Goal: Task Accomplishment & Management: Complete application form

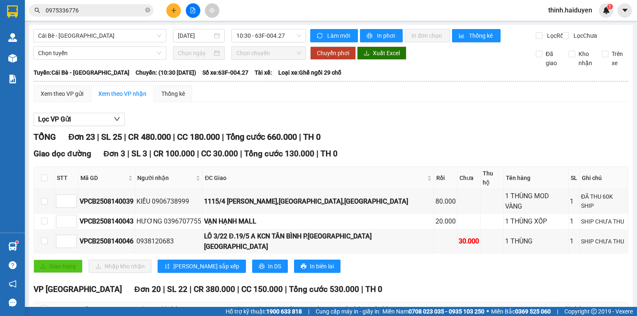
scroll to position [351, 0]
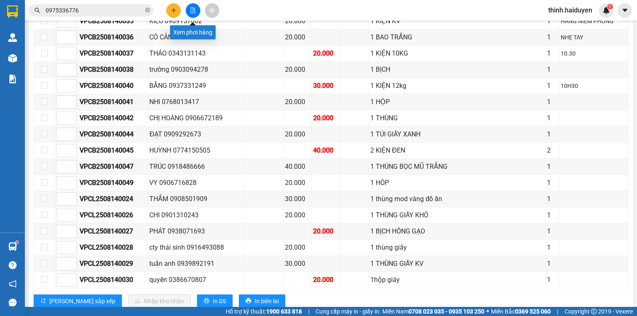
click at [189, 12] on button at bounding box center [193, 10] width 15 height 15
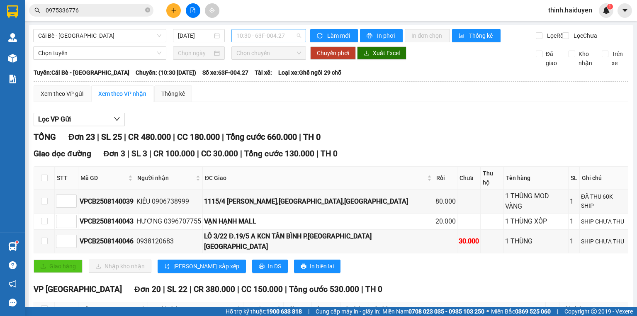
click at [266, 41] on span "10:30 - 63F-004.27" at bounding box center [268, 35] width 65 height 12
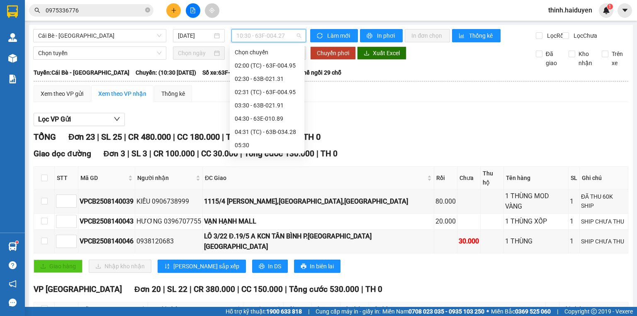
click at [263, 273] on div "11:30 - 63E-009.69" at bounding box center [267, 277] width 65 height 9
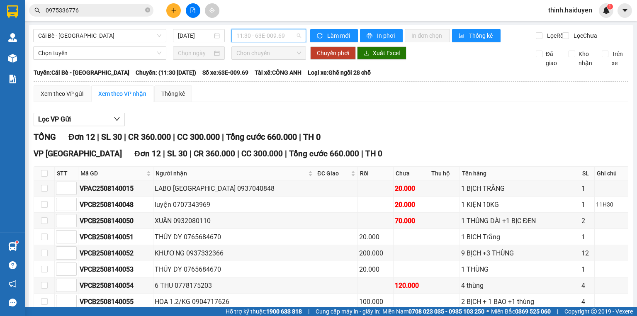
click at [267, 41] on span "11:30 - 63E-009.69" at bounding box center [268, 35] width 65 height 12
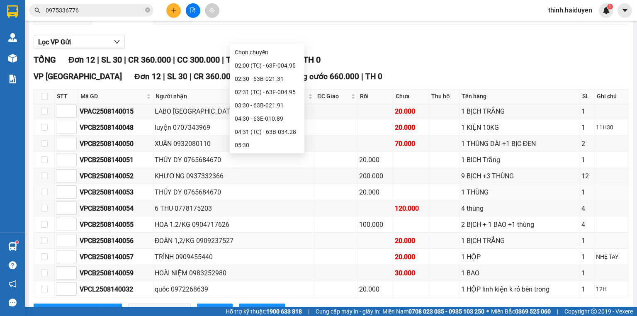
scroll to position [114, 0]
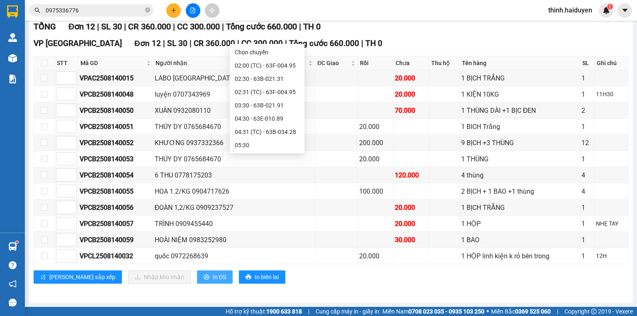
click at [197, 280] on button "In DS" at bounding box center [215, 276] width 36 height 13
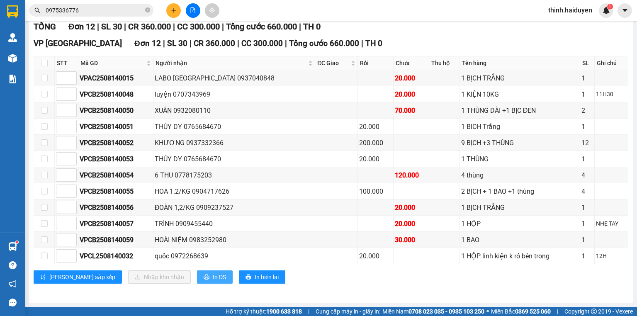
scroll to position [0, 0]
click at [100, 12] on input "0975336776" at bounding box center [95, 10] width 98 height 9
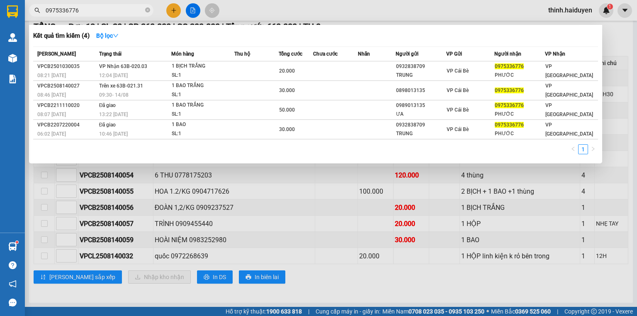
click at [100, 12] on input "0975336776" at bounding box center [95, 10] width 98 height 9
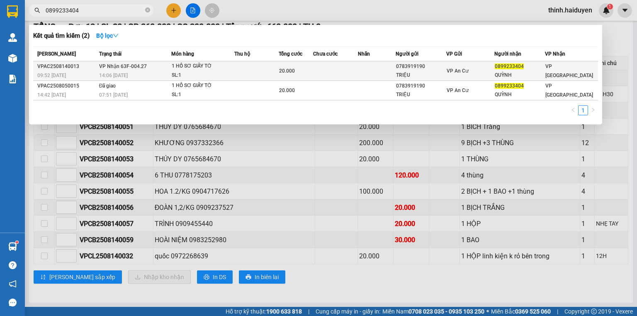
type input "0899233404"
click at [192, 75] on div "SL: 1" at bounding box center [203, 75] width 62 height 9
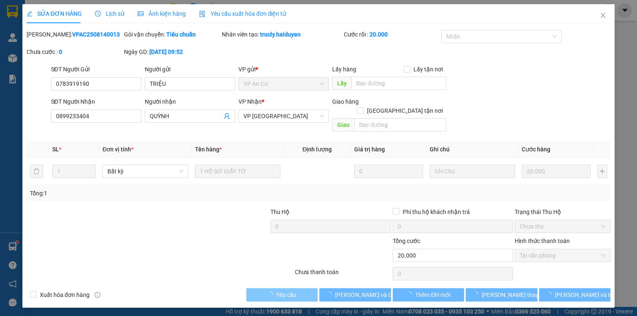
type input "0783919190"
type input "TRIỆU"
type input "0899233404"
type input "QUỲNH"
type input "20.000"
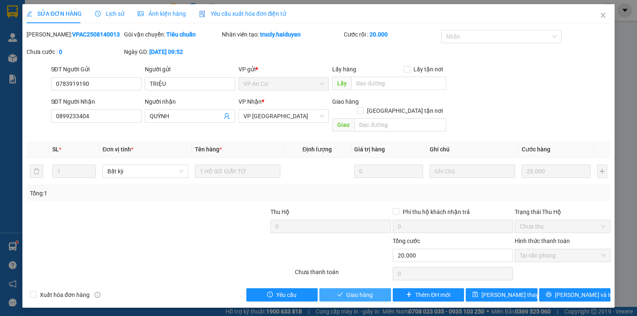
click at [358, 290] on span "Giao hàng" at bounding box center [359, 294] width 27 height 9
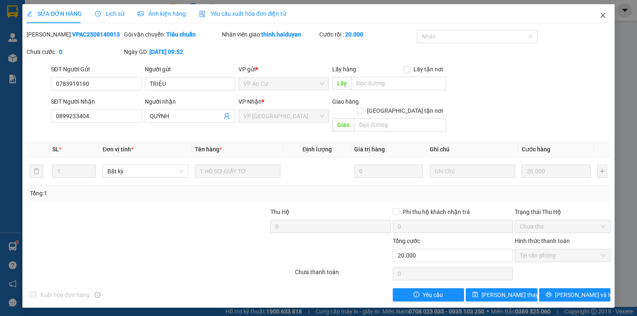
click at [609, 11] on span "Close" at bounding box center [602, 15] width 23 height 23
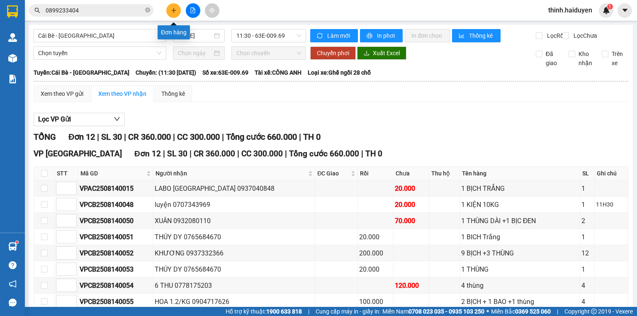
click at [174, 9] on icon "plus" at bounding box center [174, 10] width 6 height 6
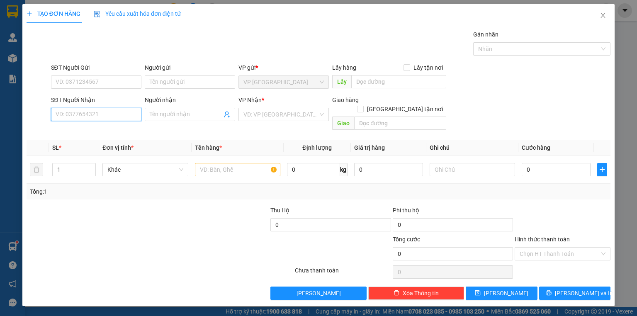
click at [104, 118] on input "SĐT Người Nhận" at bounding box center [96, 114] width 90 height 13
type input "0907286962"
click at [99, 134] on div "0907286962 - DUNG" at bounding box center [96, 130] width 80 height 9
type input "DUNG"
type input "80.000"
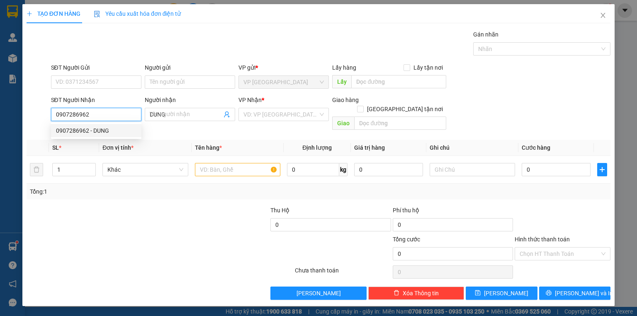
type input "80.000"
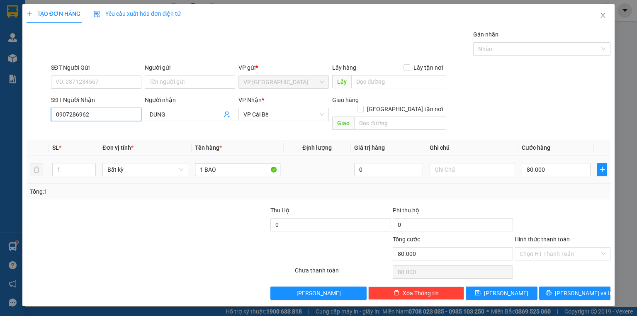
type input "0907286962"
click at [223, 163] on input "1 BAO" at bounding box center [237, 169] width 85 height 13
type input "1 THUNG"
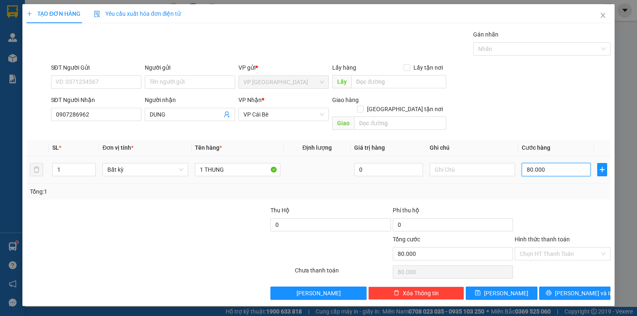
click at [564, 163] on input "80.000" at bounding box center [556, 169] width 69 height 13
type input "5"
type input "50"
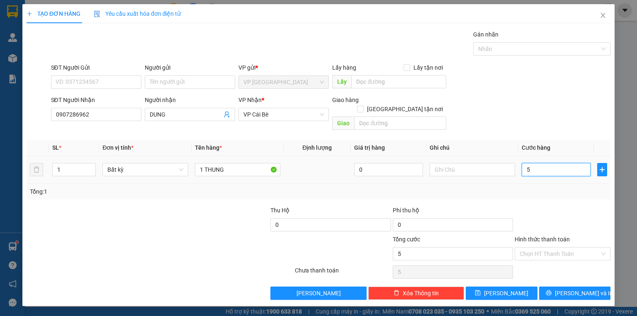
type input "50"
type input "50.000"
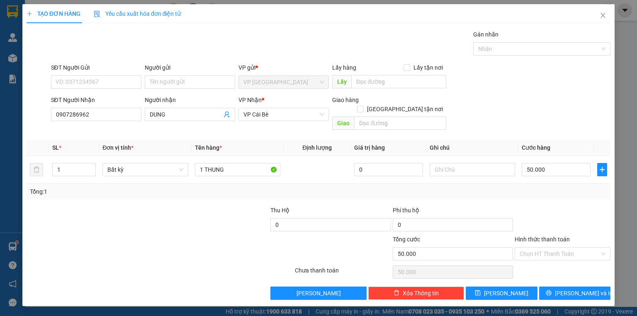
click at [556, 111] on div "SĐT Người Nhận 0907286962 Người nhận DUNG VP Nhận * VP Cái Bè Giao hàng Giao tậ…" at bounding box center [330, 114] width 563 height 38
click at [565, 286] on button "Lưu và In" at bounding box center [575, 292] width 72 height 13
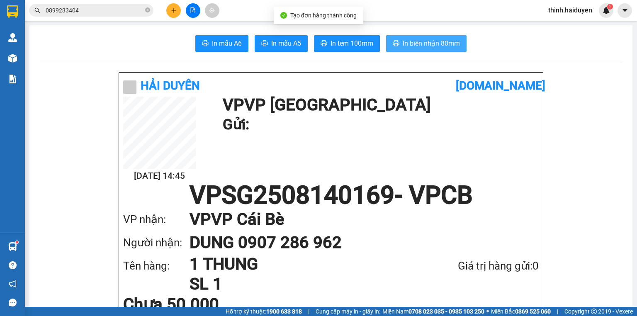
click at [434, 42] on span "In biên nhận 80mm" at bounding box center [431, 43] width 57 height 10
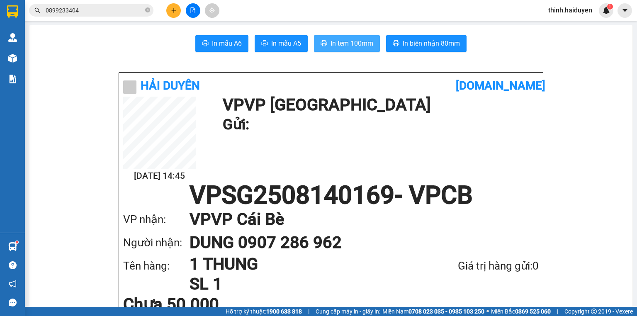
click at [337, 49] on button "In tem 100mm" at bounding box center [347, 43] width 66 height 17
click at [171, 10] on icon "plus" at bounding box center [174, 10] width 6 height 6
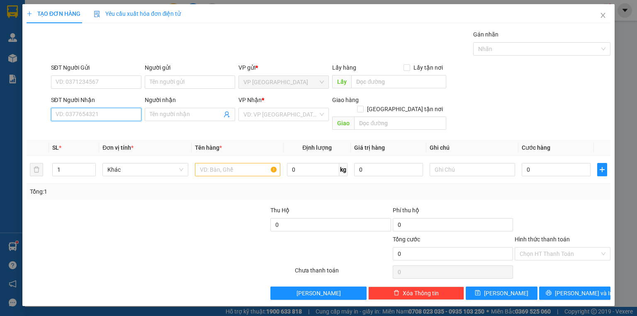
click at [108, 117] on input "SĐT Người Nhận" at bounding box center [96, 114] width 90 height 13
click at [108, 117] on input "0328930623" at bounding box center [96, 114] width 90 height 13
type input "0328930623"
click at [284, 114] on input "search" at bounding box center [280, 114] width 75 height 12
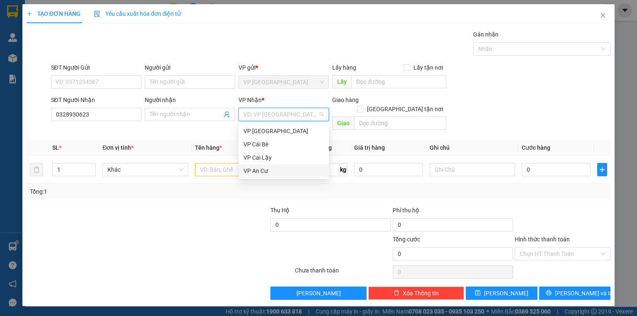
click at [267, 167] on div "VP An Cư" at bounding box center [283, 170] width 80 height 9
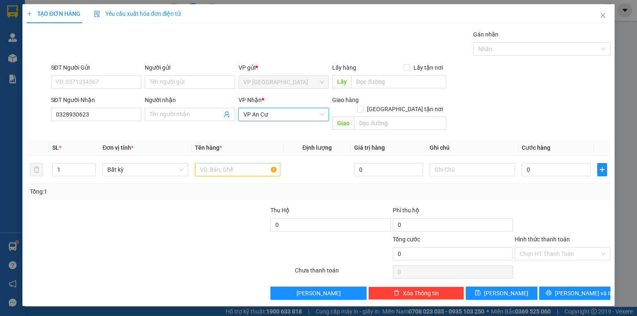
click at [529, 89] on div "SĐT Người Gửi VD: 0371234567 Người gửi Tên người gửi VP gửi * VP Sài Gòn Lấy hà…" at bounding box center [330, 77] width 563 height 29
click at [209, 163] on input "text" at bounding box center [237, 169] width 85 height 13
type input "1 GÓI"
click at [541, 161] on div "0" at bounding box center [556, 169] width 69 height 17
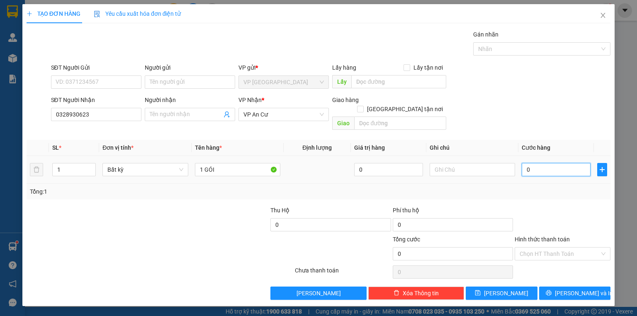
click at [541, 163] on input "0" at bounding box center [556, 169] width 69 height 13
type input "2"
type input "20"
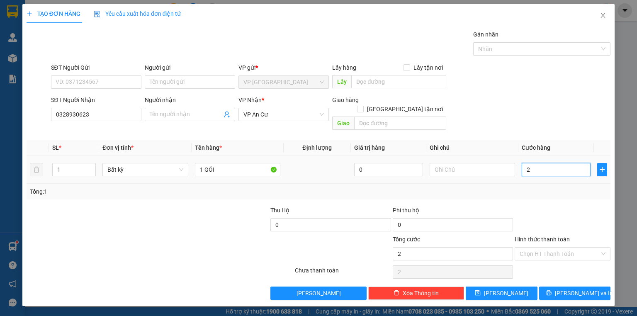
type input "20"
type input "20.000"
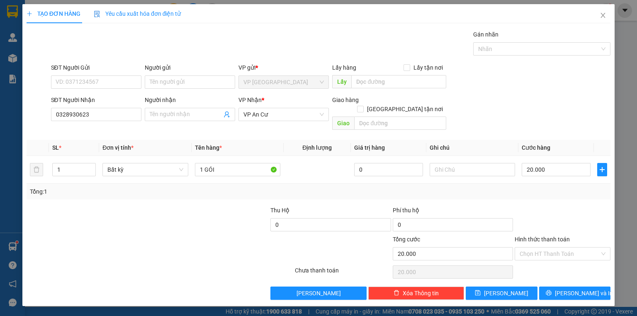
click at [560, 120] on div "SĐT Người Nhận 0328930623 Người nhận Tên người nhận VP Nhận * VP An Cư Giao hàn…" at bounding box center [330, 114] width 563 height 38
click at [568, 289] on span "Lưu và In" at bounding box center [584, 293] width 58 height 9
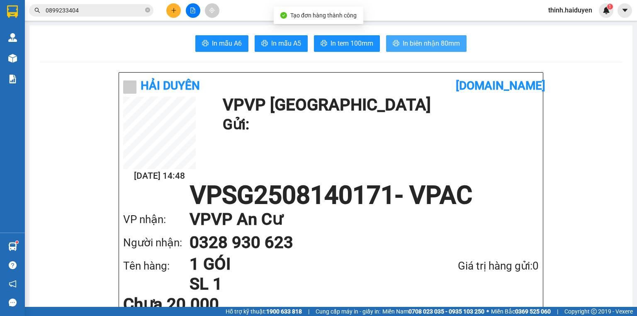
click at [410, 39] on span "In biên nhận 80mm" at bounding box center [431, 43] width 57 height 10
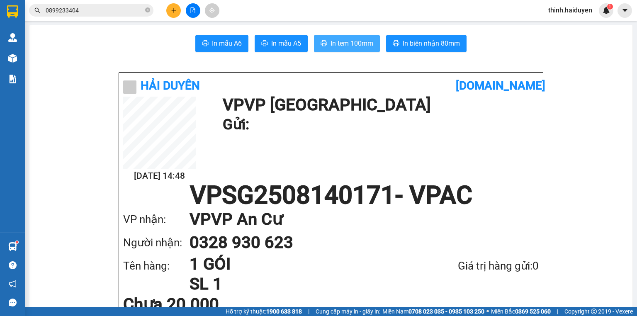
click at [335, 45] on span "In tem 100mm" at bounding box center [351, 43] width 43 height 10
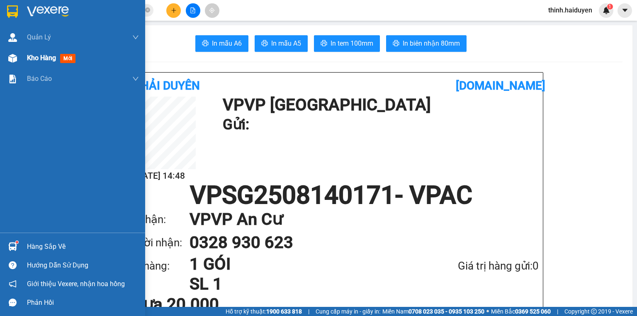
click at [36, 59] on span "Kho hàng" at bounding box center [41, 58] width 29 height 8
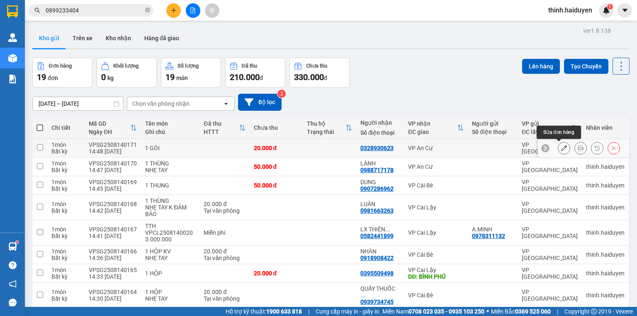
click at [561, 148] on icon at bounding box center [564, 148] width 6 height 6
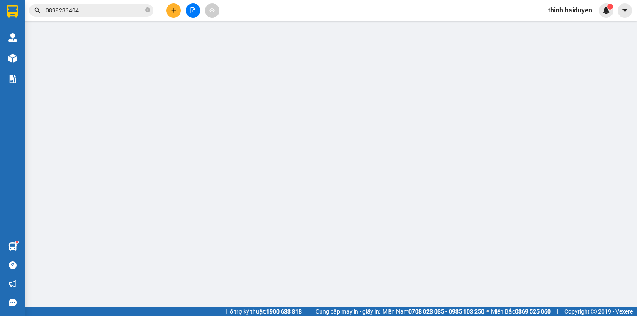
type input "0328930623"
type input "20.000"
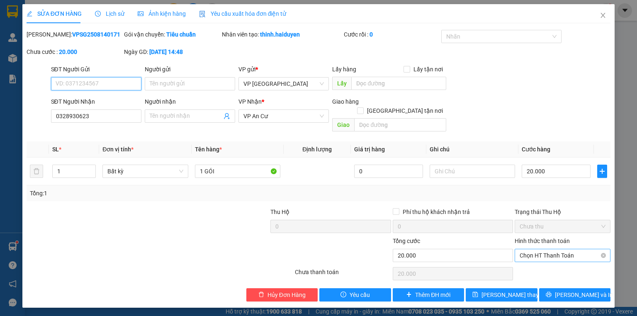
click at [547, 249] on span "Chọn HT Thanh Toán" at bounding box center [562, 255] width 86 height 12
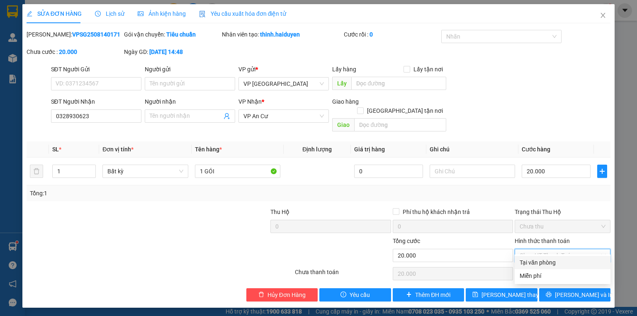
click at [548, 261] on div "Tại văn phòng" at bounding box center [562, 262] width 86 height 9
type input "0"
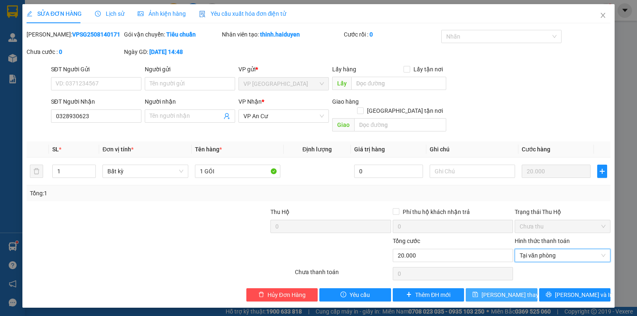
click at [500, 290] on span "Lưu thay đổi" at bounding box center [514, 294] width 66 height 9
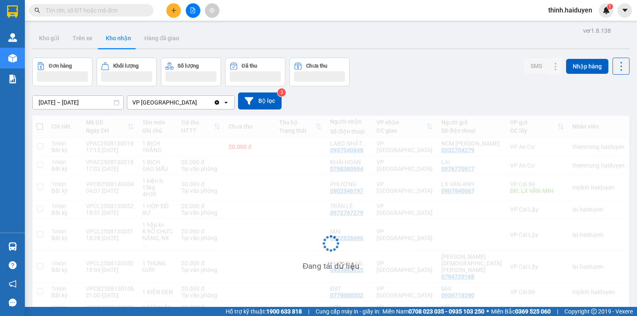
click at [91, 17] on div "Kết quả tìm kiếm ( 0 ) Bộ lọc No Data" at bounding box center [81, 10] width 162 height 15
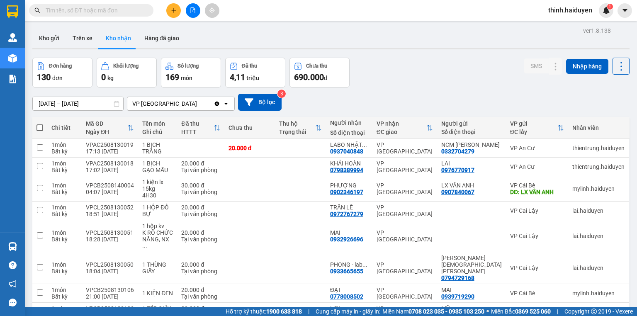
click at [91, 15] on span at bounding box center [91, 10] width 124 height 12
click at [91, 12] on input "text" at bounding box center [95, 10] width 98 height 9
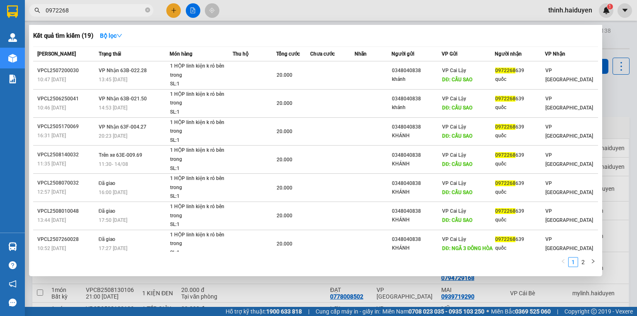
click at [248, 13] on div at bounding box center [318, 158] width 637 height 316
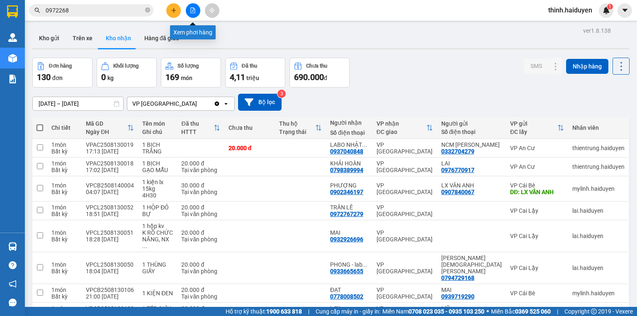
click at [189, 7] on button at bounding box center [193, 10] width 15 height 15
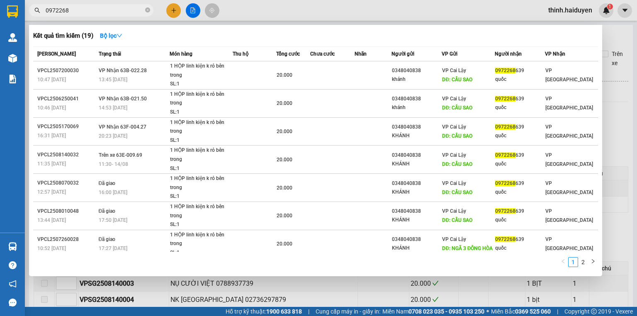
click at [126, 10] on input "0972268" at bounding box center [95, 10] width 98 height 9
click at [127, 11] on input "0972268" at bounding box center [95, 10] width 98 height 9
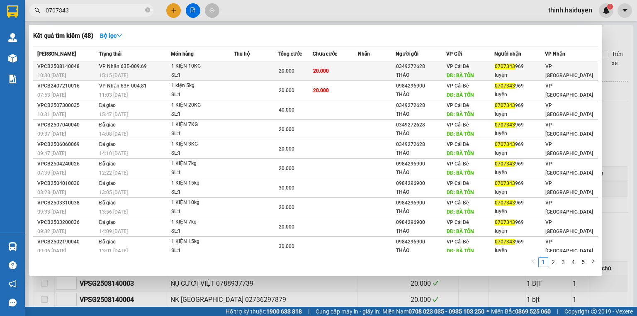
type input "0707343"
click at [284, 76] on td "20.000" at bounding box center [295, 70] width 34 height 19
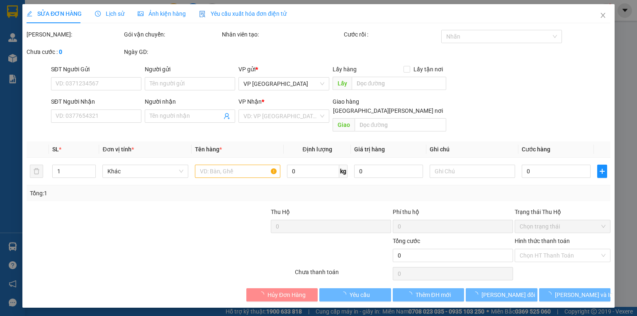
type input "0349272628"
type input "THẢO"
type input "BÀ TỒN"
type input "0707343969"
type input "luyện"
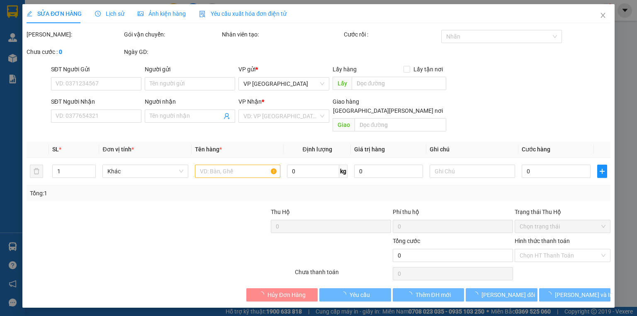
type input "20.000"
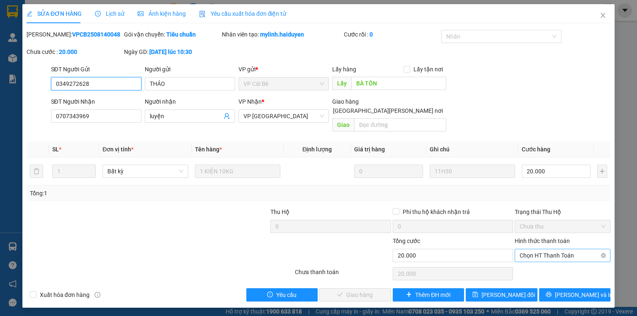
click at [522, 249] on span "Chọn HT Thanh Toán" at bounding box center [562, 255] width 86 height 12
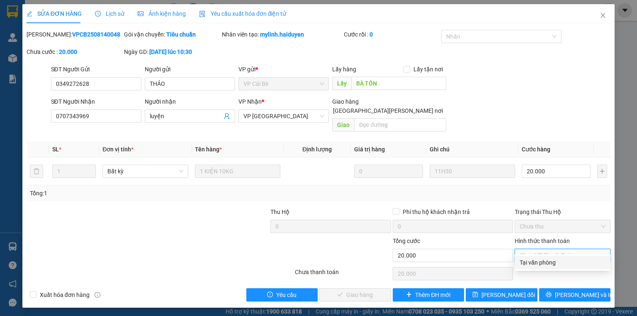
click at [529, 263] on div "Tại văn phòng" at bounding box center [562, 262] width 86 height 9
type input "0"
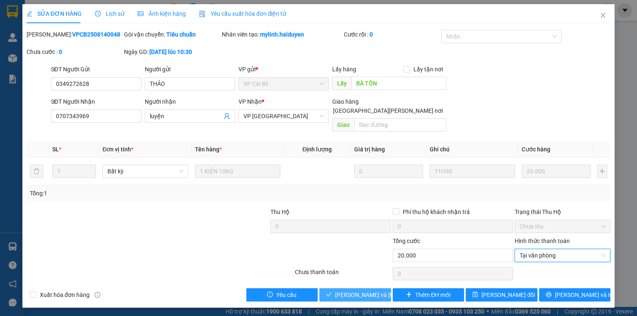
click at [377, 290] on span "Lưu và Giao hàng" at bounding box center [391, 294] width 112 height 9
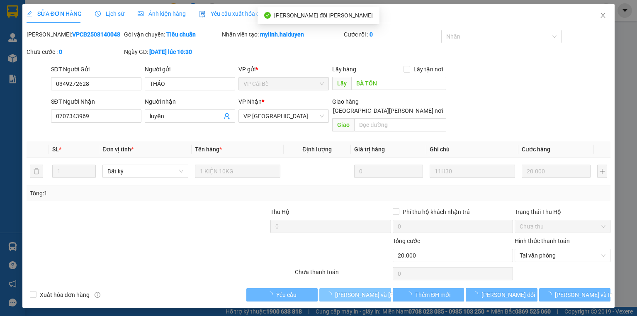
click at [359, 290] on span "Lưu và Giao hàng" at bounding box center [391, 294] width 112 height 9
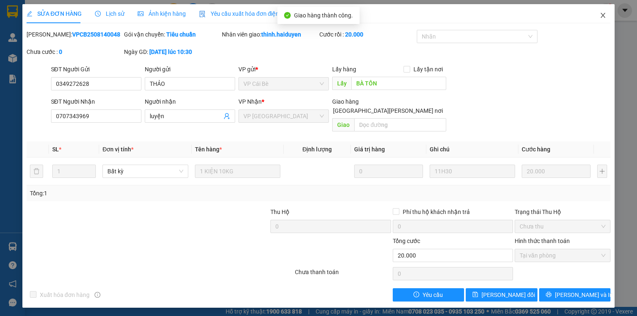
click at [612, 12] on span "Close" at bounding box center [602, 15] width 23 height 23
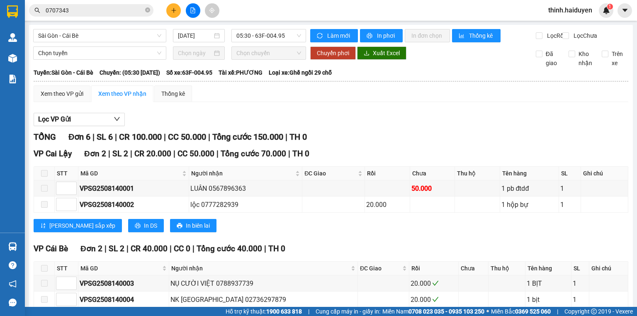
click at [173, 8] on icon "plus" at bounding box center [173, 10] width 0 height 5
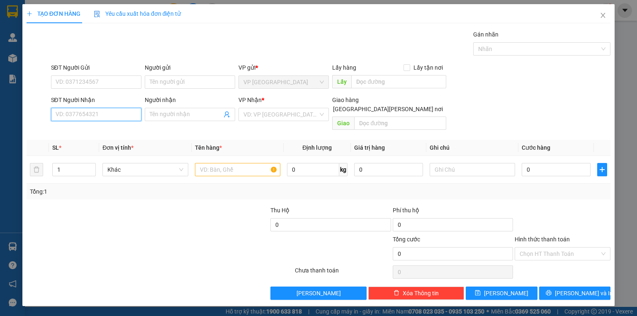
click at [93, 111] on input "SĐT Người Nhận" at bounding box center [96, 114] width 90 height 13
type input "0834128179"
click at [104, 131] on div "0834128179 - nhi" at bounding box center [96, 130] width 80 height 9
type input "nhi"
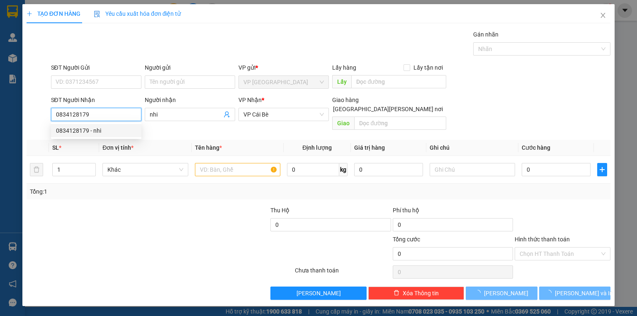
type input "50.000"
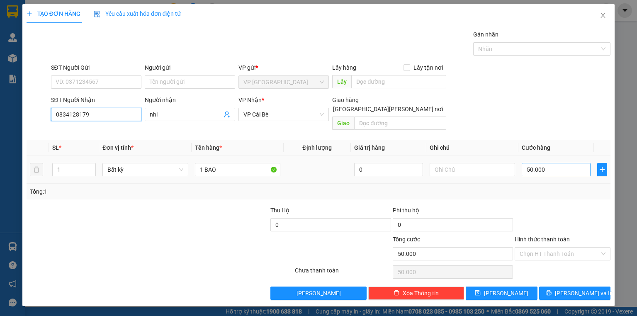
type input "0834128179"
click at [588, 163] on input "50.000" at bounding box center [556, 169] width 69 height 13
type input "6"
type input "60"
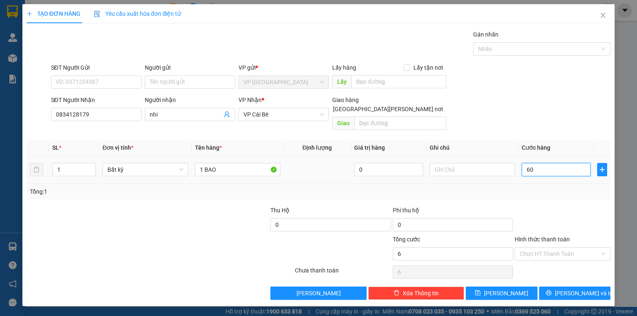
type input "60"
type input "60.000"
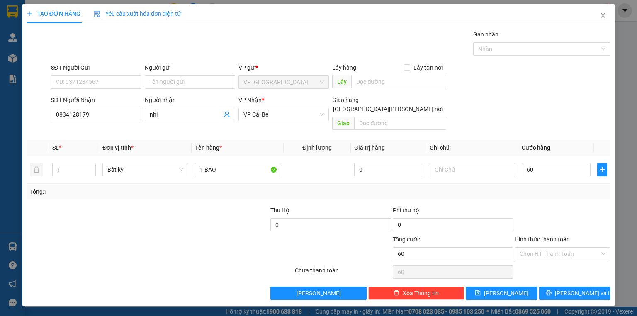
type input "60.000"
click at [562, 91] on div "SĐT Người Gửi VD: 0371234567 Người gửi Tên người gửi VP gửi * VP Sài Gòn Lấy hà…" at bounding box center [330, 77] width 563 height 29
drag, startPoint x: 552, startPoint y: 275, endPoint x: 556, endPoint y: 281, distance: 7.3
click at [554, 278] on div "Transit Pickup Surcharge Ids Transit Deliver Surcharge Ids Transit Deliver Surc…" at bounding box center [319, 165] width 584 height 270
click at [558, 286] on button "Lưu và In" at bounding box center [575, 292] width 72 height 13
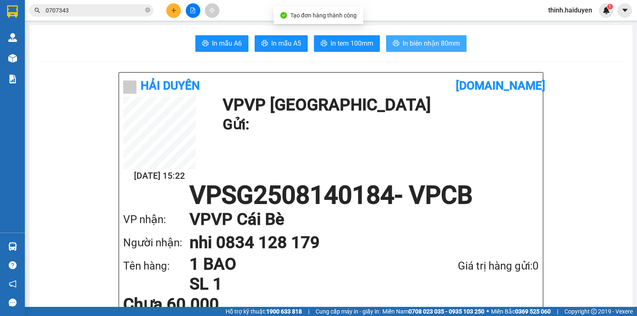
click at [405, 41] on span "In biên nhận 80mm" at bounding box center [431, 43] width 57 height 10
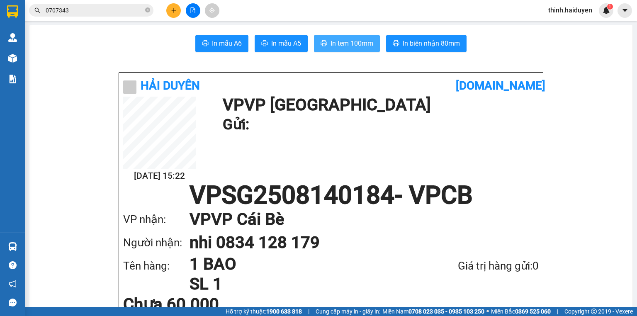
click at [340, 36] on button "In tem 100mm" at bounding box center [347, 43] width 66 height 17
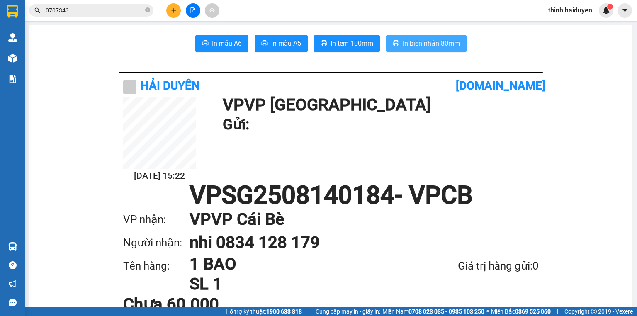
click at [424, 43] on span "In biên nhận 80mm" at bounding box center [431, 43] width 57 height 10
click at [111, 10] on input "0707343" at bounding box center [95, 10] width 98 height 9
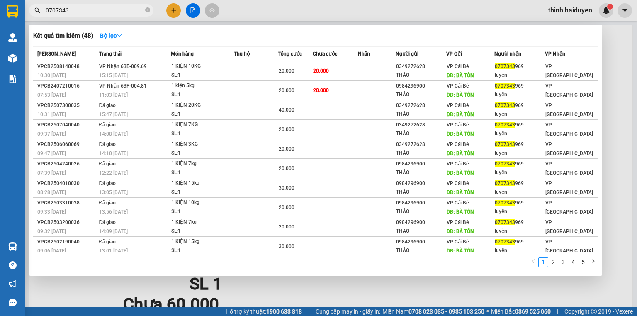
click at [111, 10] on input "0707343" at bounding box center [95, 10] width 98 height 9
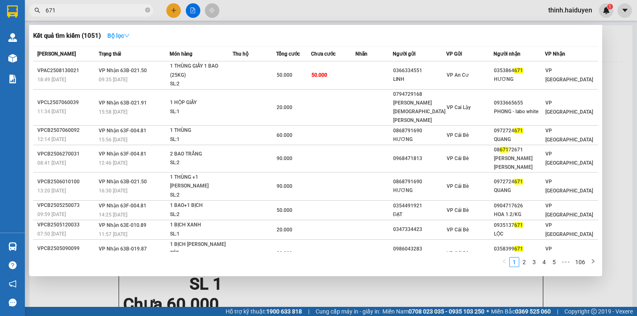
click at [119, 34] on strong "Bộ lọc" at bounding box center [118, 35] width 22 height 7
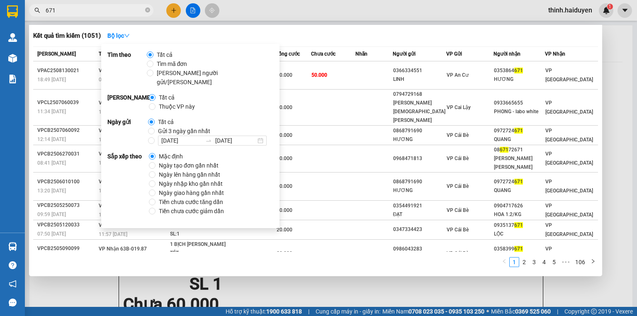
click at [185, 126] on span "Gửi 3 ngày gần nhất" at bounding box center [184, 130] width 59 height 9
click at [155, 128] on input "Gửi 3 ngày gần nhất" at bounding box center [151, 131] width 7 height 7
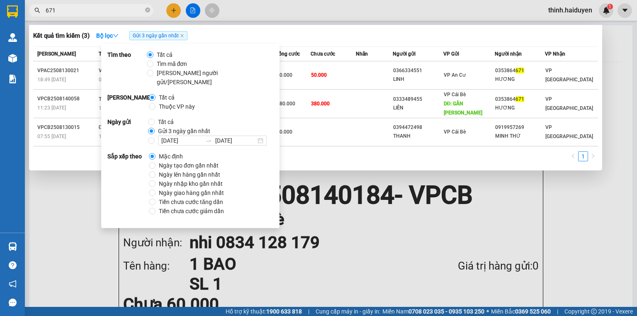
drag, startPoint x: 301, startPoint y: 15, endPoint x: 287, endPoint y: 13, distance: 14.2
click at [296, 15] on div at bounding box center [318, 158] width 637 height 316
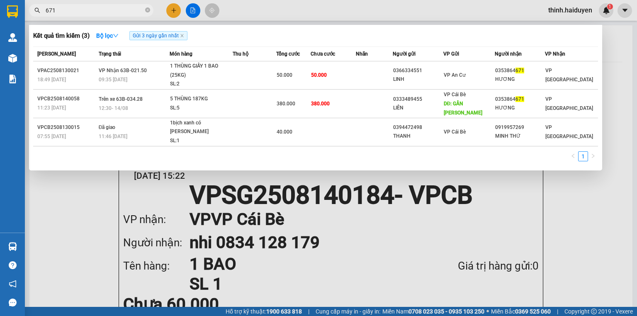
drag, startPoint x: 87, startPoint y: 13, endPoint x: 88, endPoint y: 7, distance: 6.7
click at [86, 14] on input "671" at bounding box center [95, 10] width 98 height 9
click at [87, 10] on input "671" at bounding box center [95, 10] width 98 height 9
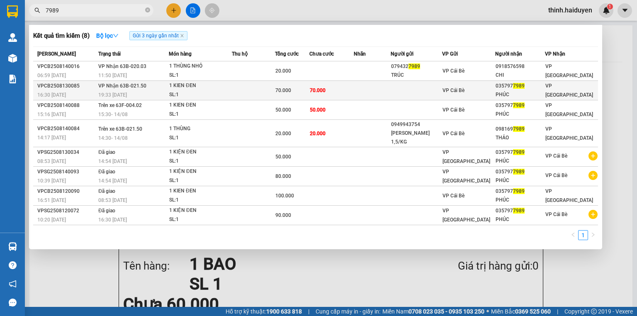
type input "7989"
click at [337, 91] on td "70.000" at bounding box center [331, 90] width 44 height 19
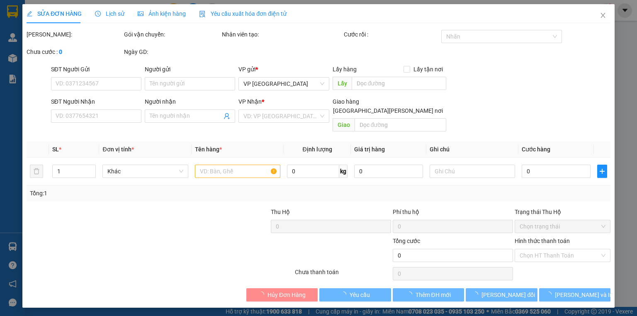
type input "0357977989"
type input "PHÚC"
type input "70.000"
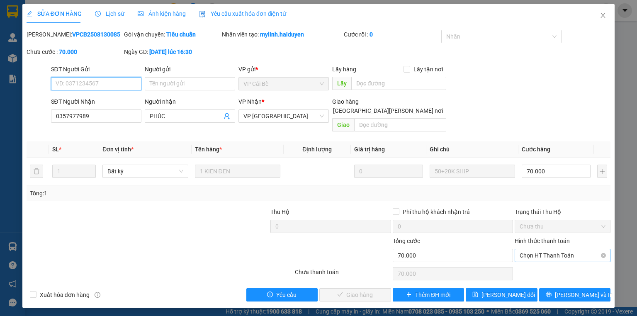
click at [567, 249] on span "Chọn HT Thanh Toán" at bounding box center [562, 255] width 86 height 12
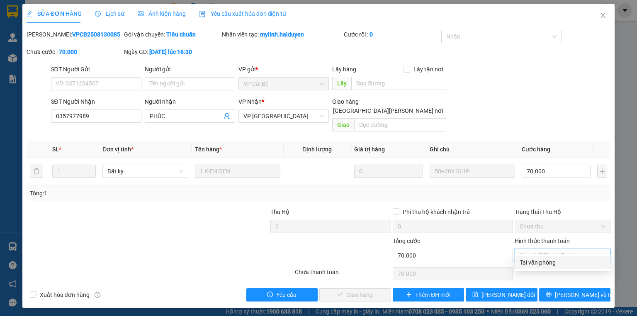
click at [540, 258] on div "Tại văn phòng" at bounding box center [562, 262] width 86 height 9
type input "0"
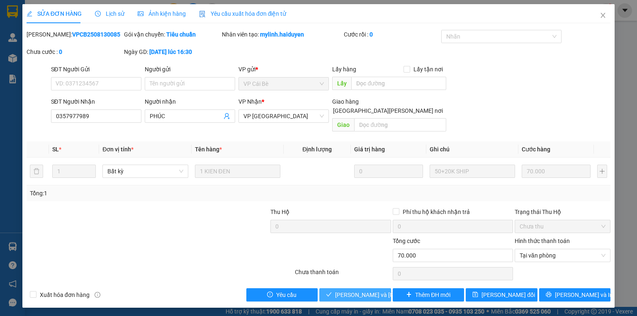
click at [349, 290] on span "Lưu và Giao hàng" at bounding box center [391, 294] width 112 height 9
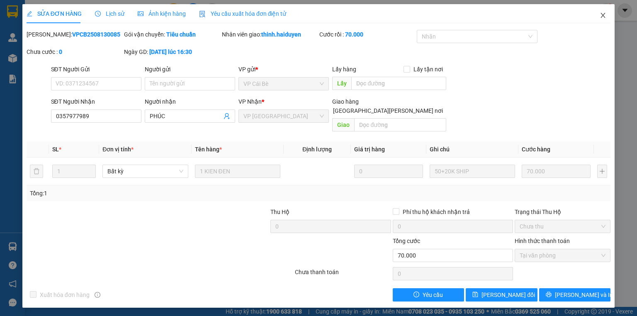
click at [598, 13] on span "Close" at bounding box center [602, 15] width 23 height 23
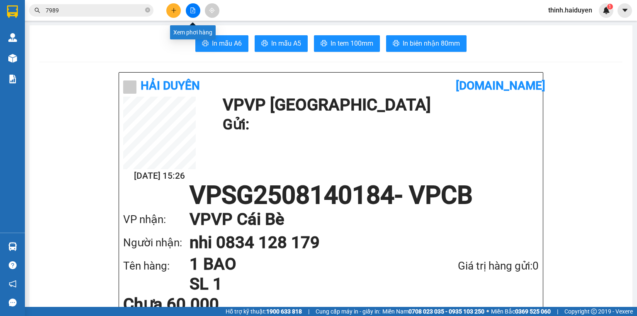
click at [194, 11] on icon "file-add" at bounding box center [193, 10] width 5 height 6
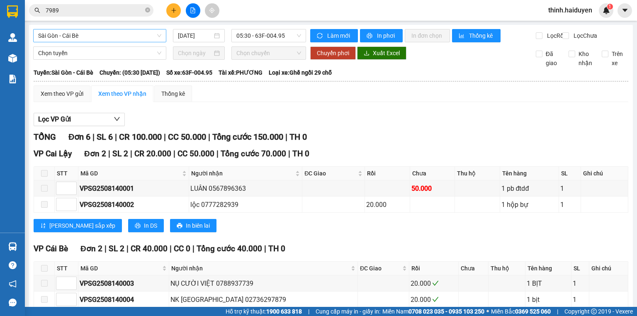
click at [98, 38] on span "Sài Gòn - Cái Bè" at bounding box center [99, 35] width 123 height 12
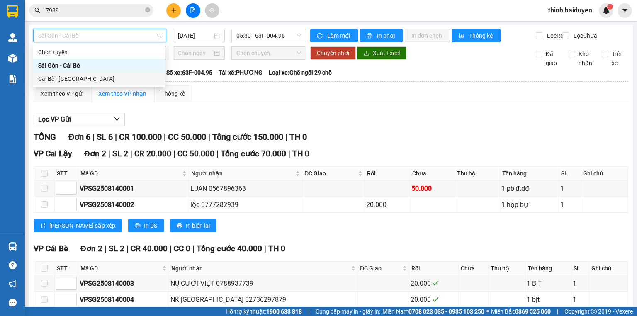
click at [93, 76] on div "Cái Bè - [GEOGRAPHIC_DATA]" at bounding box center [99, 78] width 122 height 9
type input "[DATE]"
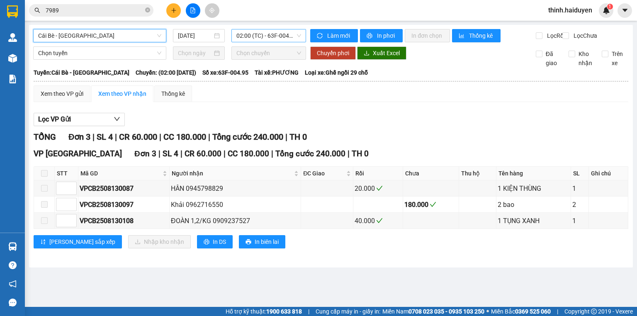
click at [289, 38] on span "02:00 (TC) - 63F-004.95" at bounding box center [268, 35] width 65 height 12
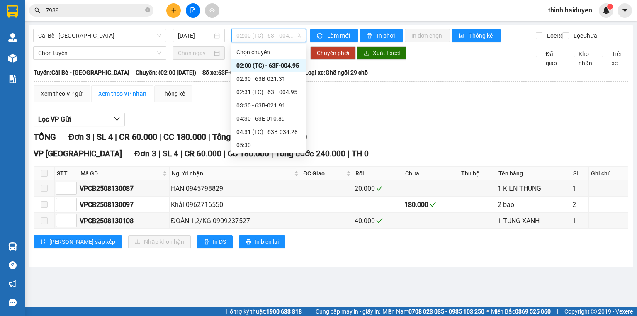
click at [284, 286] on div "12:30 - 63B-034.28" at bounding box center [268, 290] width 65 height 9
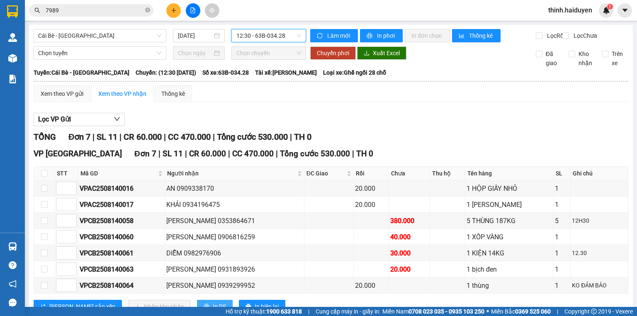
drag, startPoint x: 185, startPoint y: 280, endPoint x: 184, endPoint y: 272, distance: 8.0
click at [213, 302] on span "In DS" at bounding box center [219, 306] width 13 height 9
click at [274, 33] on span "12:30 - 63B-034.28" at bounding box center [268, 35] width 65 height 12
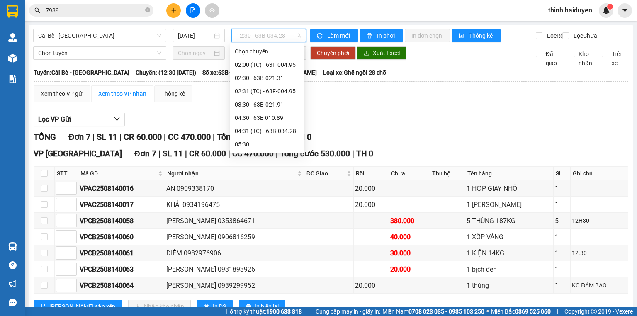
click at [271, 299] on div "12:31 (TC) - 63B-021.91" at bounding box center [267, 303] width 65 height 9
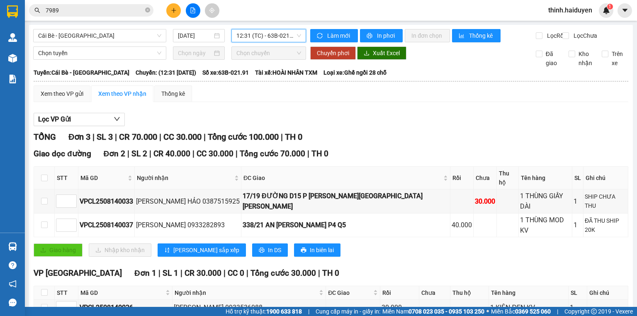
click at [259, 35] on span "12:31 (TC) - 63B-021.91" at bounding box center [268, 35] width 65 height 12
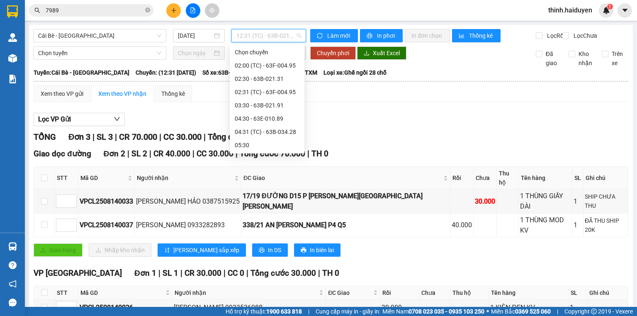
click at [260, 313] on div "13:30 - 63B-021.76" at bounding box center [267, 317] width 65 height 9
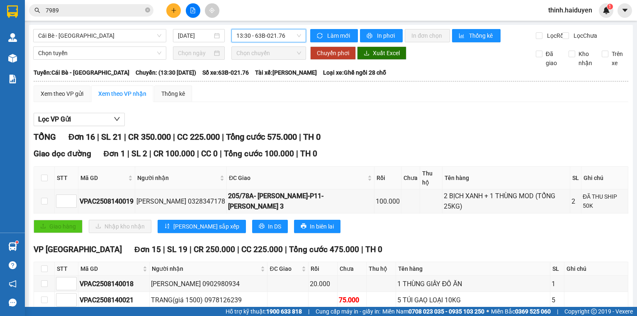
click at [238, 35] on span "13:30 - 63B-021.76" at bounding box center [268, 35] width 65 height 12
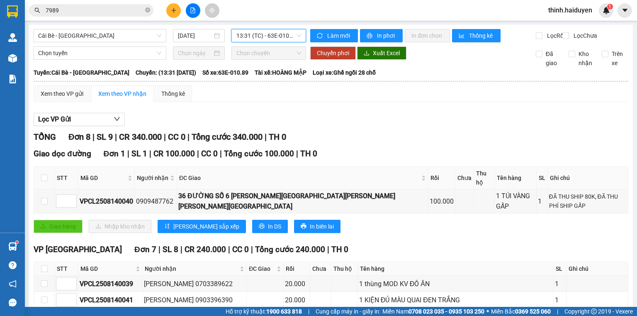
click at [274, 34] on span "13:31 (TC) - 63E-010.89" at bounding box center [268, 35] width 65 height 12
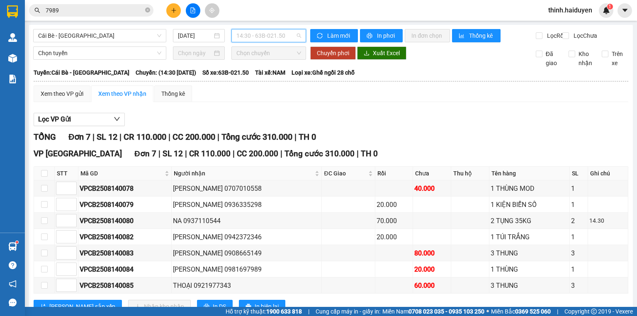
click at [264, 37] on span "14:30 - 63B-021.50" at bounding box center [268, 35] width 65 height 12
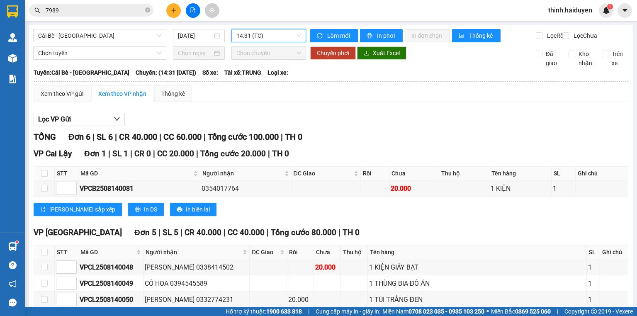
click at [272, 36] on span "14:31 (TC)" at bounding box center [268, 35] width 65 height 12
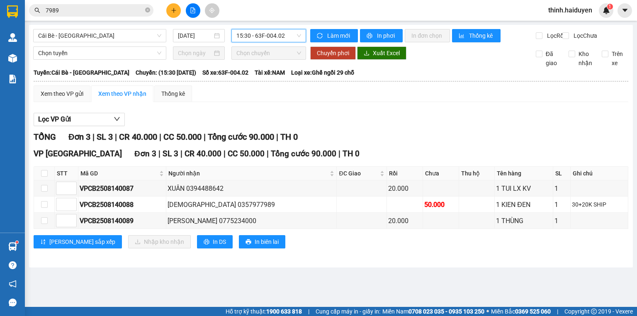
drag, startPoint x: 265, startPoint y: 38, endPoint x: 264, endPoint y: 66, distance: 28.2
click at [265, 38] on span "15:30 - 63F-004.02" at bounding box center [268, 35] width 65 height 12
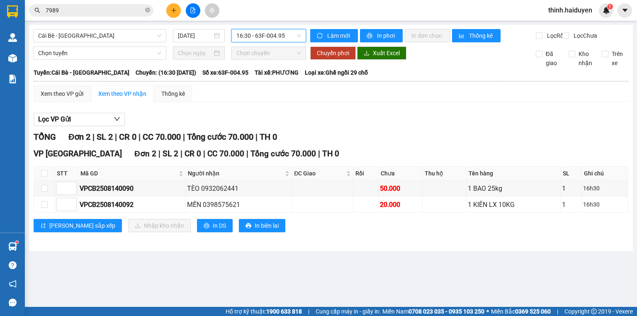
click at [68, 6] on input "7989" at bounding box center [95, 10] width 98 height 9
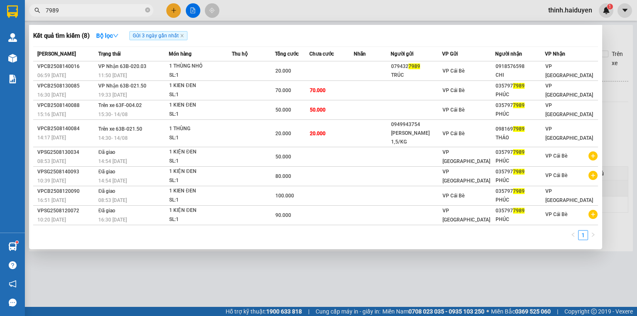
click at [68, 6] on input "7989" at bounding box center [95, 10] width 98 height 9
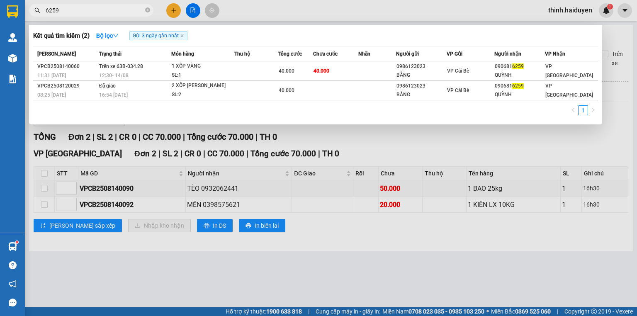
drag, startPoint x: 180, startPoint y: 10, endPoint x: 187, endPoint y: 11, distance: 7.6
click at [184, 11] on div at bounding box center [318, 158] width 637 height 316
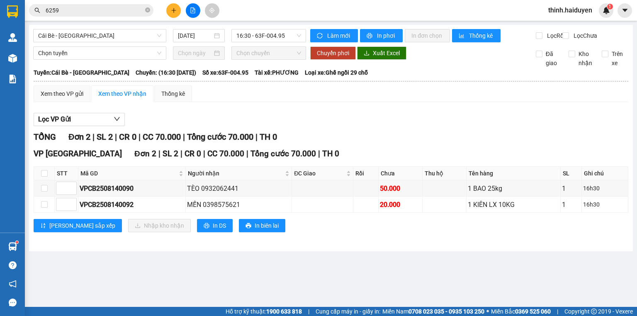
click at [187, 11] on button at bounding box center [193, 10] width 15 height 15
drag, startPoint x: 88, startPoint y: 43, endPoint x: 79, endPoint y: 51, distance: 11.8
click at [86, 42] on div "Cái Bè - Sài Gòn 14/08/2025 16:30 - 63F-004.95" at bounding box center [169, 35] width 273 height 13
click at [274, 36] on span "16:30 - 63F-004.95" at bounding box center [268, 35] width 65 height 12
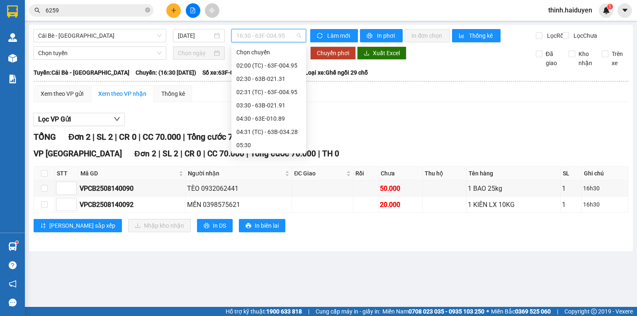
click at [283, 260] on div "10:30 - 63F-004.27" at bounding box center [268, 264] width 65 height 9
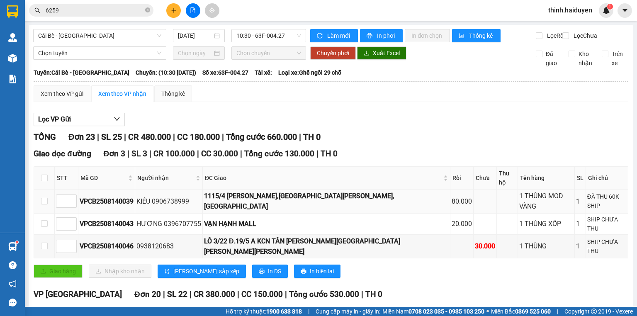
click at [344, 191] on div "1115/4 HUỲNH TẤN PHÁT,P.PHÚ THUẬN,Q7" at bounding box center [326, 201] width 245 height 21
click at [116, 12] on input "6259" at bounding box center [95, 10] width 98 height 9
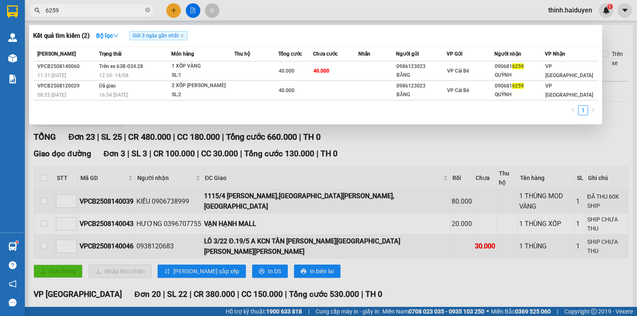
click at [91, 8] on input "6259" at bounding box center [95, 10] width 98 height 9
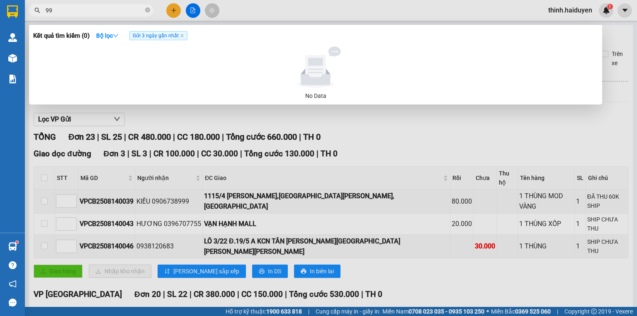
type input "9"
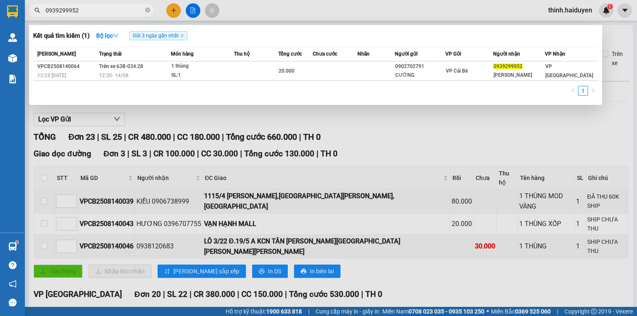
type input "0939299952"
click at [485, 119] on div at bounding box center [318, 158] width 637 height 316
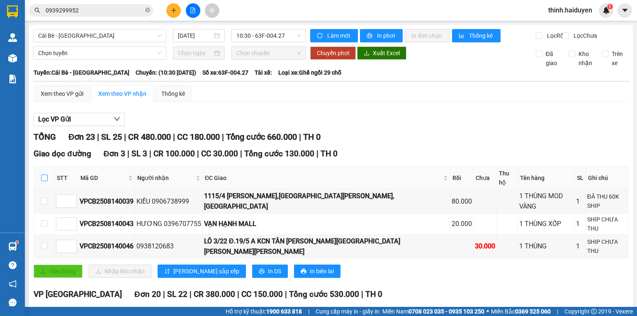
click at [45, 181] on input "checkbox" at bounding box center [44, 178] width 7 height 7
checkbox input "true"
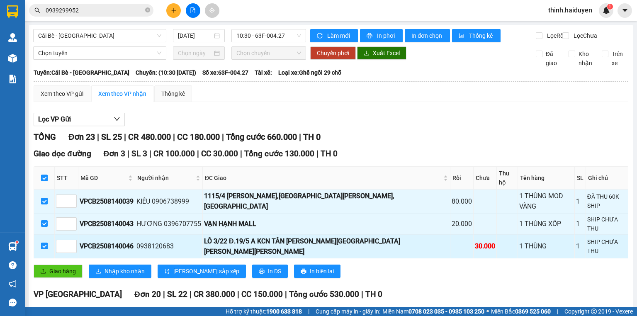
drag, startPoint x: 44, startPoint y: 226, endPoint x: 55, endPoint y: 219, distance: 12.9
click at [45, 243] on input "checkbox" at bounding box center [44, 246] width 7 height 7
checkbox input "false"
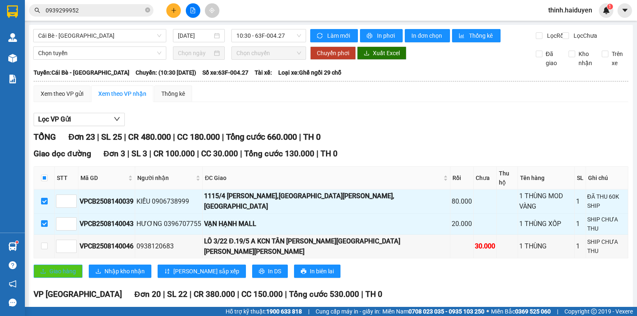
click at [70, 267] on span "Giao hàng" at bounding box center [62, 271] width 27 height 9
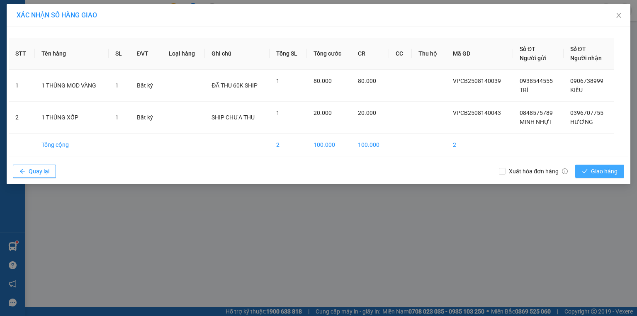
click at [585, 172] on icon "check" at bounding box center [584, 171] width 5 height 4
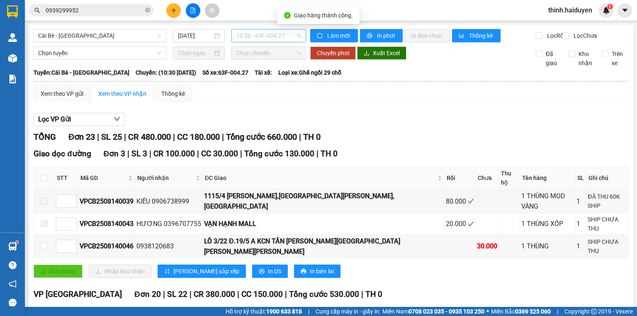
click at [254, 40] on span "10:30 - 63F-004.27" at bounding box center [268, 35] width 65 height 12
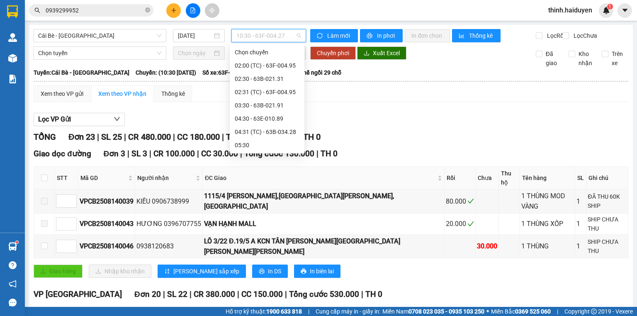
click at [248, 194] on div "07:30 - 63B-020.03" at bounding box center [267, 198] width 65 height 9
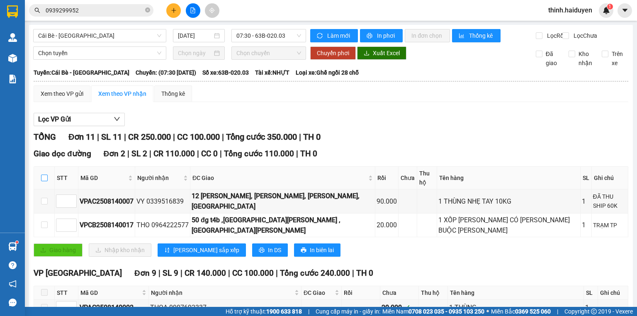
click at [47, 179] on input "checkbox" at bounding box center [44, 178] width 7 height 7
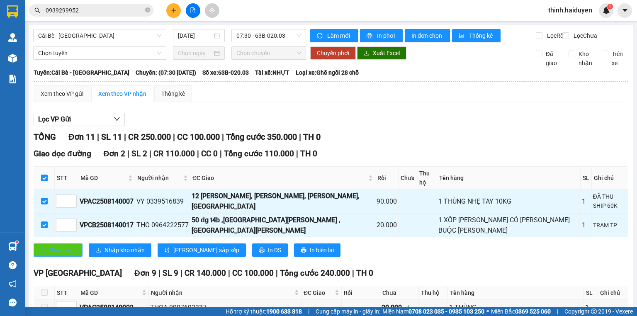
click at [68, 245] on span "Giao hàng" at bounding box center [62, 249] width 27 height 9
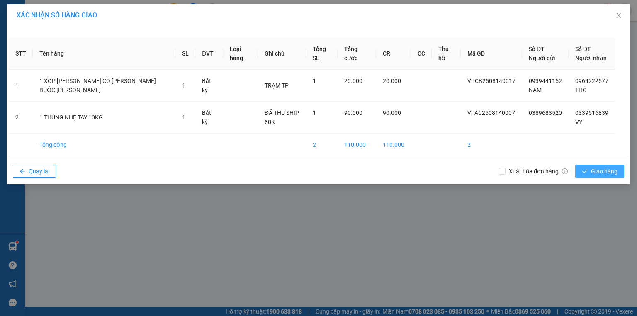
drag, startPoint x: 599, startPoint y: 172, endPoint x: 599, endPoint y: 167, distance: 5.5
click at [599, 172] on span "Giao hàng" at bounding box center [604, 171] width 27 height 9
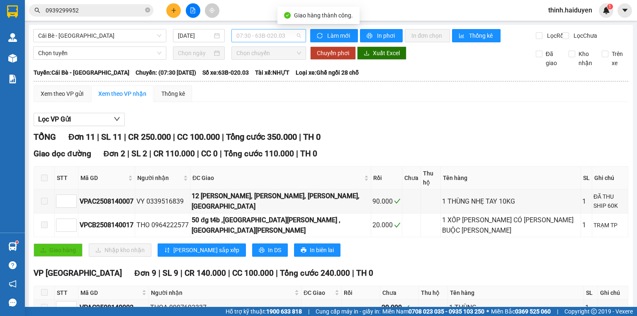
click at [263, 34] on span "07:30 - 63B-020.03" at bounding box center [268, 35] width 65 height 12
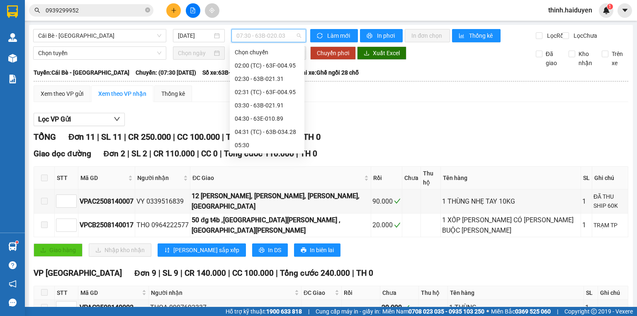
click at [257, 207] on div "07:31 (TC) - 63F-004.02" at bounding box center [267, 211] width 65 height 9
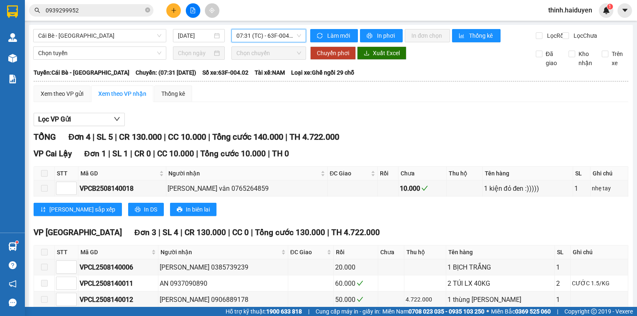
click at [278, 36] on span "07:31 (TC) - 63F-004.02" at bounding box center [268, 35] width 65 height 12
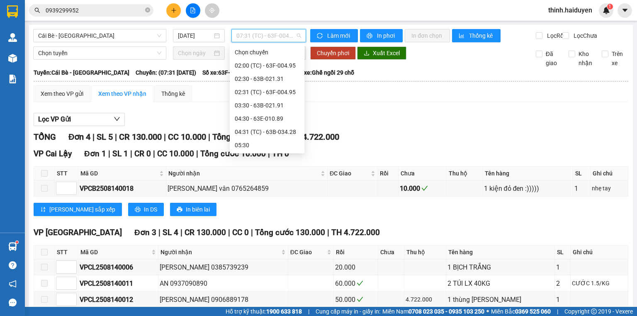
click at [254, 220] on div "08:30 - 63F-004.95" at bounding box center [267, 224] width 65 height 9
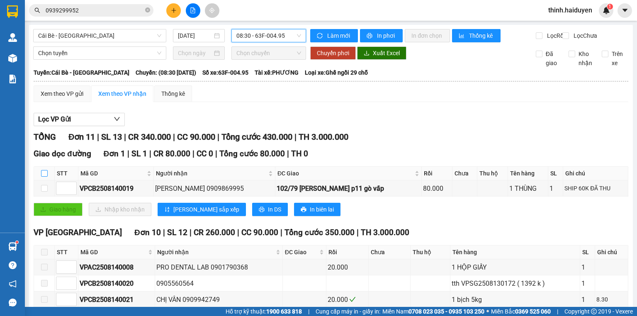
drag, startPoint x: 42, startPoint y: 177, endPoint x: 55, endPoint y: 170, distance: 14.8
click at [43, 177] on input "checkbox" at bounding box center [44, 173] width 7 height 7
checkbox input "true"
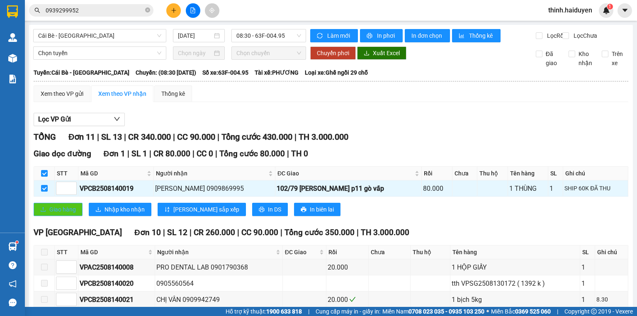
click at [67, 213] on span "Giao hàng" at bounding box center [62, 209] width 27 height 9
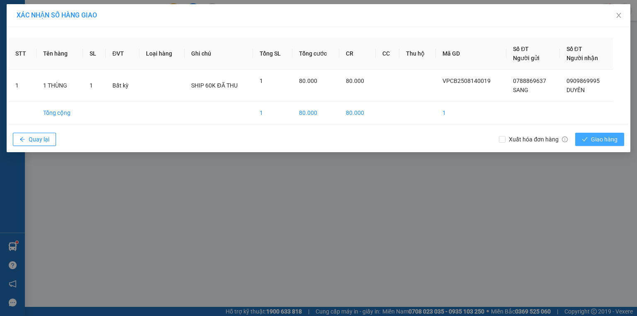
click at [581, 143] on button "Giao hàng" at bounding box center [599, 139] width 49 height 13
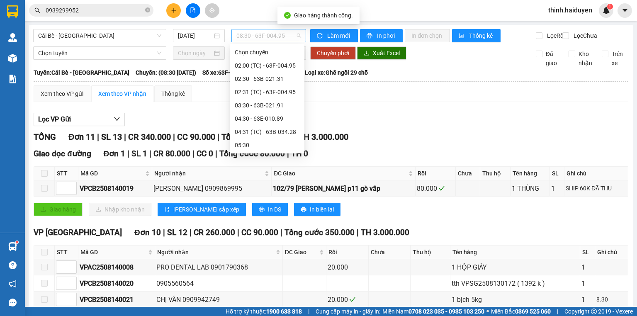
drag, startPoint x: 255, startPoint y: 30, endPoint x: 256, endPoint y: 42, distance: 12.1
click at [256, 31] on span "08:30 - 63F-004.95" at bounding box center [268, 35] width 65 height 12
click at [260, 233] on div "09:30 - 63B-021.31" at bounding box center [267, 237] width 65 height 9
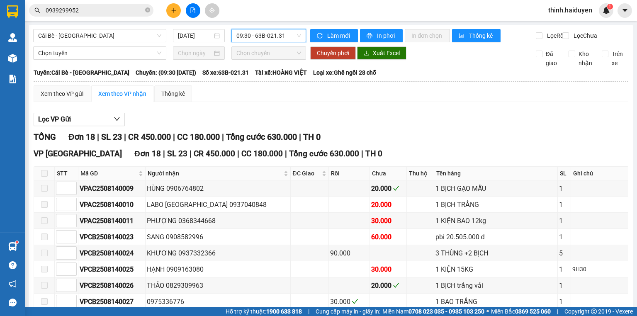
drag, startPoint x: 249, startPoint y: 36, endPoint x: 249, endPoint y: 48, distance: 11.6
click at [249, 37] on span "09:30 - 63B-021.31" at bounding box center [268, 35] width 65 height 12
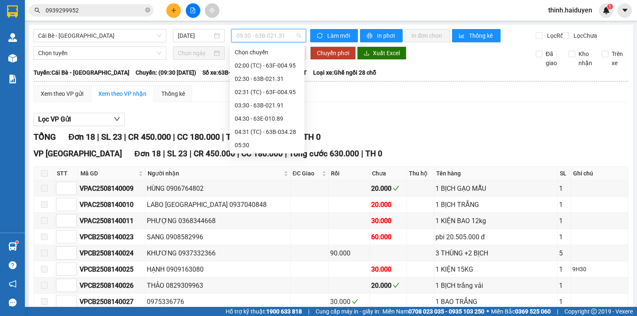
click at [249, 245] on div "10:00 (TC)" at bounding box center [267, 251] width 75 height 13
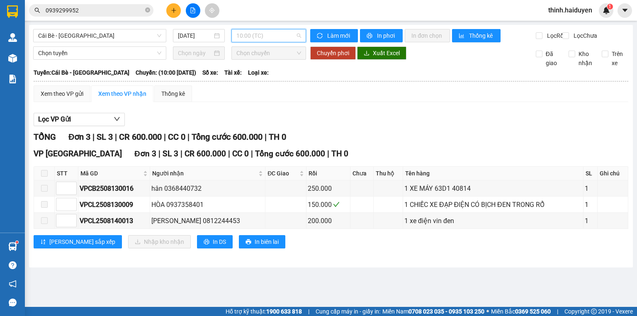
click at [255, 35] on span "10:00 (TC)" at bounding box center [268, 35] width 65 height 12
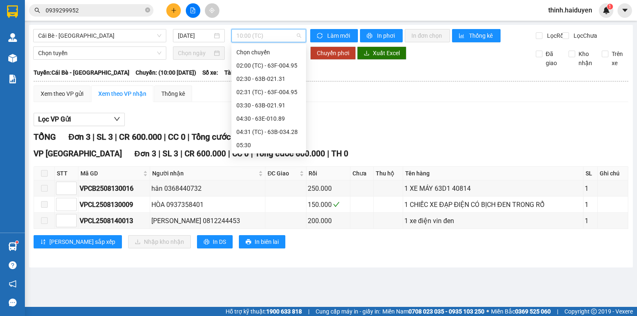
click at [248, 260] on div "10:30 - 63F-004.27" at bounding box center [268, 264] width 65 height 9
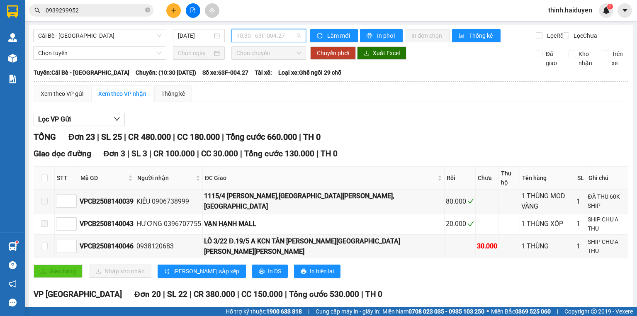
click at [255, 39] on span "10:30 - 63F-004.27" at bounding box center [268, 35] width 65 height 12
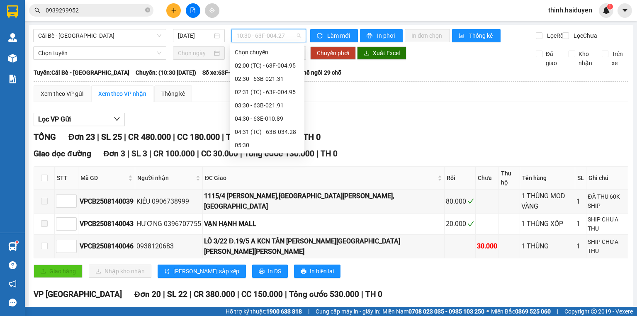
click at [254, 273] on div "11:30 - 63E-009.69" at bounding box center [267, 277] width 65 height 9
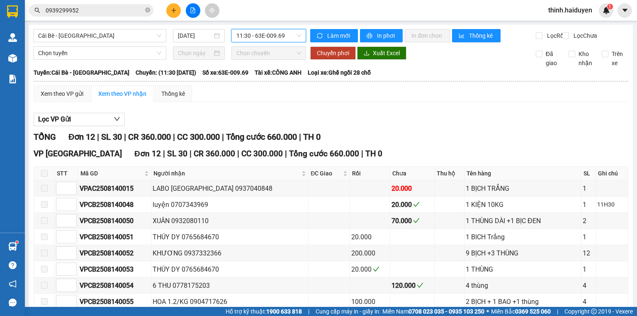
click at [257, 34] on span "11:30 - 63E-009.69" at bounding box center [268, 35] width 65 height 12
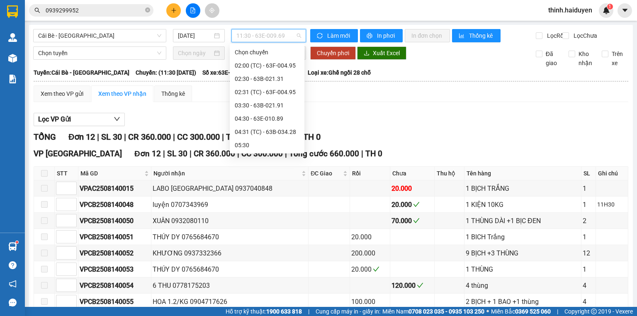
drag, startPoint x: 256, startPoint y: 80, endPoint x: 262, endPoint y: 72, distance: 9.5
click at [257, 286] on div "12:30 - 63B-034.28" at bounding box center [267, 290] width 65 height 9
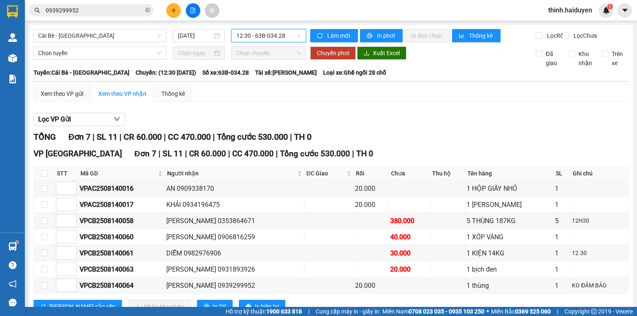
click at [271, 33] on span "12:30 - 63B-034.28" at bounding box center [268, 35] width 65 height 12
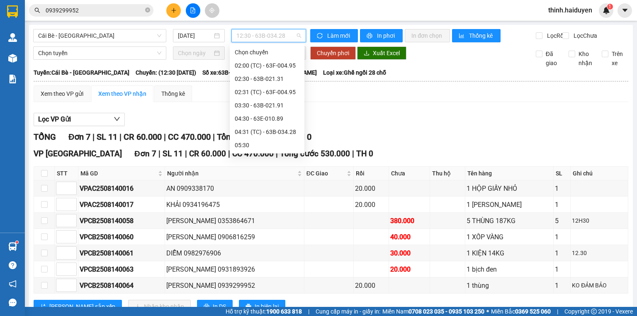
click at [258, 300] on div "12:31 (TC) - 63B-021.91" at bounding box center [267, 304] width 65 height 9
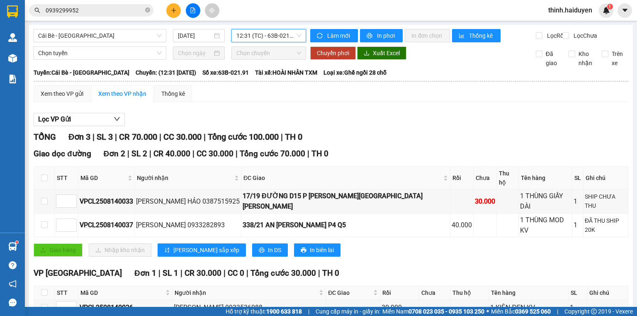
click at [174, 2] on div "Kết quả tìm kiếm ( 1 ) Bộ lọc Gửi 3 ngày gần nhất Mã ĐH Trạng thái Món hàng Thu…" at bounding box center [318, 10] width 637 height 21
click at [173, 8] on icon "plus" at bounding box center [173, 10] width 0 height 5
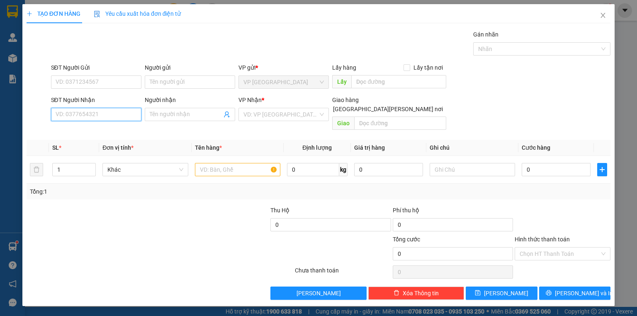
click at [99, 111] on input "SĐT Người Nhận" at bounding box center [96, 114] width 90 height 13
click at [103, 134] on div "0337539674" at bounding box center [96, 130] width 80 height 9
type input "0337539674"
type input "cty gấu"
type input "20.000"
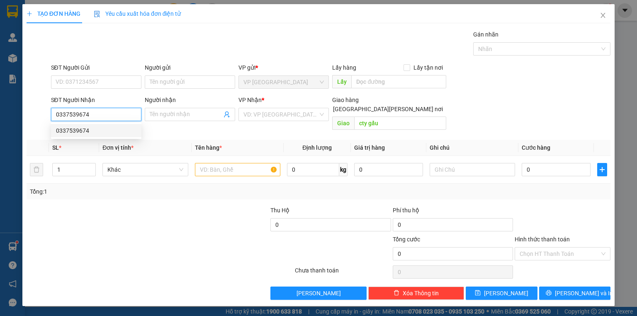
type input "20.000"
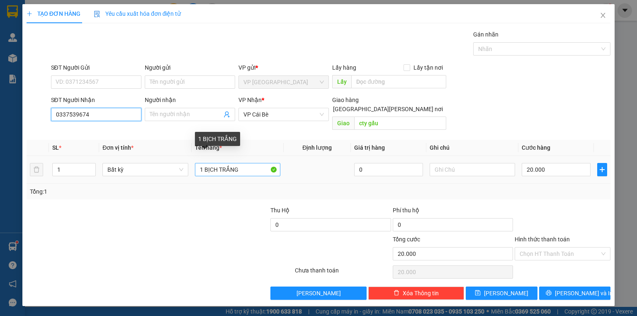
type input "0337539674"
click at [250, 163] on input "1 BỊCH TRẮNG" at bounding box center [237, 169] width 85 height 13
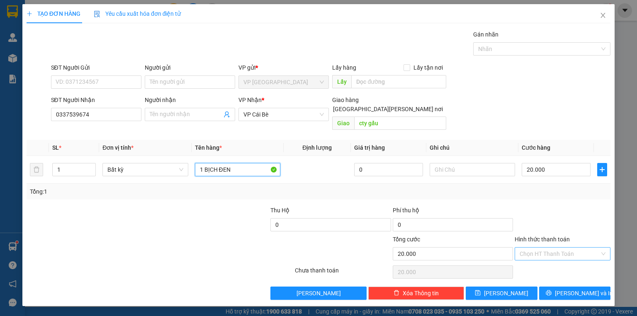
type input "1 BỊCH ĐEN"
click at [564, 249] on input "Hình thức thanh toán" at bounding box center [559, 254] width 80 height 12
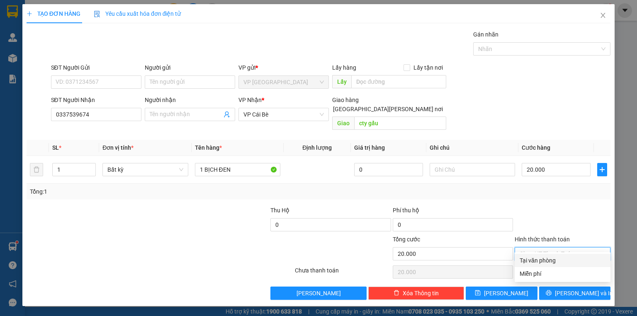
click at [552, 260] on div "Tại văn phòng" at bounding box center [562, 260] width 86 height 9
type input "0"
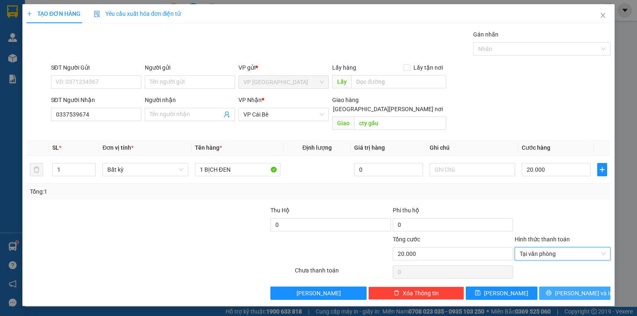
click at [549, 286] on button "Lưu và In" at bounding box center [575, 292] width 72 height 13
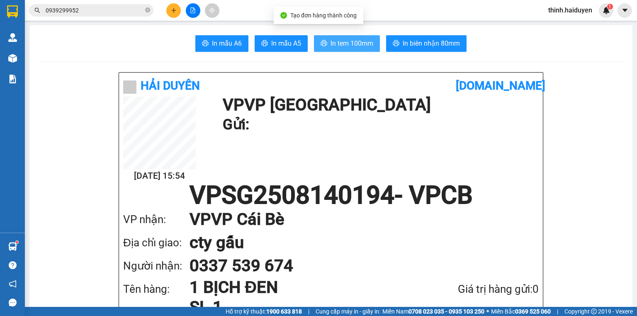
click at [354, 38] on span "In tem 100mm" at bounding box center [351, 43] width 43 height 10
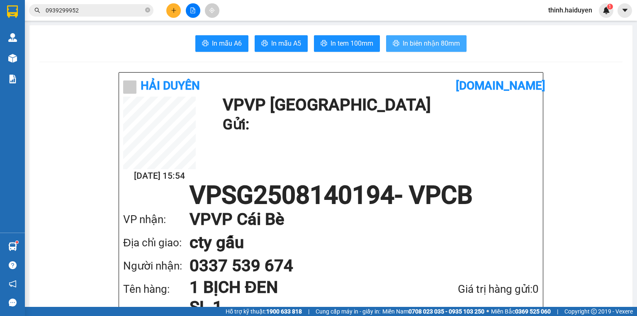
click at [462, 46] on button "In biên nhận 80mm" at bounding box center [426, 43] width 80 height 17
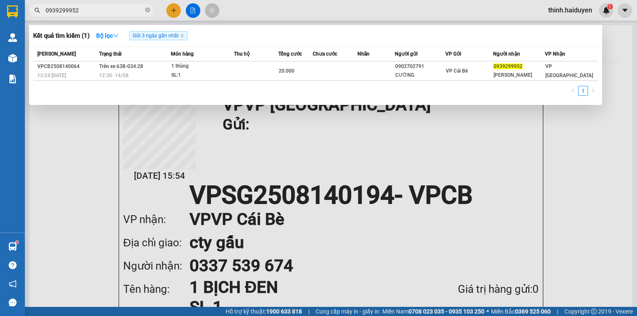
click at [104, 9] on input "0939299952" at bounding box center [95, 10] width 98 height 9
type input "0933536088"
click at [169, 12] on div at bounding box center [318, 158] width 637 height 316
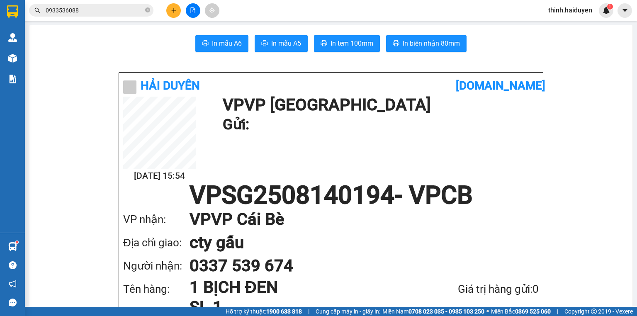
click at [169, 12] on button at bounding box center [173, 10] width 15 height 15
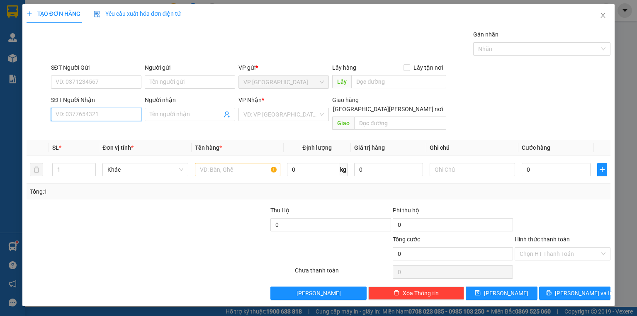
click at [111, 114] on input "SĐT Người Nhận" at bounding box center [96, 114] width 90 height 13
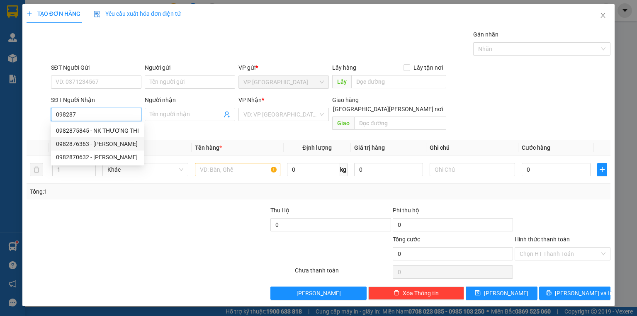
click at [71, 139] on div "0982876363 - KHƯƠNG" at bounding box center [97, 143] width 93 height 13
type input "0982876363"
type input "KHƯƠNG"
type input "20.000"
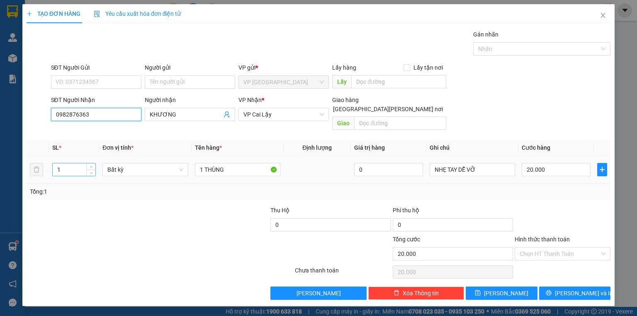
type input "0982876363"
click at [64, 163] on input "1" at bounding box center [74, 169] width 43 height 12
type input "3"
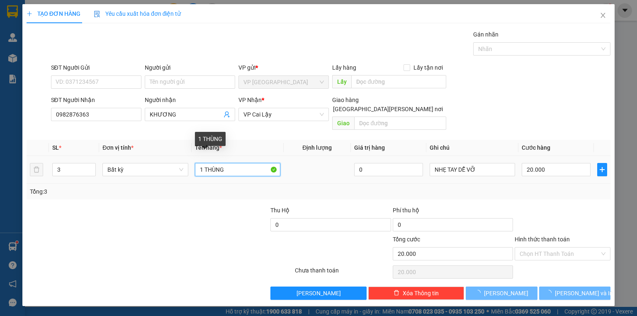
click at [232, 163] on input "1 THÙNG" at bounding box center [237, 169] width 85 height 13
type input "0"
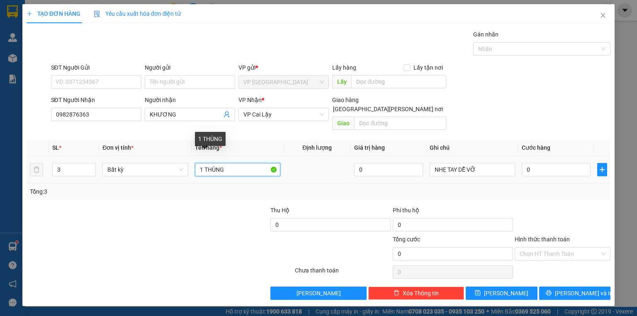
click at [232, 163] on input "1 THÙNG" at bounding box center [237, 169] width 85 height 13
type input "3 KIỆN VÕ XE"
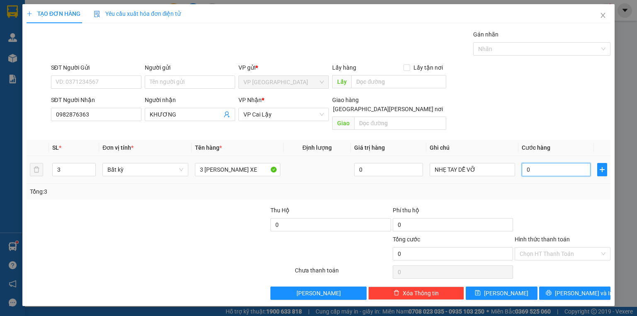
click at [570, 164] on input "0" at bounding box center [556, 169] width 69 height 13
click at [551, 290] on icon "printer" at bounding box center [548, 292] width 5 height 5
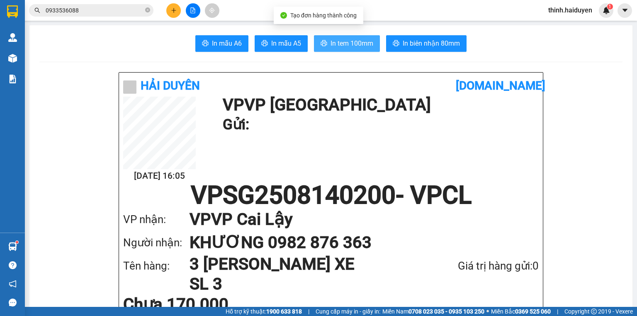
click at [355, 39] on span "In tem 100mm" at bounding box center [351, 43] width 43 height 10
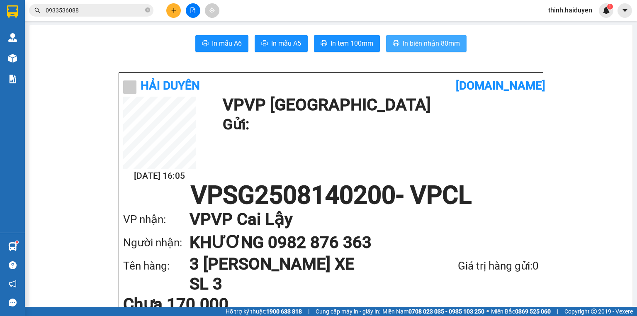
click at [393, 46] on icon "printer" at bounding box center [396, 43] width 7 height 7
click at [173, 10] on icon "plus" at bounding box center [174, 10] width 6 height 6
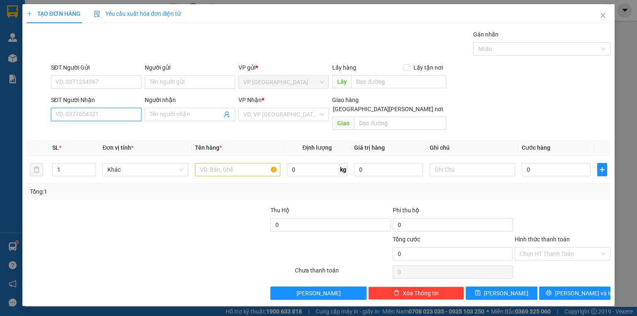
click at [109, 116] on input "SĐT Người Nhận" at bounding box center [96, 114] width 90 height 13
type input "0376631074"
click at [170, 118] on input "Người nhận" at bounding box center [186, 114] width 72 height 9
type input "D"
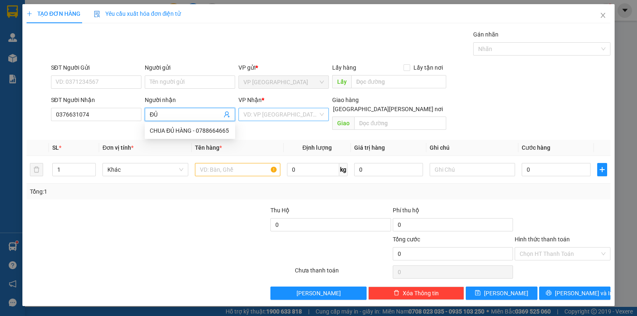
type input "ĐỦ"
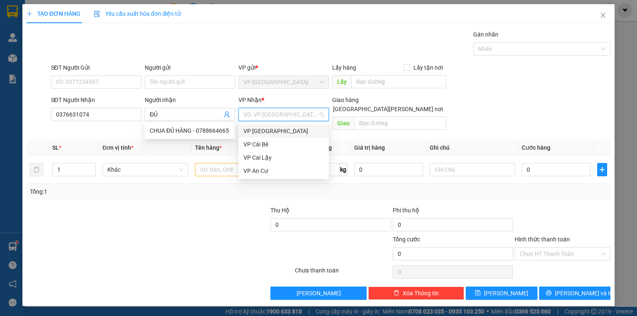
drag, startPoint x: 299, startPoint y: 111, endPoint x: 291, endPoint y: 128, distance: 18.7
click at [298, 113] on input "search" at bounding box center [280, 114] width 75 height 12
drag, startPoint x: 273, startPoint y: 155, endPoint x: 254, endPoint y: 154, distance: 19.1
click at [273, 155] on div "VP Cai Lậy" at bounding box center [283, 157] width 80 height 9
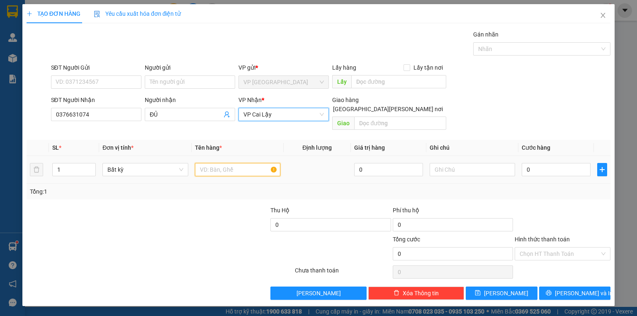
drag, startPoint x: 225, startPoint y: 160, endPoint x: 198, endPoint y: 161, distance: 27.0
click at [225, 163] on input "text" at bounding box center [237, 169] width 85 height 13
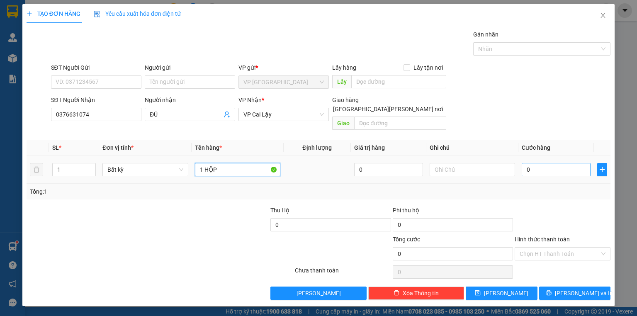
type input "1 HỘP"
click at [549, 165] on input "0" at bounding box center [556, 169] width 69 height 13
type input "2"
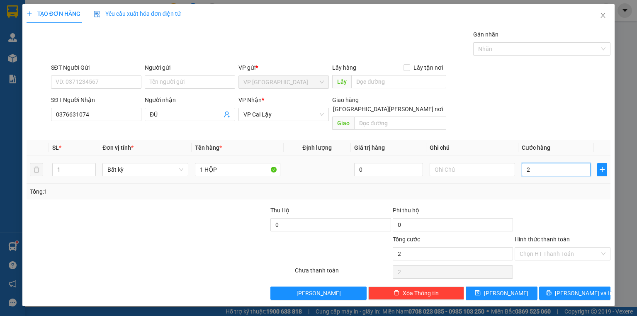
type input "20"
type input "20.000"
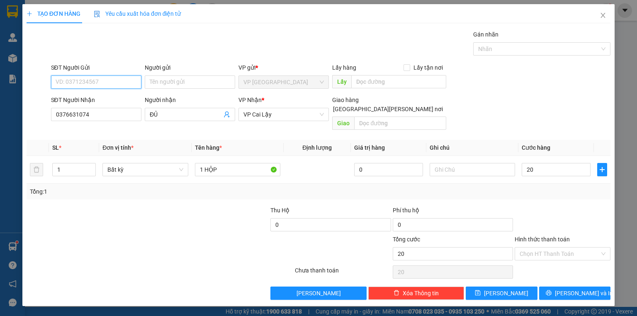
type input "20.000"
click at [109, 80] on input "SĐT Người Gửi" at bounding box center [96, 81] width 90 height 13
type input "077885888"
click at [529, 248] on input "Hình thức thanh toán" at bounding box center [559, 254] width 80 height 12
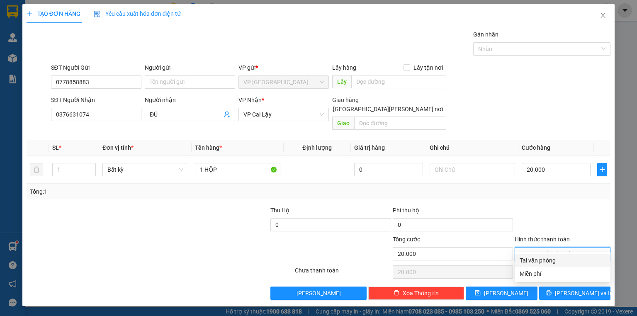
click at [529, 262] on div "Tại văn phòng" at bounding box center [562, 260] width 86 height 9
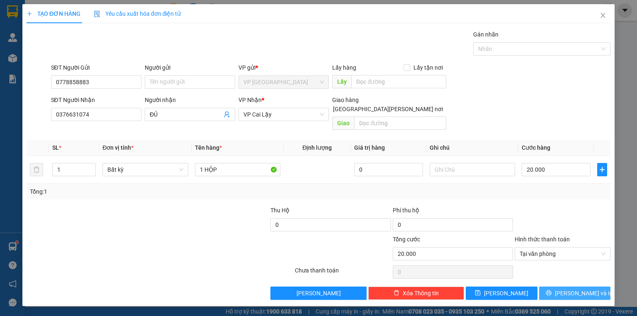
click at [546, 286] on button "Lưu và In" at bounding box center [575, 292] width 72 height 13
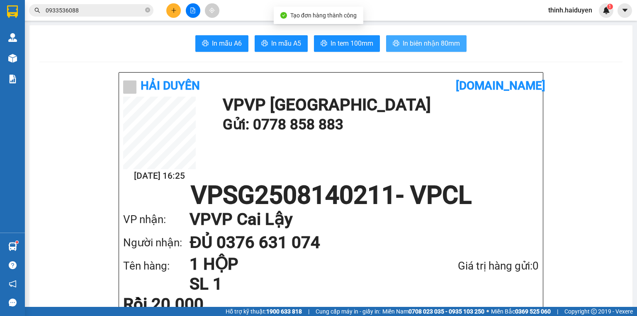
click at [442, 36] on button "In biên nhận 80mm" at bounding box center [426, 43] width 80 height 17
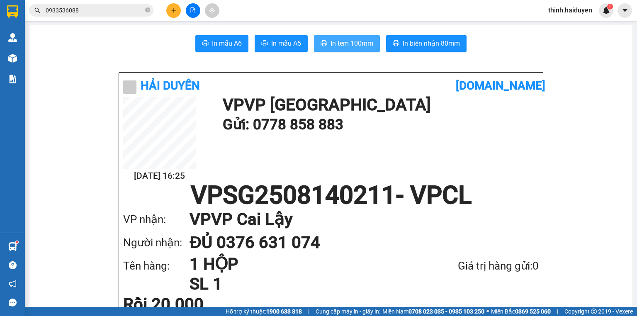
click at [334, 41] on span "In tem 100mm" at bounding box center [351, 43] width 43 height 10
click at [185, 7] on div at bounding box center [193, 10] width 62 height 15
click at [186, 7] on div at bounding box center [193, 10] width 62 height 15
click at [189, 7] on button at bounding box center [193, 10] width 15 height 15
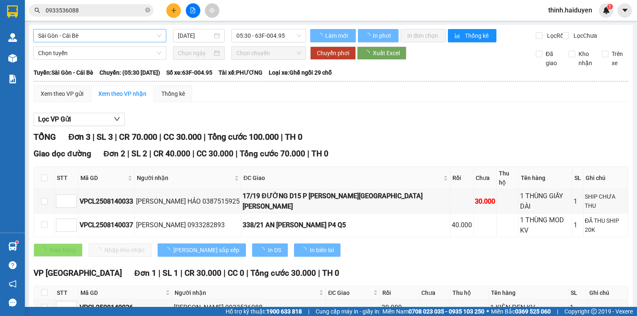
drag, startPoint x: 125, startPoint y: 36, endPoint x: 111, endPoint y: 38, distance: 14.3
click at [121, 36] on span "Sài Gòn - Cái Bè" at bounding box center [99, 35] width 123 height 12
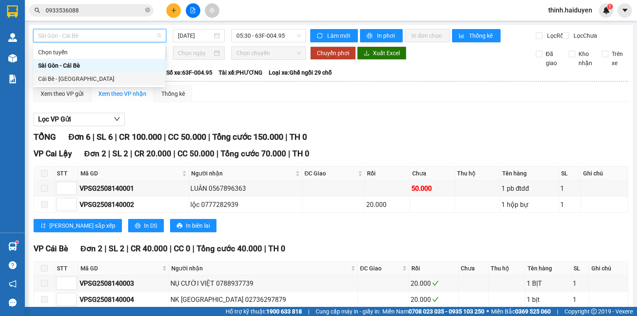
drag, startPoint x: 46, startPoint y: 78, endPoint x: 219, endPoint y: 48, distance: 175.2
click at [47, 78] on div "Cái Bè - [GEOGRAPHIC_DATA]" at bounding box center [99, 78] width 122 height 9
type input "[DATE]"
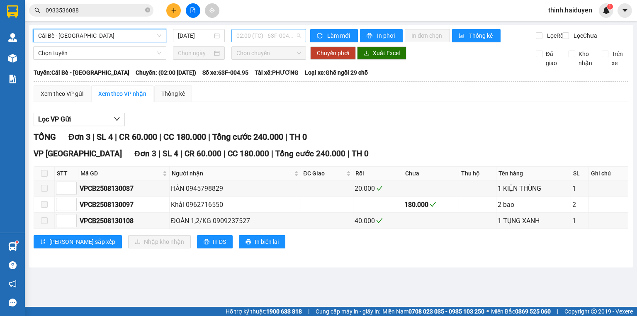
click at [255, 33] on span "02:00 (TC) - 63F-004.95" at bounding box center [268, 35] width 65 height 12
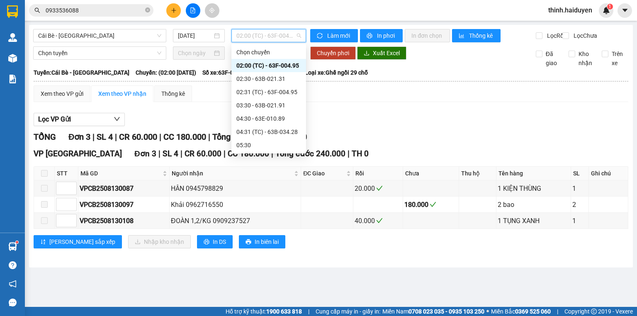
click at [265, 313] on div "13:30 - 63B-021.76" at bounding box center [268, 317] width 65 height 9
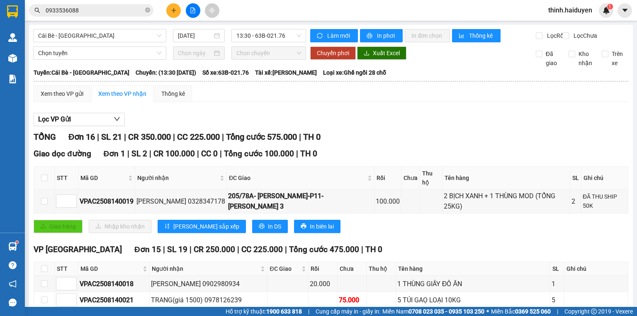
drag, startPoint x: 263, startPoint y: 33, endPoint x: 252, endPoint y: 73, distance: 41.7
click at [263, 34] on span "13:30 - 63B-021.76" at bounding box center [268, 35] width 65 height 12
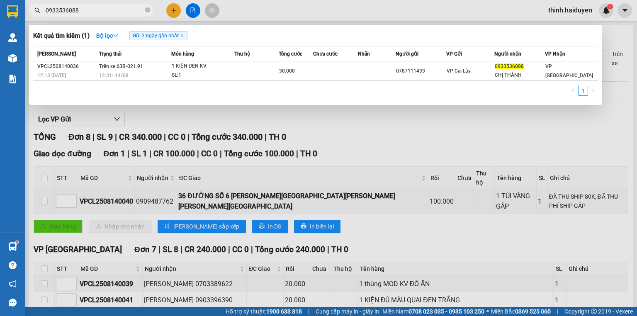
click at [134, 14] on input "0933536088" at bounding box center [95, 10] width 98 height 9
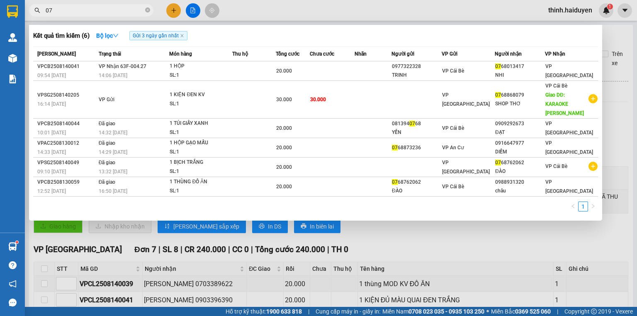
type input "0"
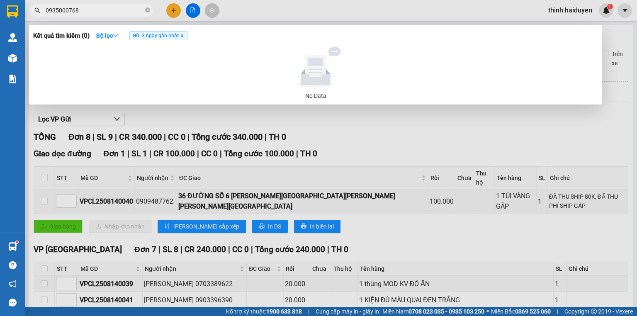
type input "0935000768"
click at [182, 35] on icon "close" at bounding box center [182, 36] width 4 height 4
click at [112, 9] on input "0935000768" at bounding box center [95, 10] width 98 height 9
click at [176, 11] on div at bounding box center [318, 158] width 637 height 316
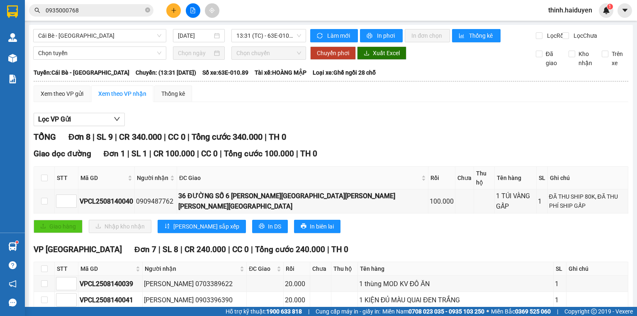
click at [176, 11] on icon "plus" at bounding box center [174, 10] width 6 height 6
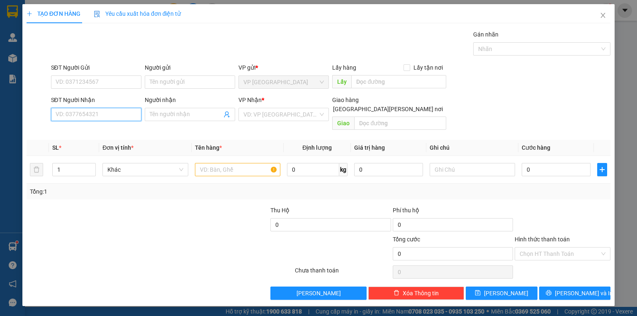
click at [123, 119] on input "SĐT Người Nhận" at bounding box center [96, 114] width 90 height 13
click at [104, 131] on div "0919830003 - A.TUẤN" at bounding box center [97, 130] width 82 height 9
type input "0919830003"
type input "A.TUẤN"
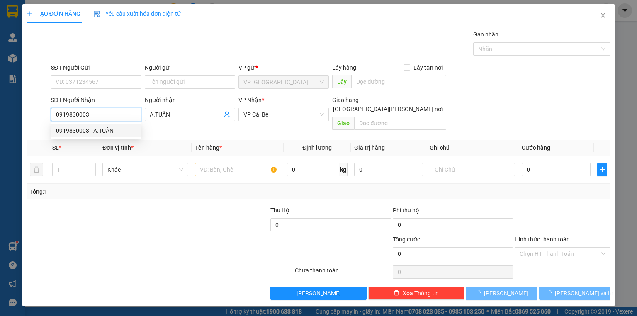
type input "20.000"
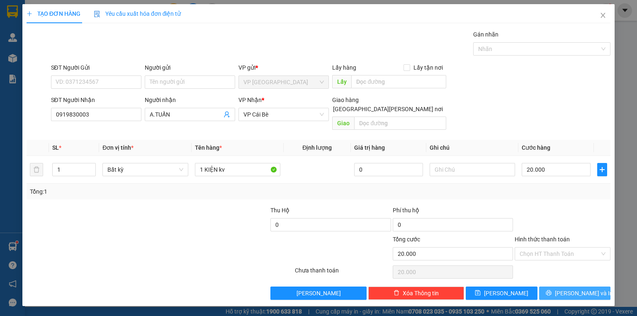
click at [572, 286] on button "Lưu và In" at bounding box center [575, 292] width 72 height 13
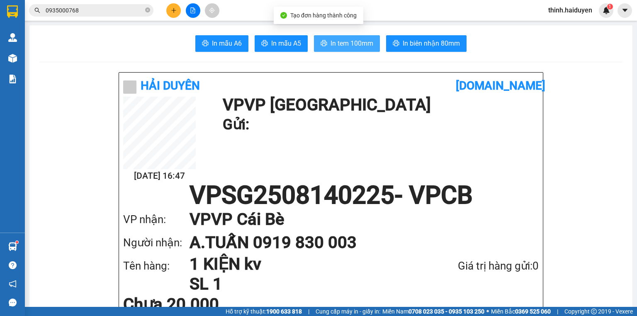
click at [338, 39] on span "In tem 100mm" at bounding box center [351, 43] width 43 height 10
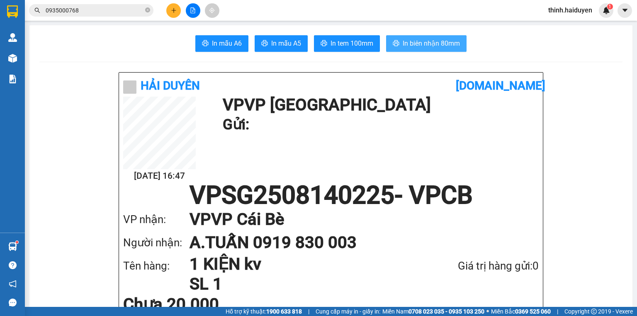
drag, startPoint x: 447, startPoint y: 45, endPoint x: 462, endPoint y: 41, distance: 14.9
click at [452, 45] on span "In biên nhận 80mm" at bounding box center [431, 43] width 57 height 10
click at [95, 9] on input "0935000768" at bounding box center [95, 10] width 98 height 9
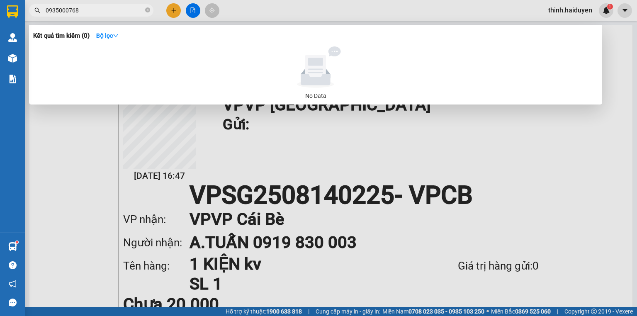
click at [176, 8] on div at bounding box center [318, 158] width 637 height 316
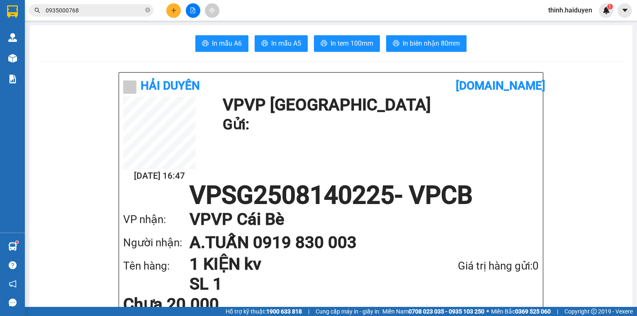
click at [176, 8] on icon "plus" at bounding box center [174, 10] width 6 height 6
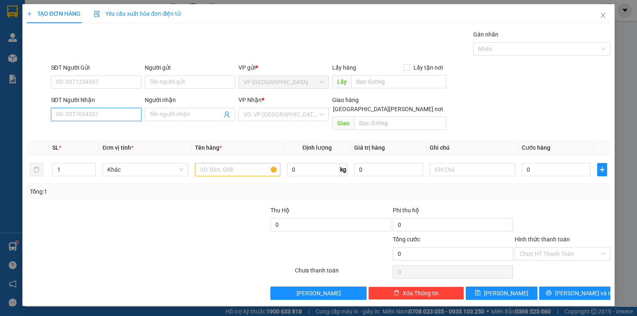
click at [109, 113] on input "SĐT Người Nhận" at bounding box center [96, 114] width 90 height 13
click at [102, 129] on div "0328645394 - NK SG CB" at bounding box center [96, 130] width 80 height 9
type input "0328645394"
type input "NK SG CB"
type input "20.000"
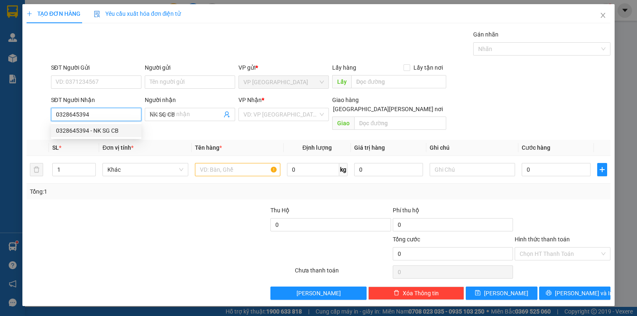
type input "20.000"
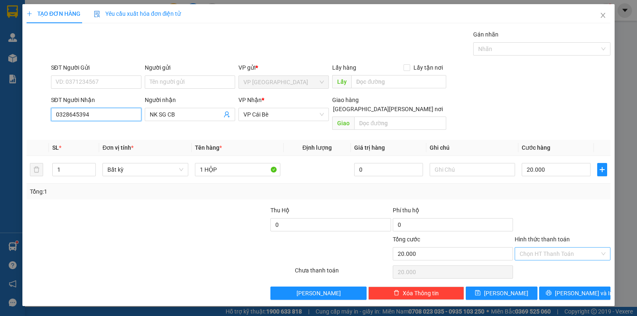
type input "0328645394"
click at [561, 248] on input "Hình thức thanh toán" at bounding box center [559, 254] width 80 height 12
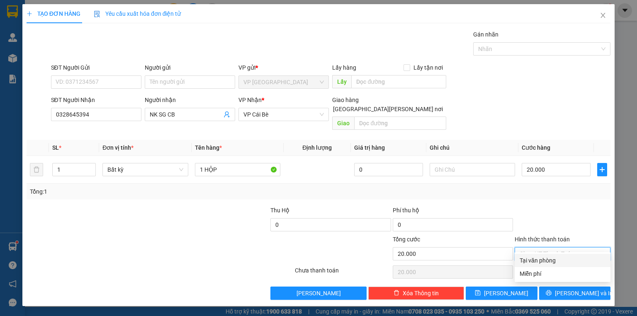
drag, startPoint x: 551, startPoint y: 258, endPoint x: 553, endPoint y: 263, distance: 6.1
click at [551, 260] on div "Tại văn phòng" at bounding box center [562, 260] width 86 height 9
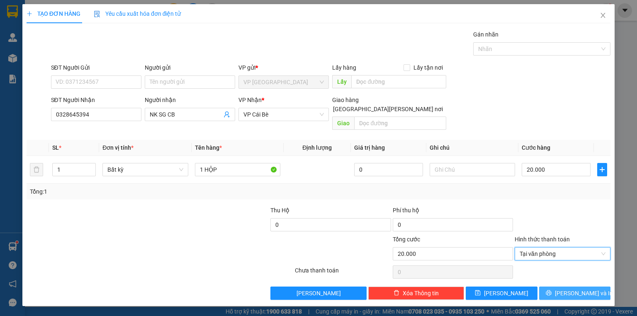
click at [551, 290] on icon "printer" at bounding box center [549, 293] width 6 height 6
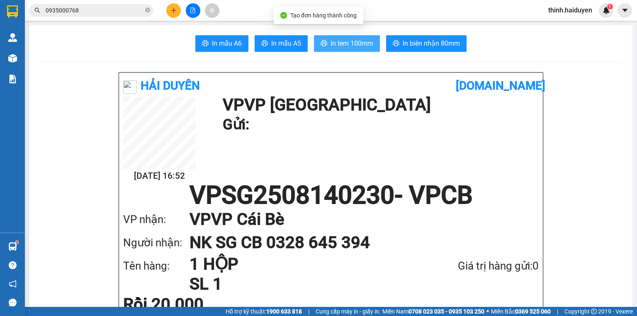
drag, startPoint x: 353, startPoint y: 48, endPoint x: 353, endPoint y: 41, distance: 6.6
click at [352, 49] on button "In tem 100mm" at bounding box center [347, 43] width 66 height 17
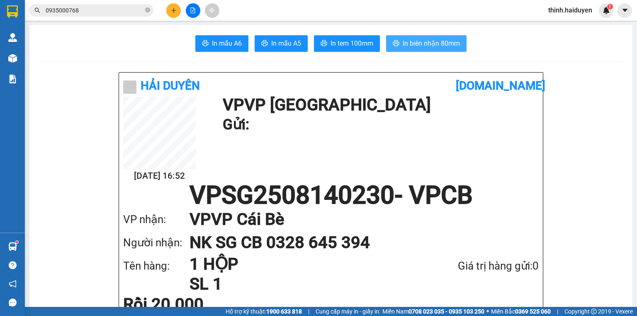
drag, startPoint x: 405, startPoint y: 49, endPoint x: 410, endPoint y: 45, distance: 5.6
click at [406, 49] on button "In biên nhận 80mm" at bounding box center [426, 43] width 80 height 17
click at [100, 6] on input "0935000768" at bounding box center [95, 10] width 98 height 9
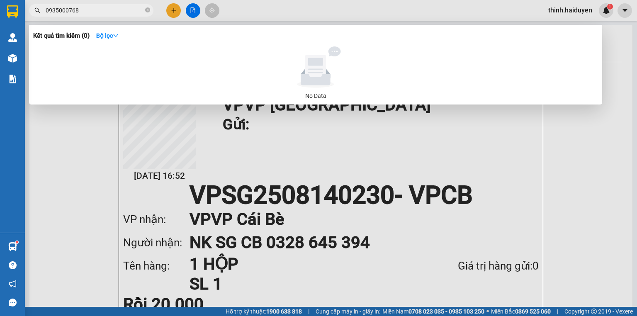
click at [100, 6] on input "0935000768" at bounding box center [95, 10] width 98 height 9
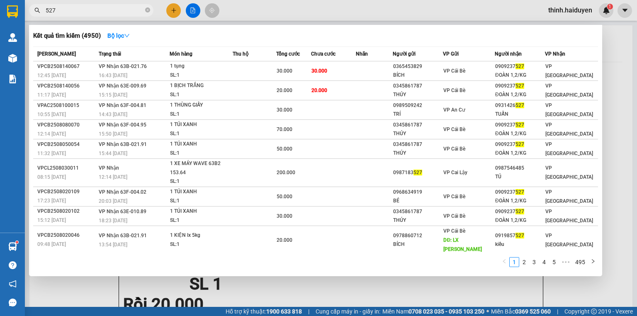
click at [88, 12] on input "527" at bounding box center [95, 10] width 98 height 9
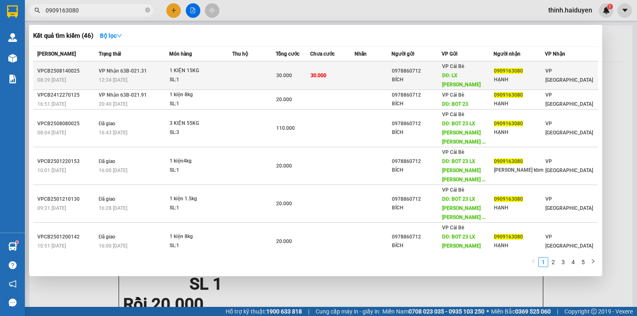
type input "0909163080"
click at [303, 71] on div "30.000" at bounding box center [293, 75] width 34 height 9
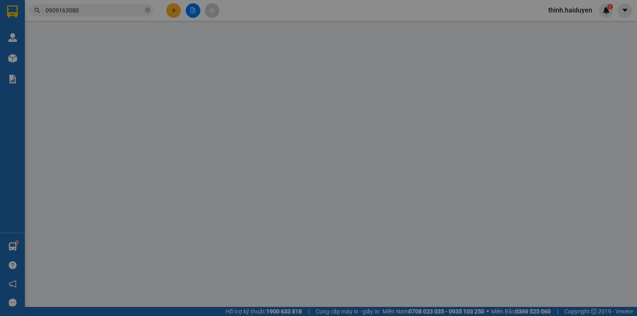
type input "0978860712"
type input "BÍCH"
type input "LX NGỌC BÍCH"
type input "0909163080"
type input "HẠNH"
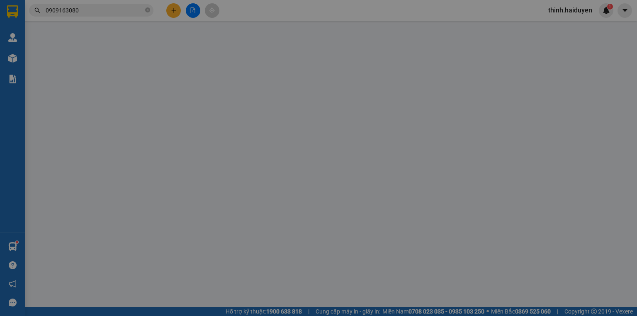
type input "30.000"
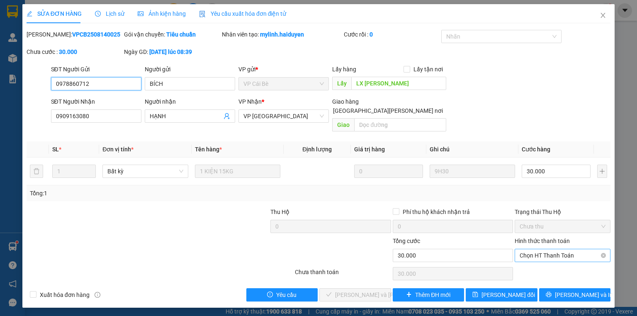
drag, startPoint x: 528, startPoint y: 243, endPoint x: 527, endPoint y: 253, distance: 10.9
click at [528, 249] on span "Chọn HT Thanh Toán" at bounding box center [562, 255] width 86 height 12
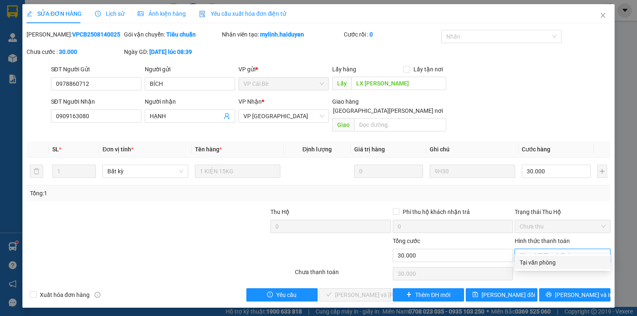
drag, startPoint x: 529, startPoint y: 262, endPoint x: 500, endPoint y: 265, distance: 28.7
click at [529, 262] on div "Tại văn phòng" at bounding box center [562, 262] width 86 height 9
type input "0"
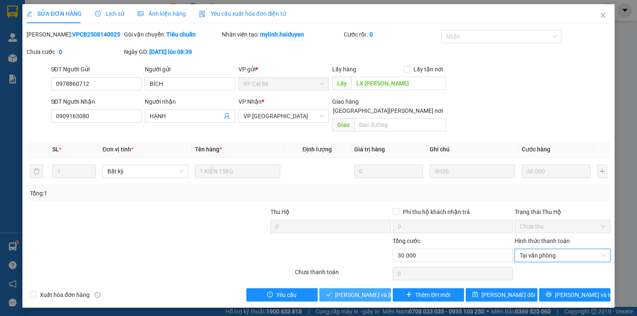
click at [378, 290] on span "Lưu và Giao hàng" at bounding box center [391, 294] width 112 height 9
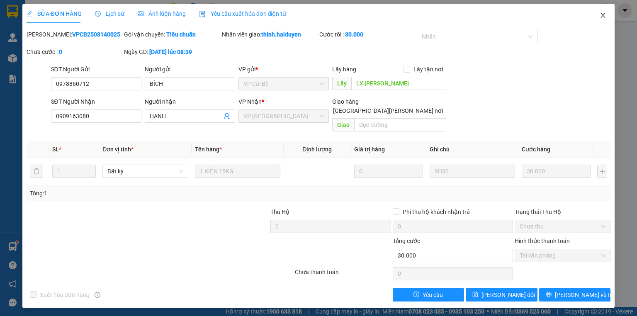
click at [607, 16] on span "Close" at bounding box center [602, 15] width 23 height 23
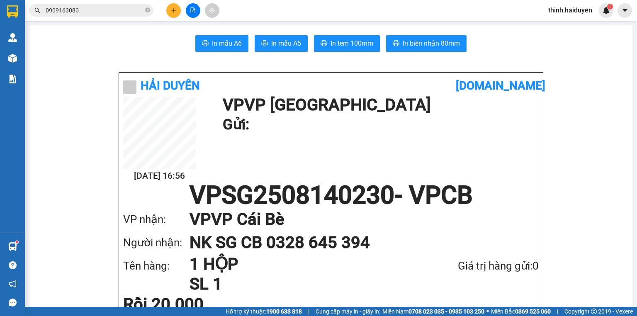
click at [136, 9] on input "0909163080" at bounding box center [95, 10] width 98 height 9
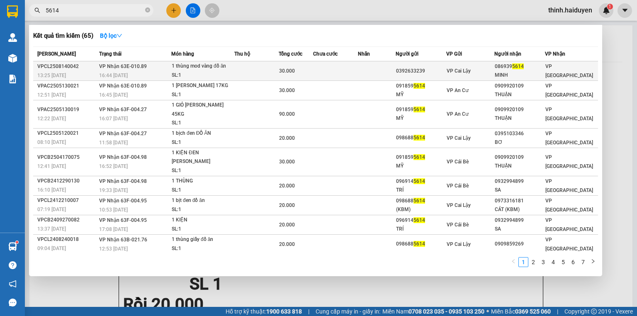
type input "5614"
click at [219, 75] on div "SL: 1" at bounding box center [203, 75] width 62 height 9
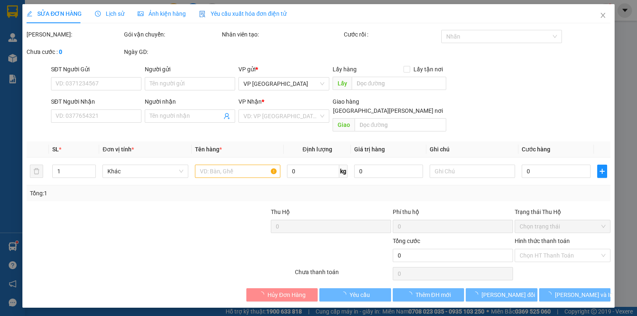
type input "0392633239"
type input "0869395614"
type input "MINH"
type input "30.000"
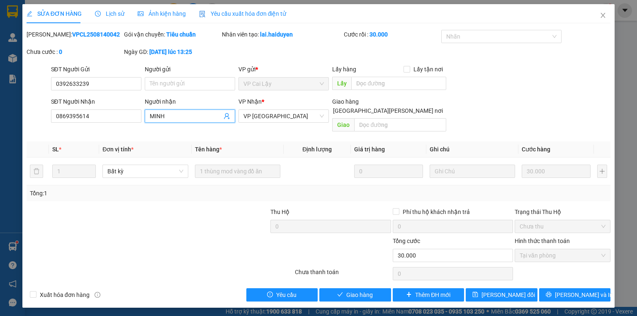
click at [187, 120] on input "MINH" at bounding box center [186, 116] width 72 height 9
type input "MINH KBM"
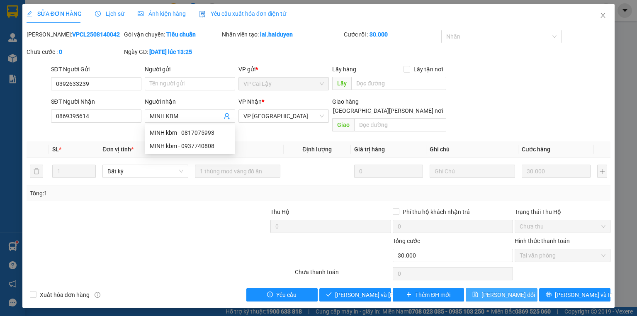
click at [507, 290] on span "Lưu thay đổi" at bounding box center [507, 294] width 53 height 9
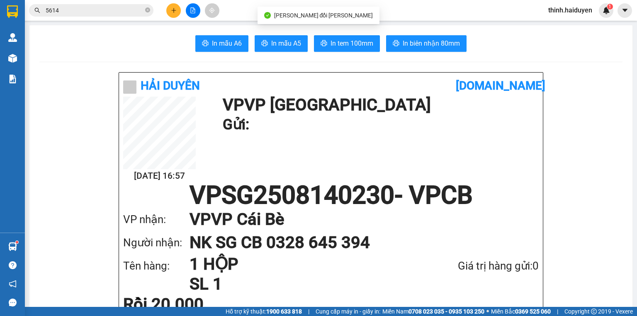
click at [108, 12] on input "5614" at bounding box center [95, 10] width 98 height 9
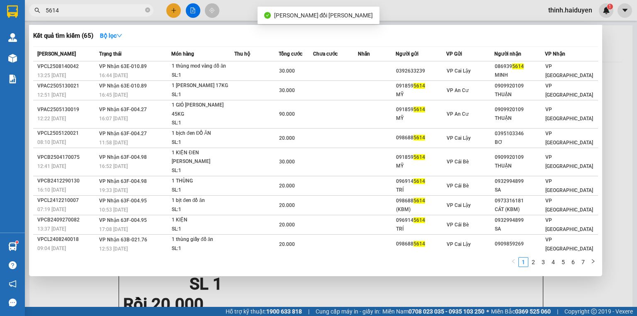
click at [108, 12] on input "5614" at bounding box center [95, 10] width 98 height 9
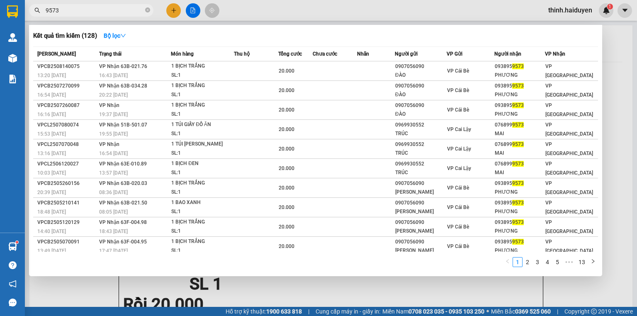
type input "9573"
click at [179, 12] on div at bounding box center [318, 158] width 637 height 316
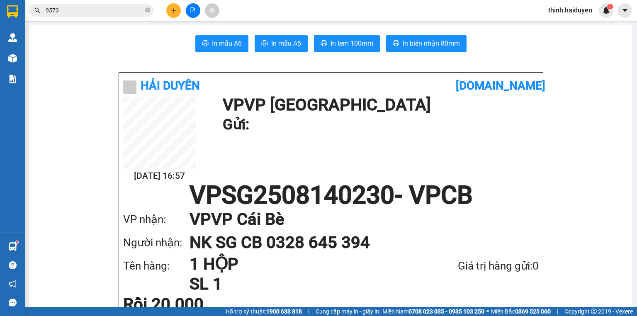
click at [179, 12] on button at bounding box center [173, 10] width 15 height 15
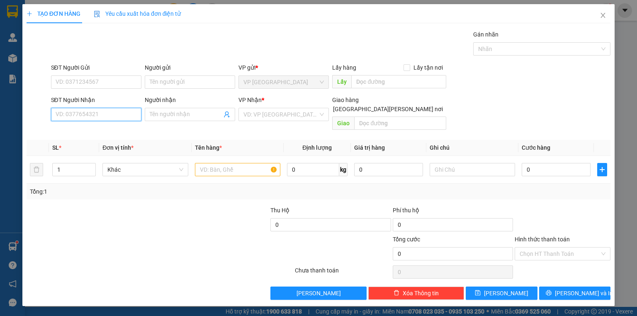
click at [107, 113] on input "SĐT Người Nhận" at bounding box center [96, 114] width 90 height 13
click at [65, 110] on input "0936492664" at bounding box center [96, 114] width 90 height 13
click at [73, 111] on input "0936492664" at bounding box center [96, 114] width 90 height 13
type input "0936492664"
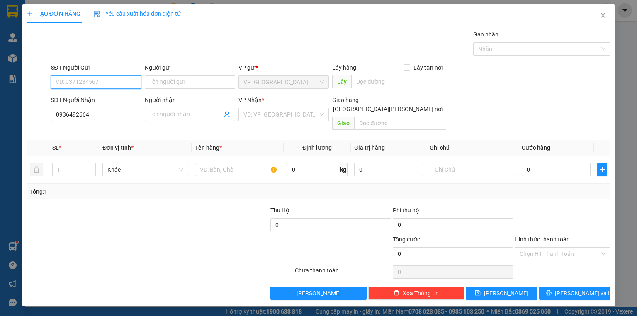
click at [82, 82] on input "SĐT Người Gửi" at bounding box center [96, 81] width 90 height 13
click at [103, 98] on div "0907052714 - KHANG" at bounding box center [97, 98] width 82 height 9
type input "0907052714"
type input "KHANG"
type input "20.000"
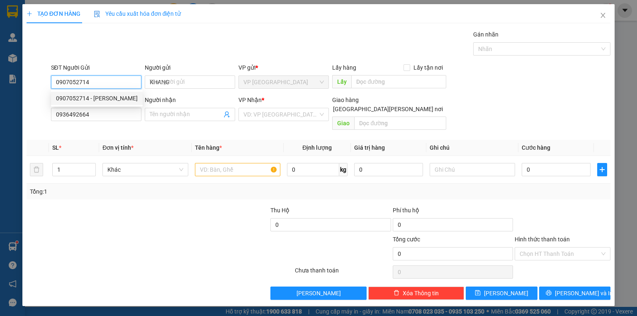
type input "20.000"
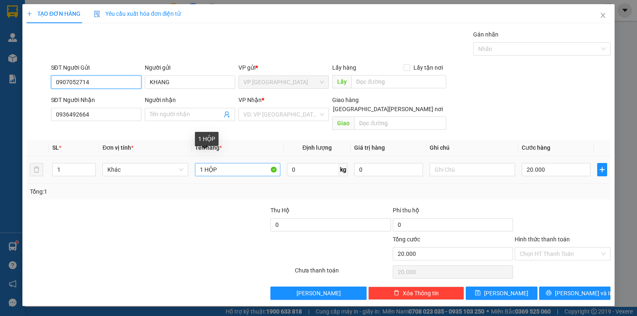
type input "0907052714"
click at [249, 164] on input "1 HỘP" at bounding box center [237, 169] width 85 height 13
type input "1 BAO"
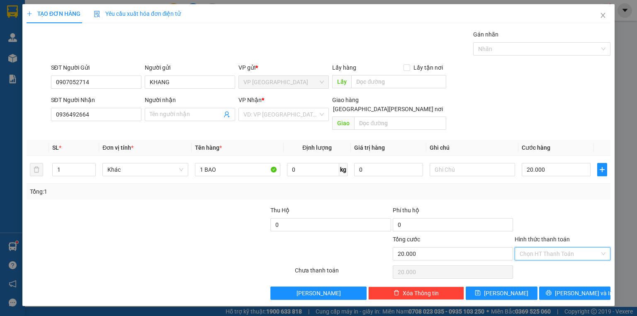
drag, startPoint x: 576, startPoint y: 242, endPoint x: 542, endPoint y: 263, distance: 40.0
click at [574, 248] on input "Hình thức thanh toán" at bounding box center [559, 254] width 80 height 12
drag, startPoint x: 541, startPoint y: 264, endPoint x: 549, endPoint y: 275, distance: 13.9
click at [541, 264] on div "Tại văn phòng" at bounding box center [562, 260] width 86 height 9
type input "0"
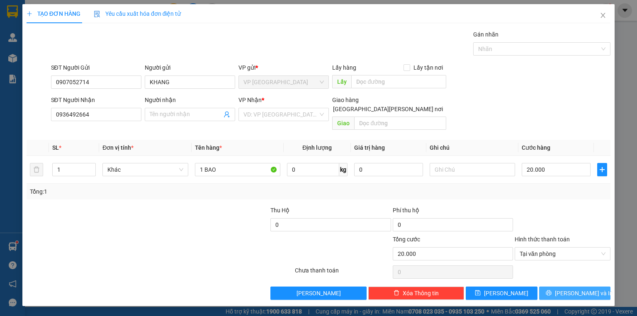
click at [556, 286] on button "Lưu và In" at bounding box center [575, 292] width 72 height 13
drag, startPoint x: 287, startPoint y: 114, endPoint x: 285, endPoint y: 120, distance: 6.2
click at [287, 114] on input "search" at bounding box center [280, 114] width 75 height 12
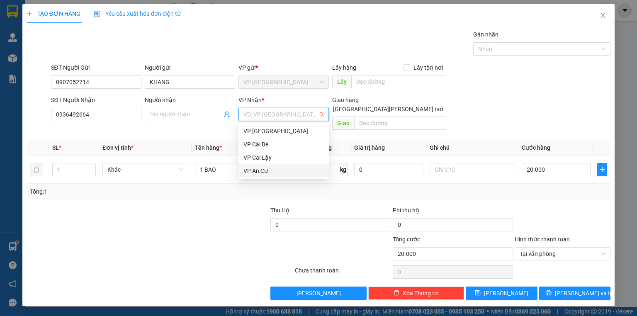
click at [270, 169] on div "VP An Cư" at bounding box center [283, 170] width 80 height 9
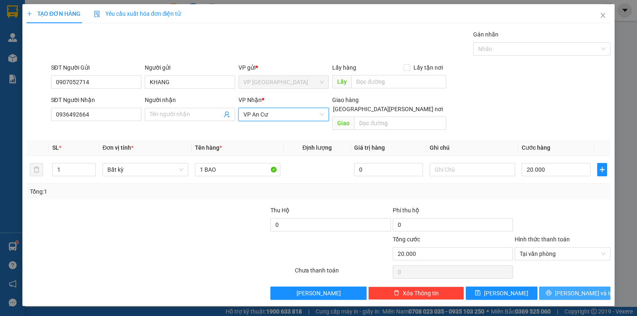
click at [572, 289] on span "Lưu và In" at bounding box center [584, 293] width 58 height 9
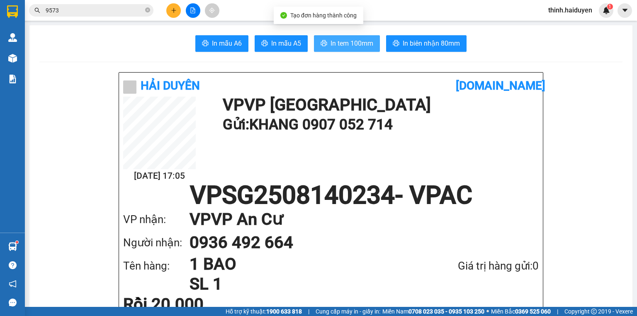
click at [350, 41] on span "In tem 100mm" at bounding box center [351, 43] width 43 height 10
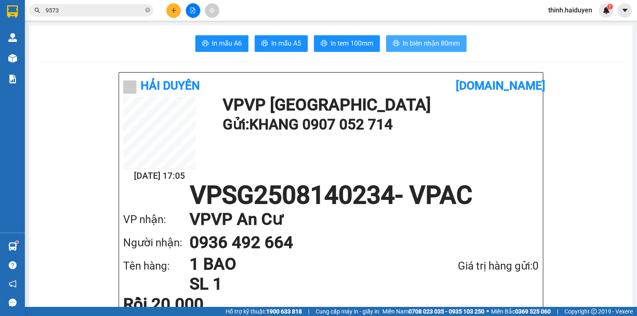
click at [409, 39] on span "In biên nhận 80mm" at bounding box center [431, 43] width 57 height 10
click at [188, 10] on button at bounding box center [193, 10] width 15 height 15
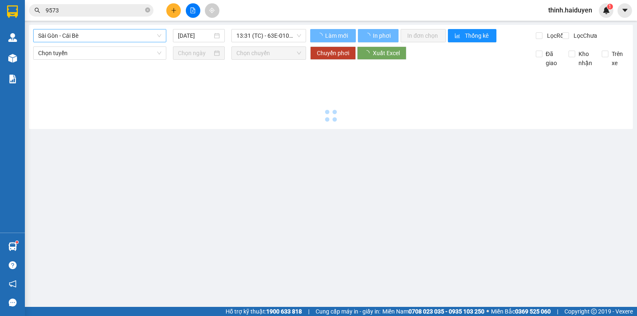
click at [79, 35] on span "Sài Gòn - Cái Bè" at bounding box center [99, 35] width 123 height 12
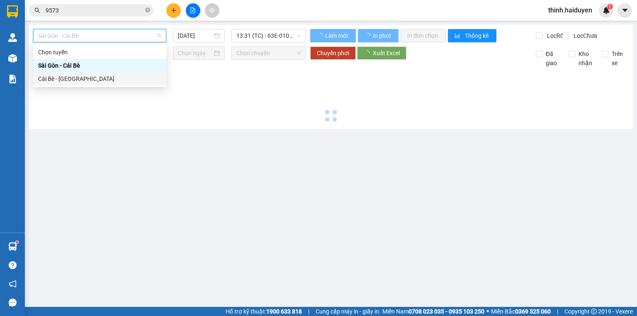
click at [62, 74] on div "Cái Bè - [GEOGRAPHIC_DATA]" at bounding box center [99, 78] width 123 height 9
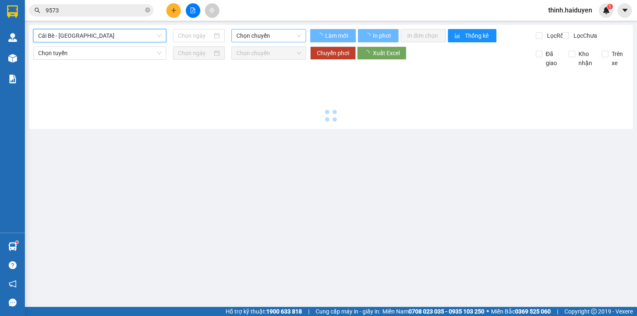
click at [252, 34] on span "Chọn chuyến" at bounding box center [268, 35] width 65 height 12
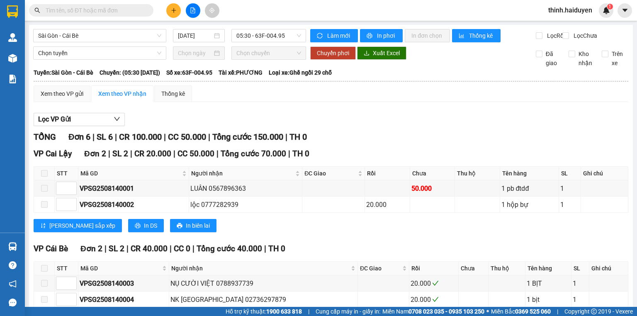
click at [124, 12] on input "text" at bounding box center [95, 10] width 98 height 9
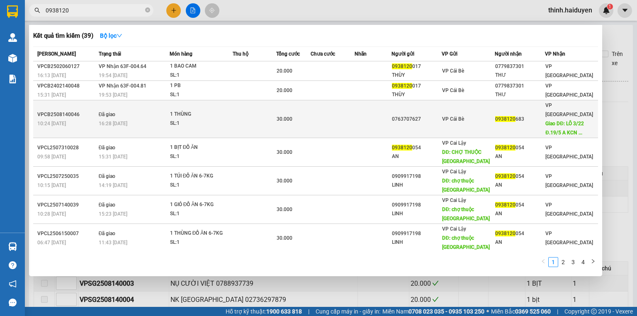
type input "0938120"
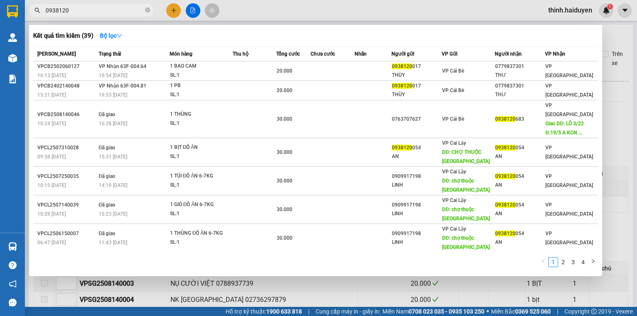
click at [373, 117] on td at bounding box center [372, 119] width 37 height 38
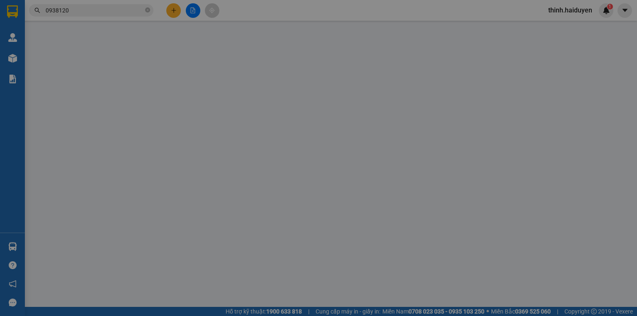
type input "0763707627"
type input "0938120683"
type input "LÔ 3/22 Đ.19/5 A KCN TÂN BÌNH P.TÂN THẠNH Q.TÂN BÌNH"
type input "30.000"
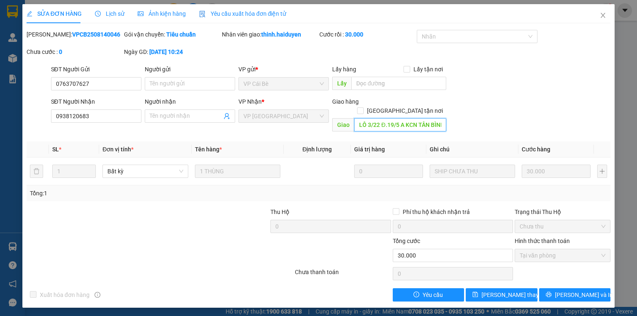
click at [442, 118] on input "LÔ 3/22 Đ.19/5 A KCN TÂN BÌNH P.TÂN THẠNH Q.TÂN BÌNH" at bounding box center [400, 124] width 92 height 13
click at [434, 118] on input "LÔ 3/22 Đ.19/5 A KCN TÂN BÌNH P.TÂN THẠNH Q.TÂN BÌNH" at bounding box center [400, 124] width 92 height 13
click at [607, 13] on span "Close" at bounding box center [602, 15] width 23 height 23
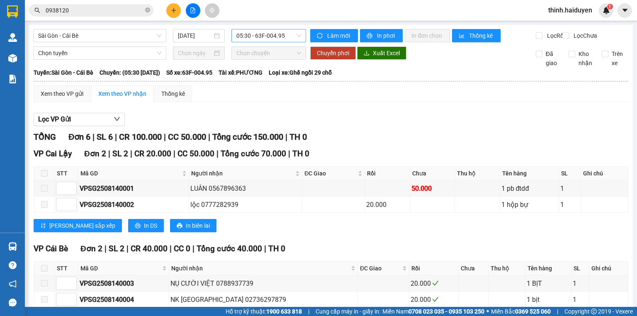
click at [247, 33] on span "05:30 - 63F-004.95" at bounding box center [268, 35] width 65 height 12
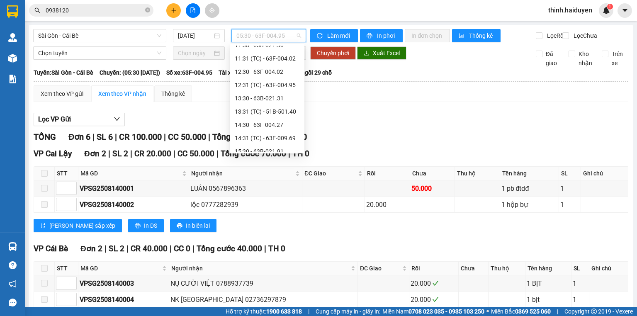
scroll to position [226, 0]
drag, startPoint x: 104, startPoint y: 36, endPoint x: 91, endPoint y: 43, distance: 14.8
click at [103, 38] on span "Sài Gòn - Cái Bè" at bounding box center [99, 35] width 123 height 12
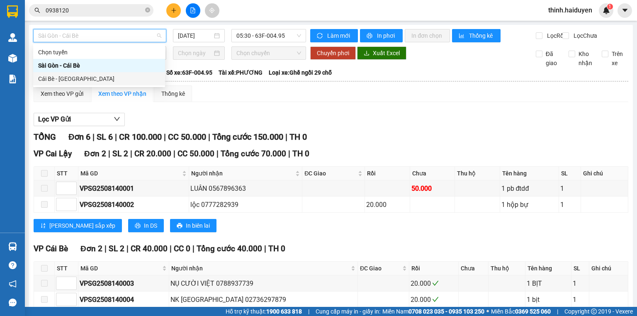
drag, startPoint x: 58, startPoint y: 80, endPoint x: 62, endPoint y: 80, distance: 4.2
click at [62, 80] on div "Cái Bè - [GEOGRAPHIC_DATA]" at bounding box center [99, 78] width 122 height 9
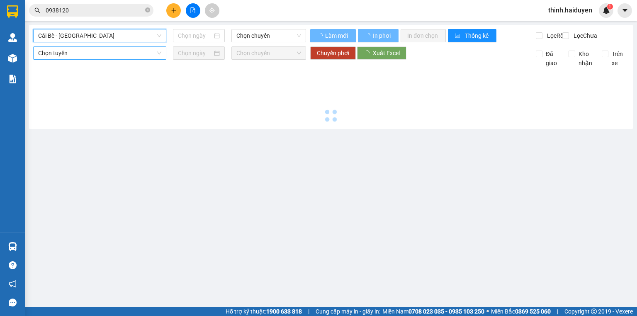
type input "[DATE]"
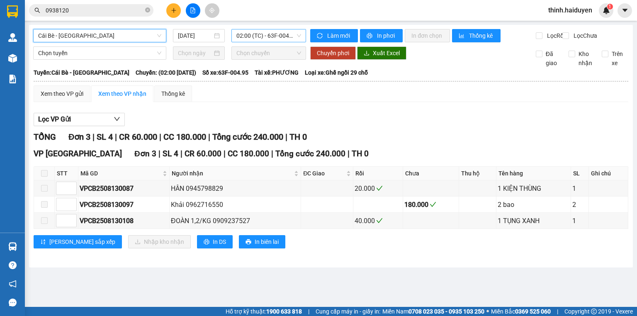
click at [250, 38] on span "02:00 (TC) - 63F-004.95" at bounding box center [268, 35] width 65 height 12
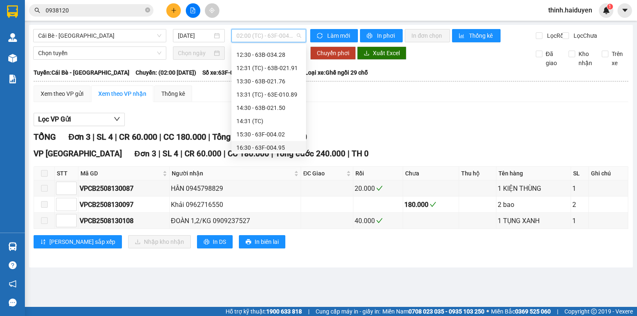
scroll to position [239, 0]
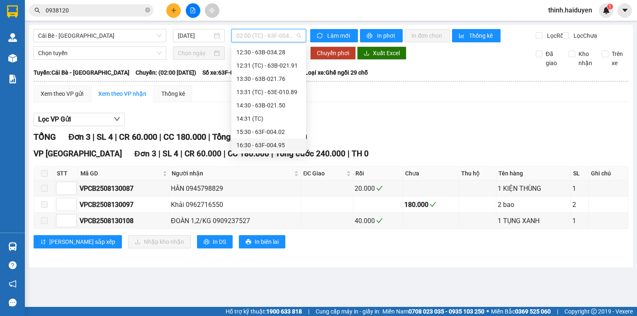
click at [250, 144] on div "16:30 - 63F-004.95" at bounding box center [268, 145] width 65 height 9
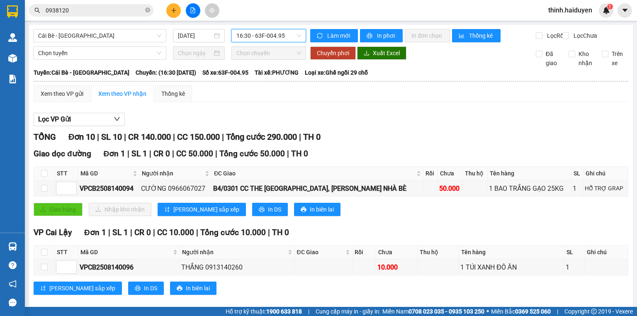
click at [270, 37] on span "16:30 - 63F-004.95" at bounding box center [268, 35] width 65 height 12
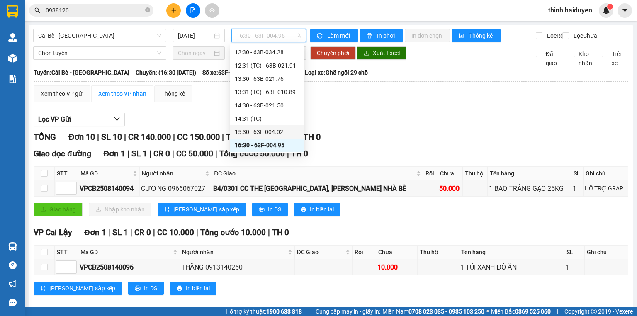
click at [250, 126] on div "15:30 - 63F-004.02" at bounding box center [267, 131] width 75 height 13
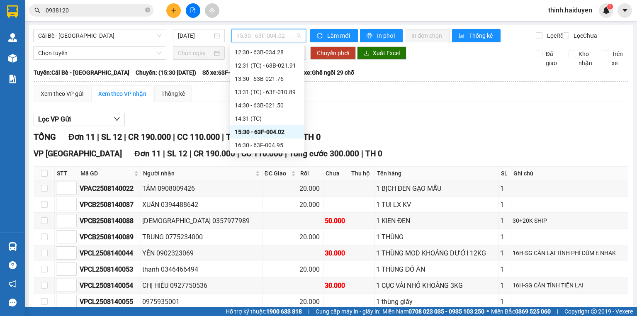
click at [259, 40] on span "15:30 - 63F-004.02" at bounding box center [268, 35] width 65 height 12
click at [250, 141] on div "16:30 - 63F-004.95" at bounding box center [267, 145] width 65 height 9
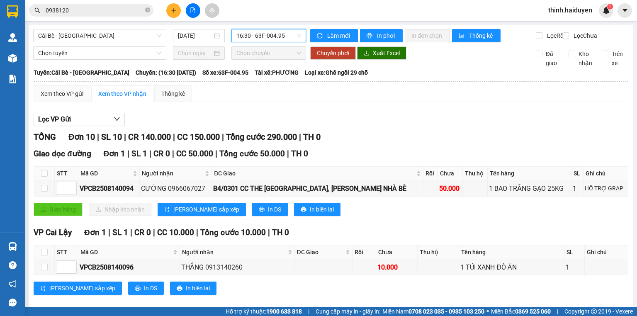
click at [267, 40] on span "16:30 - 63F-004.95" at bounding box center [268, 35] width 65 height 12
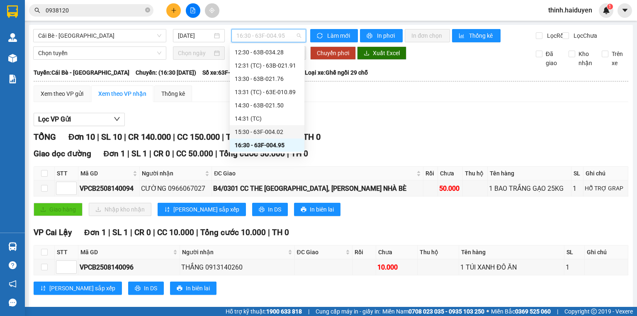
click at [248, 125] on div "15:30 - 63F-004.02" at bounding box center [267, 131] width 75 height 13
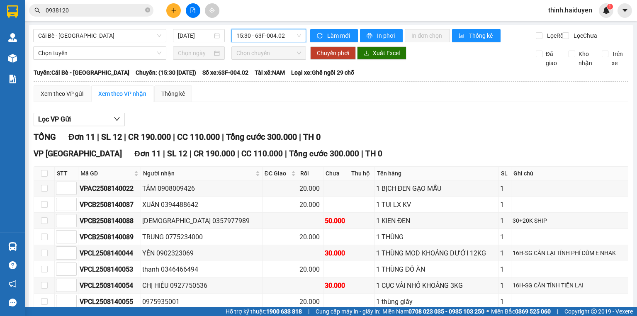
click at [272, 33] on span "15:30 - 63F-004.02" at bounding box center [268, 35] width 65 height 12
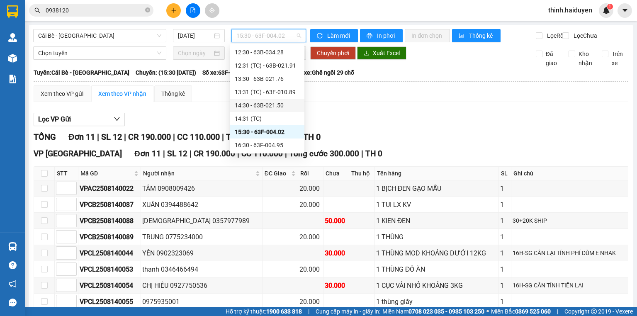
click at [250, 101] on div "14:30 - 63B-021.50" at bounding box center [267, 105] width 65 height 9
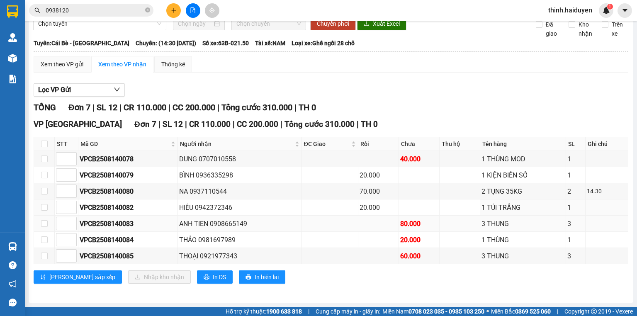
scroll to position [34, 0]
click at [213, 274] on span "In DS" at bounding box center [219, 276] width 13 height 9
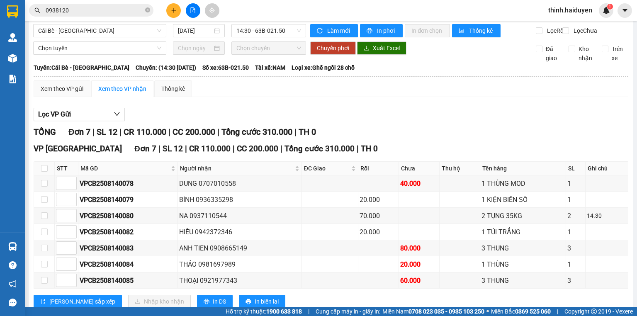
scroll to position [0, 0]
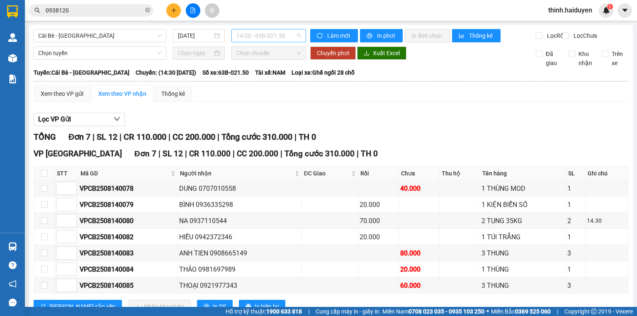
click at [260, 37] on span "14:30 - 63B-021.50" at bounding box center [268, 35] width 65 height 12
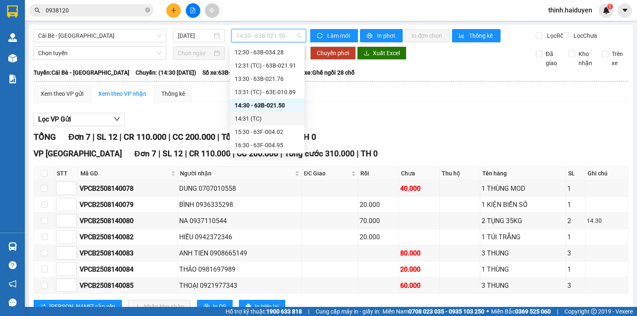
click at [244, 123] on div "14:31 (TC)" at bounding box center [267, 118] width 75 height 13
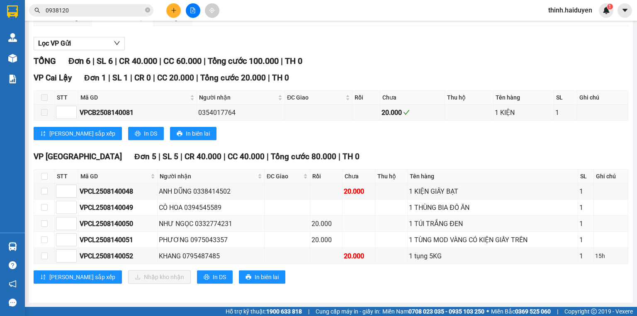
scroll to position [80, 0]
click at [213, 274] on span "In DS" at bounding box center [219, 276] width 13 height 9
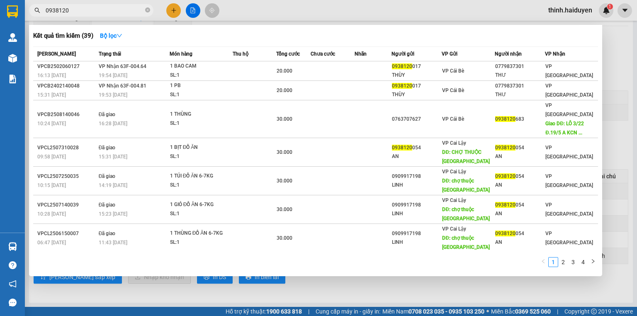
click at [79, 10] on input "0938120" at bounding box center [95, 10] width 98 height 9
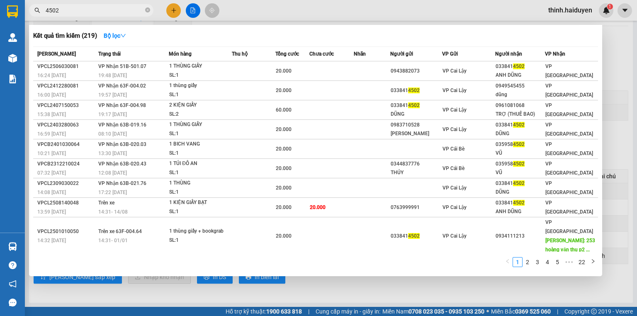
type input "4502"
click at [196, 12] on div at bounding box center [318, 158] width 637 height 316
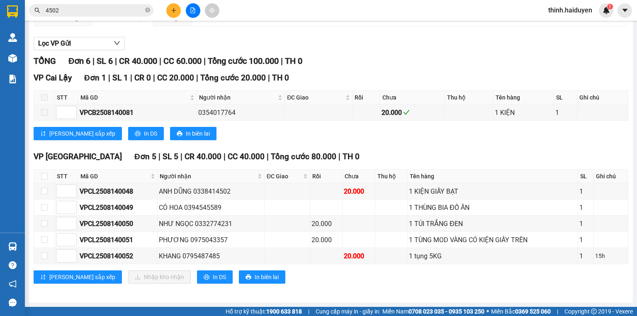
click at [196, 12] on button at bounding box center [193, 10] width 15 height 15
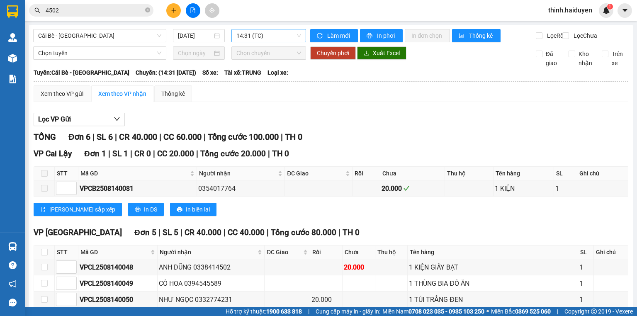
click at [270, 36] on span "14:31 (TC)" at bounding box center [268, 35] width 65 height 12
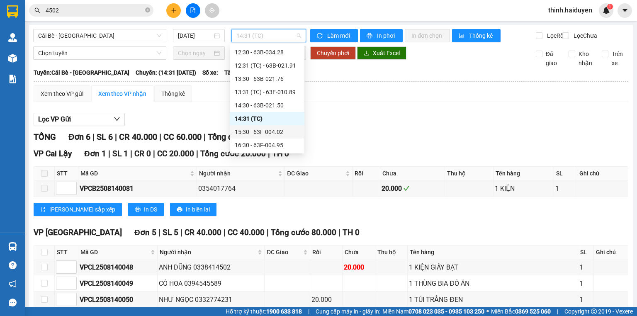
click at [254, 127] on div "15:30 - 63F-004.02" at bounding box center [267, 131] width 65 height 9
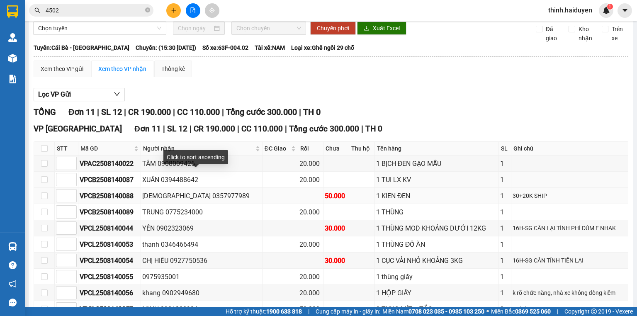
scroll to position [98, 0]
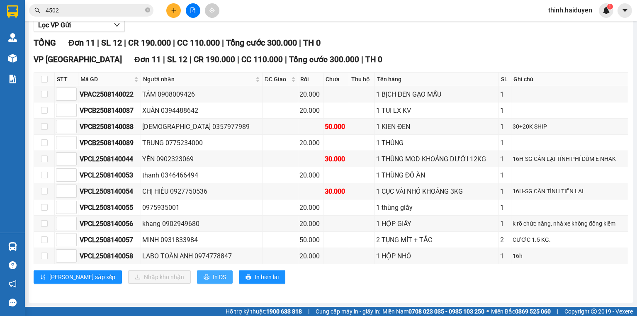
click at [213, 278] on span "In DS" at bounding box center [219, 276] width 13 height 9
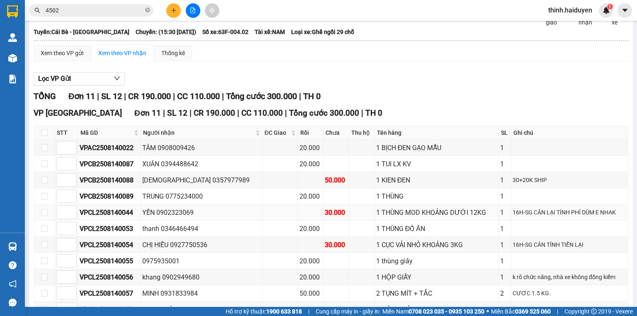
scroll to position [0, 0]
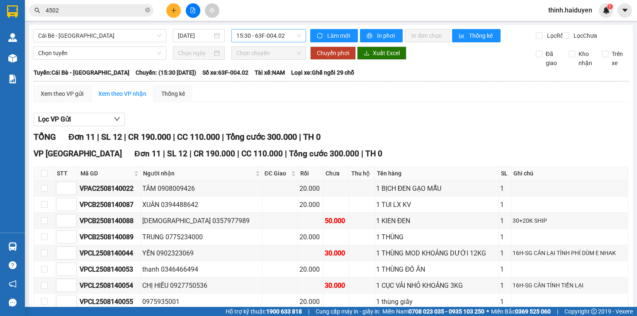
click at [269, 32] on span "15:30 - 63F-004.02" at bounding box center [268, 35] width 65 height 12
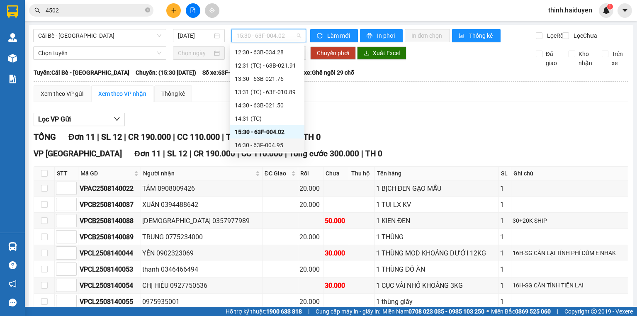
click at [250, 144] on div "16:30 - 63F-004.95" at bounding box center [267, 145] width 65 height 9
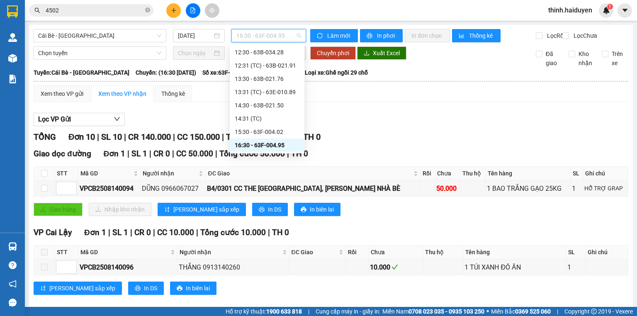
click at [251, 38] on span "16:30 - 63F-004.95" at bounding box center [268, 35] width 65 height 12
click at [252, 102] on div "14:30 - 63B-021.50" at bounding box center [267, 105] width 65 height 9
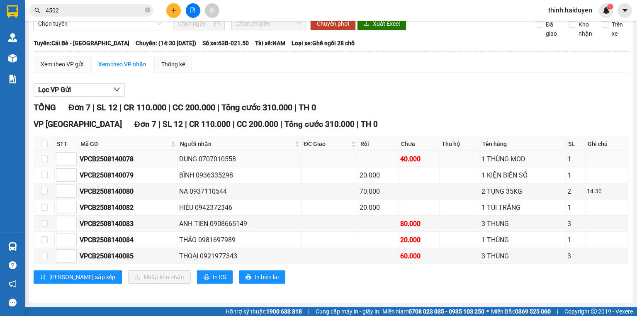
scroll to position [34, 0]
click at [42, 143] on input "checkbox" at bounding box center [44, 144] width 7 height 7
checkbox input "true"
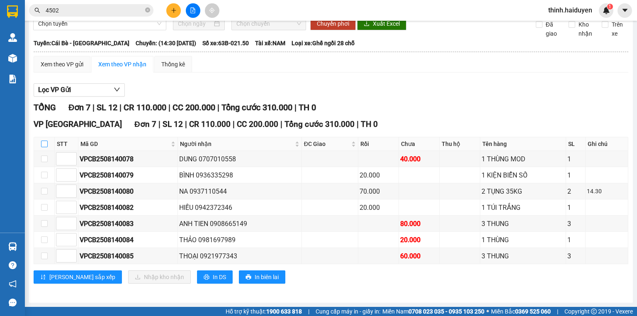
checkbox input "true"
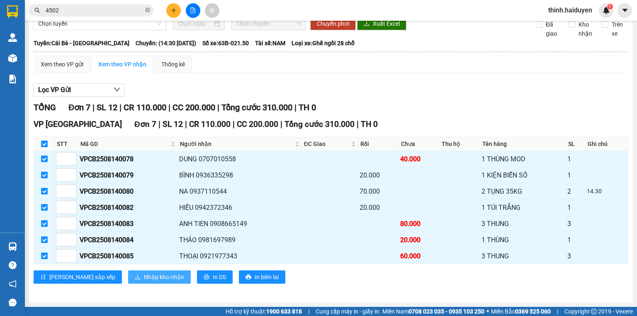
click at [144, 278] on span "Nhập kho nhận" at bounding box center [164, 276] width 40 height 9
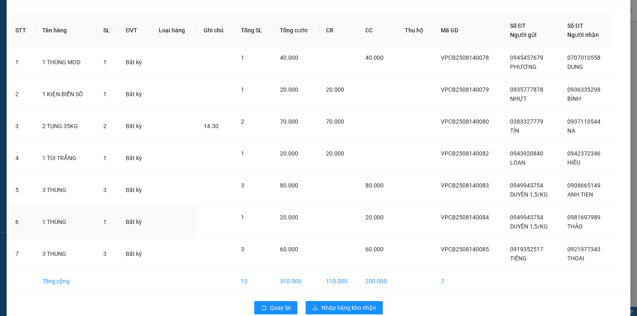
scroll to position [36, 0]
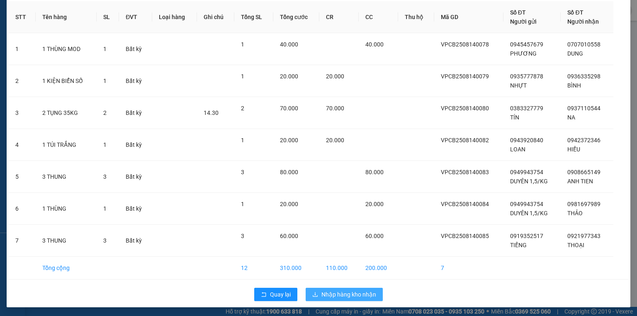
click at [354, 295] on span "Nhập hàng kho nhận" at bounding box center [348, 294] width 55 height 9
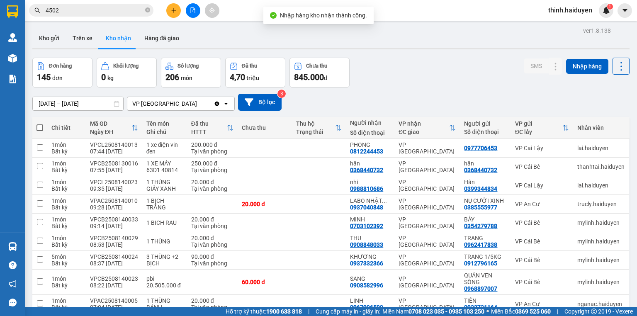
click at [194, 8] on icon "file-add" at bounding box center [193, 10] width 5 height 6
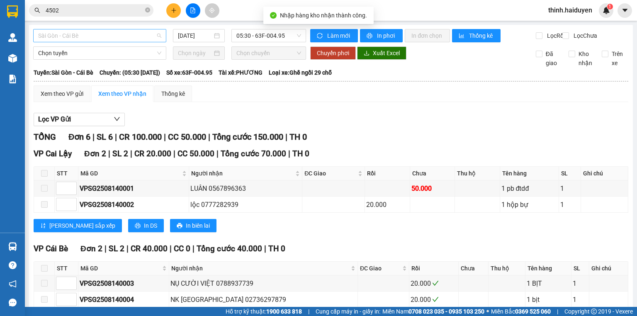
click at [92, 33] on span "Sài Gòn - Cái Bè" at bounding box center [99, 35] width 123 height 12
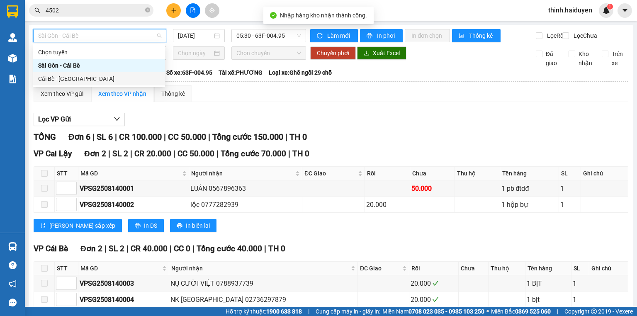
click at [68, 78] on div "Cái Bè - [GEOGRAPHIC_DATA]" at bounding box center [99, 78] width 122 height 9
type input "[DATE]"
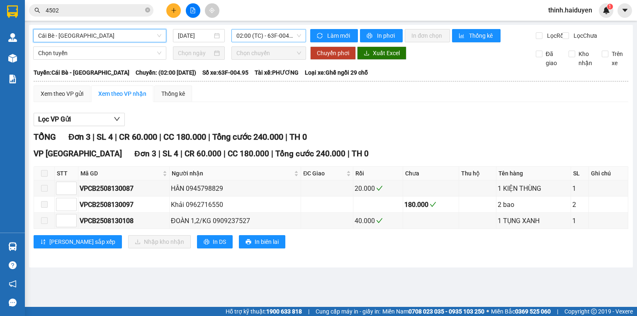
click at [250, 35] on span "02:00 (TC) - 63F-004.95" at bounding box center [268, 35] width 65 height 12
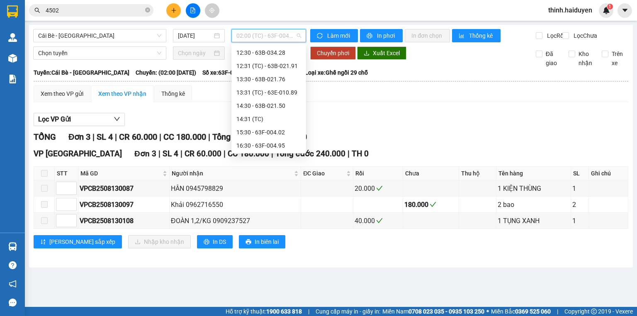
scroll to position [239, 0]
click at [252, 120] on div "14:31 (TC)" at bounding box center [268, 118] width 65 height 9
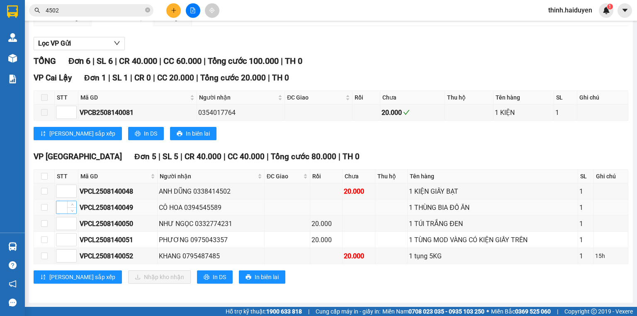
scroll to position [80, 0]
click at [42, 179] on input "checkbox" at bounding box center [44, 176] width 7 height 7
checkbox input "true"
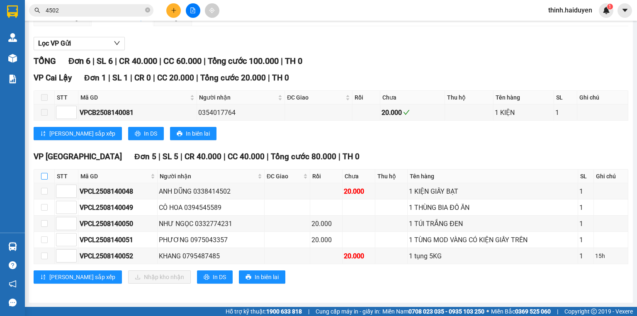
checkbox input "true"
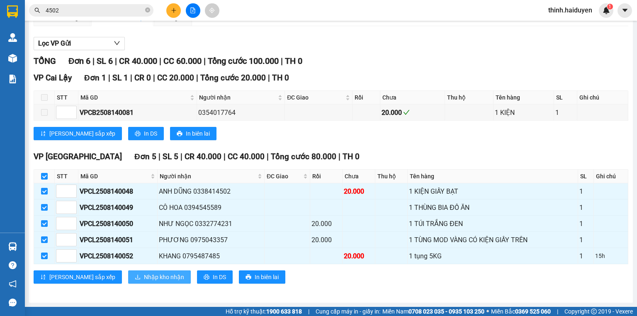
click at [144, 277] on span "Nhập kho nhận" at bounding box center [164, 276] width 40 height 9
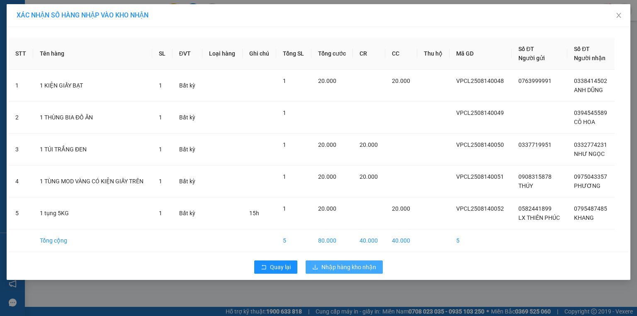
click at [365, 268] on span "Nhập hàng kho nhận" at bounding box center [348, 266] width 55 height 9
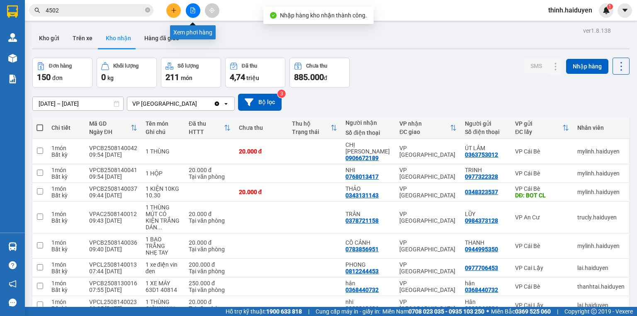
click at [192, 8] on icon "file-add" at bounding box center [193, 10] width 6 height 6
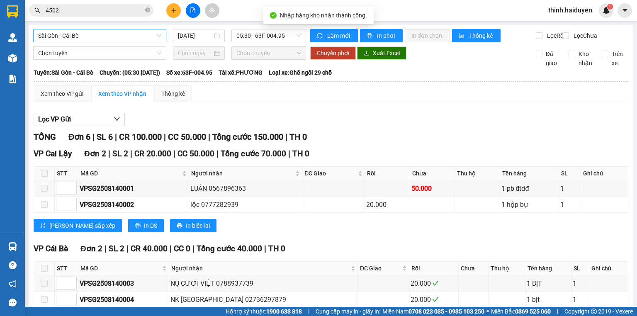
click at [108, 40] on span "Sài Gòn - Cái Bè" at bounding box center [99, 35] width 123 height 12
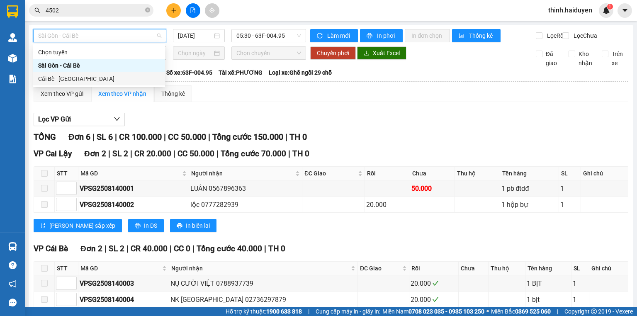
click at [76, 78] on div "Cái Bè - [GEOGRAPHIC_DATA]" at bounding box center [99, 78] width 122 height 9
type input "[DATE]"
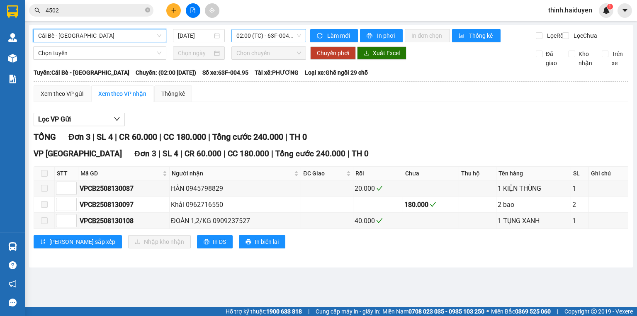
click at [266, 32] on span "02:00 (TC) - 63F-004.95" at bounding box center [268, 35] width 65 height 12
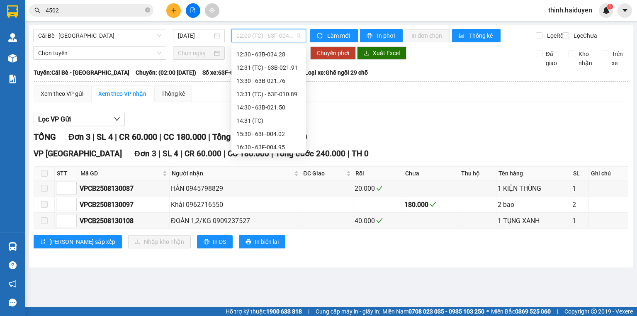
scroll to position [239, 0]
click at [260, 115] on div "14:31 (TC)" at bounding box center [268, 118] width 65 height 9
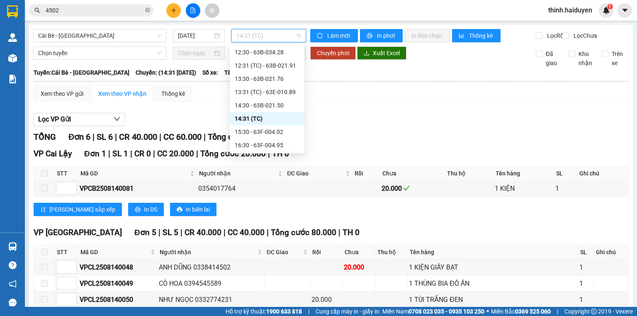
click at [257, 32] on span "14:31 (TC)" at bounding box center [268, 35] width 65 height 12
click at [267, 134] on div "15:30 - 63F-004.02" at bounding box center [267, 131] width 65 height 9
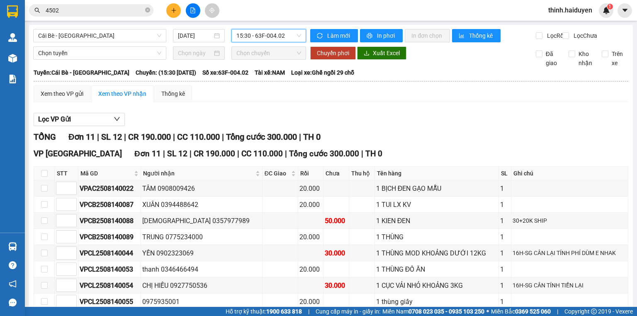
click at [250, 36] on span "15:30 - 63F-004.02" at bounding box center [268, 35] width 65 height 12
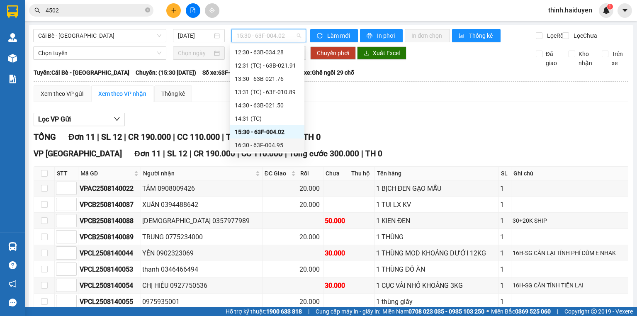
click at [267, 146] on div "16:30 - 63F-004.95" at bounding box center [267, 145] width 65 height 9
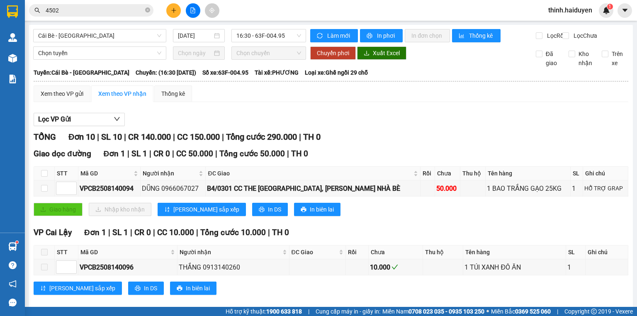
click at [116, 3] on div "Kết quả tìm kiếm ( 219 ) Bộ lọc Mã ĐH Trạng thái Món hàng Thu hộ Tổng cước Chưa…" at bounding box center [81, 10] width 162 height 15
drag, startPoint x: 116, startPoint y: 3, endPoint x: 114, endPoint y: 9, distance: 5.8
click at [115, 7] on div "Kết quả tìm kiếm ( 219 ) Bộ lọc Mã ĐH Trạng thái Món hàng Thu hộ Tổng cước Chưa…" at bounding box center [81, 10] width 162 height 15
click at [114, 9] on input "4502" at bounding box center [95, 10] width 98 height 9
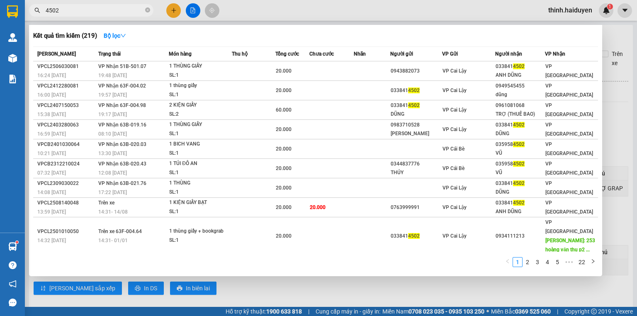
click at [114, 9] on input "4502" at bounding box center [95, 10] width 98 height 9
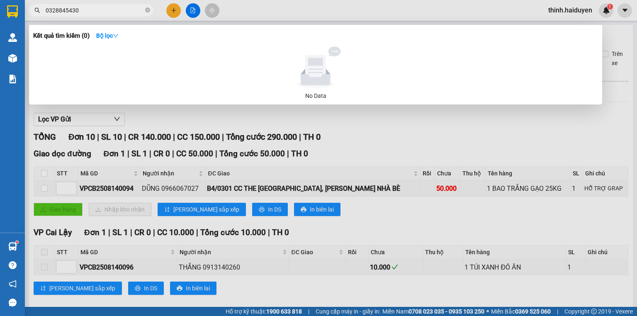
click at [114, 9] on input "0328845430" at bounding box center [95, 10] width 98 height 9
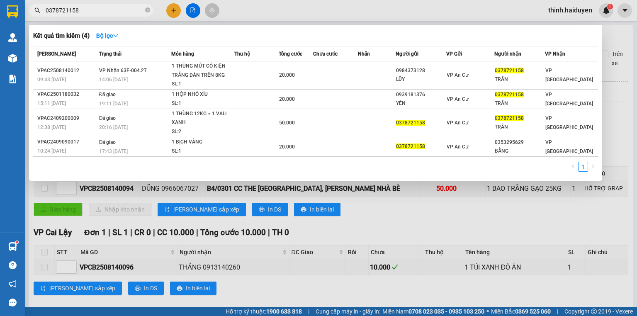
type input "0378721158"
click at [172, 10] on div at bounding box center [318, 158] width 637 height 316
click at [172, 10] on icon "plus" at bounding box center [173, 10] width 5 height 0
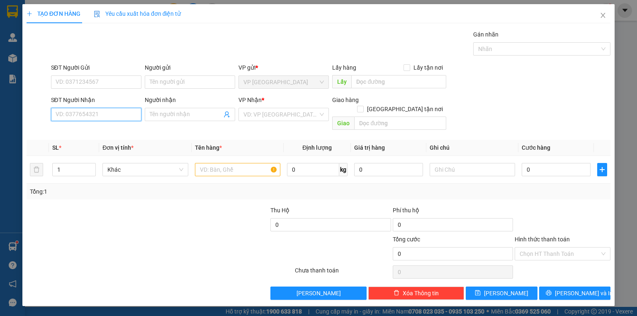
click at [82, 109] on input "SĐT Người Nhận" at bounding box center [96, 114] width 90 height 13
drag, startPoint x: 85, startPoint y: 134, endPoint x: 87, endPoint y: 129, distance: 5.4
click at [86, 134] on div "0794228233 - THẢO" at bounding box center [96, 130] width 80 height 9
type input "0794228233"
type input "THẢO"
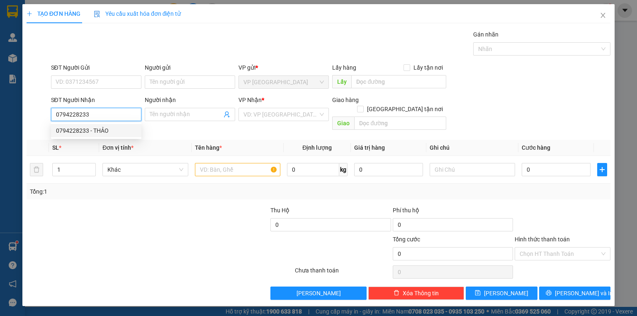
type input "CÂP 3 CB"
type input "30.000"
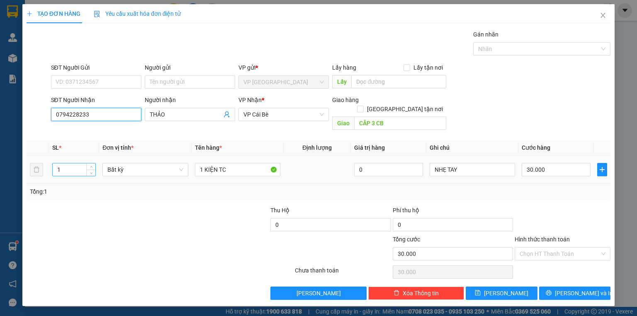
type input "0794228233"
click at [60, 163] on input "1" at bounding box center [74, 169] width 43 height 12
type input "2"
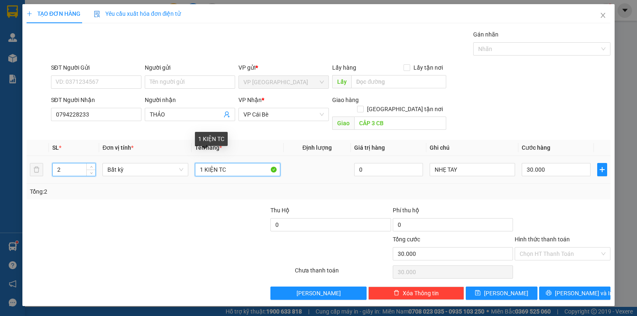
click at [201, 163] on input "1 KIỆN TC" at bounding box center [237, 169] width 85 height 13
type input "0"
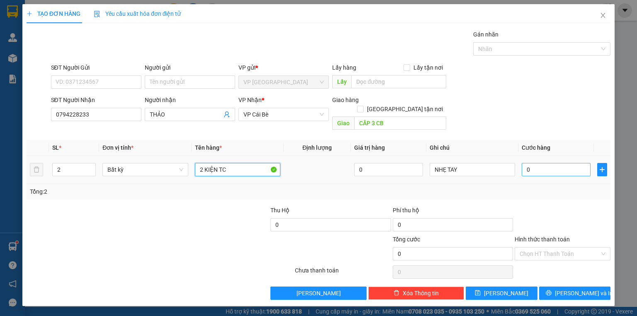
type input "2 KIỆN TC"
click at [556, 163] on input "0" at bounding box center [556, 169] width 69 height 13
type input "8"
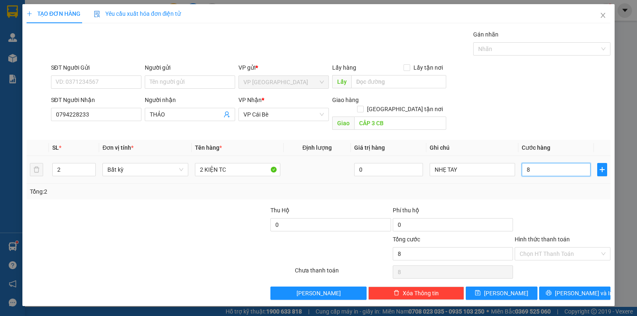
type input "80"
type input "80.000"
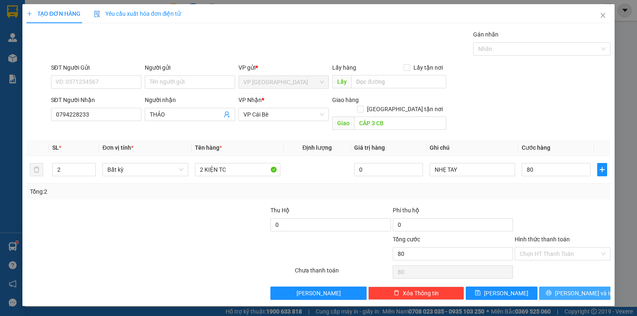
type input "80.000"
click at [545, 286] on button "Lưu và In" at bounding box center [575, 292] width 72 height 13
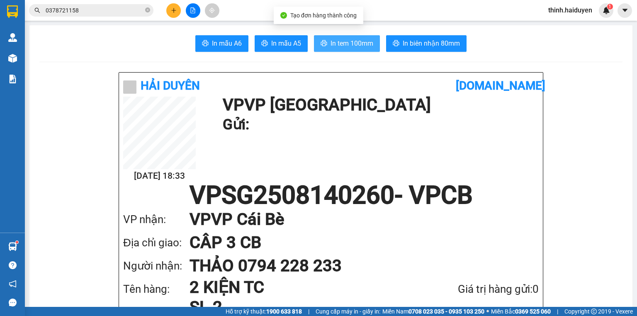
click at [353, 39] on span "In tem 100mm" at bounding box center [351, 43] width 43 height 10
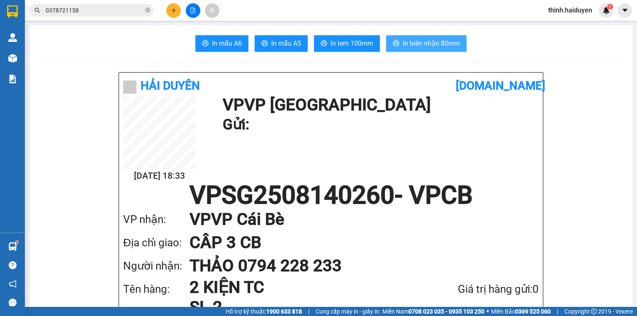
drag, startPoint x: 438, startPoint y: 44, endPoint x: 434, endPoint y: 38, distance: 6.6
click at [438, 43] on span "In biên nhận 80mm" at bounding box center [431, 43] width 57 height 10
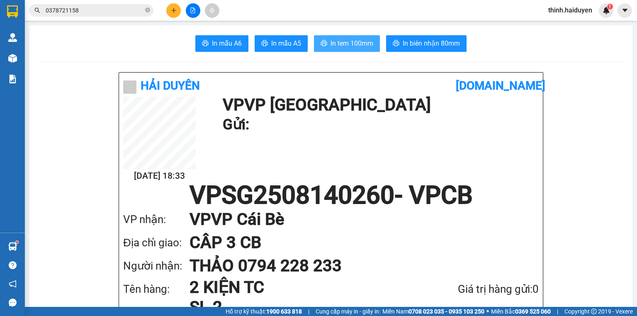
click at [322, 41] on icon "printer" at bounding box center [324, 43] width 6 height 6
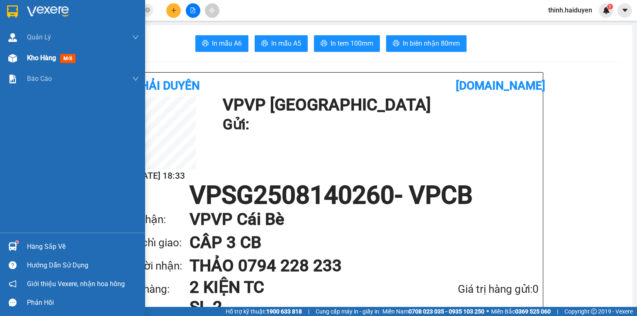
click at [36, 61] on span "Kho hàng" at bounding box center [41, 58] width 29 height 8
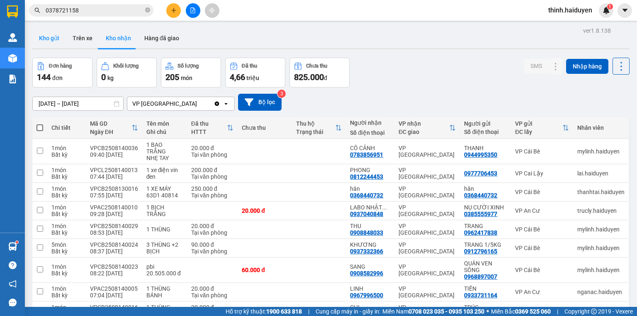
click at [50, 39] on button "Kho gửi" at bounding box center [49, 38] width 34 height 20
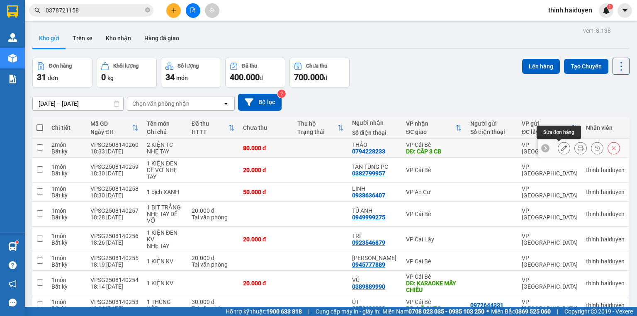
click at [561, 148] on icon at bounding box center [564, 148] width 6 height 6
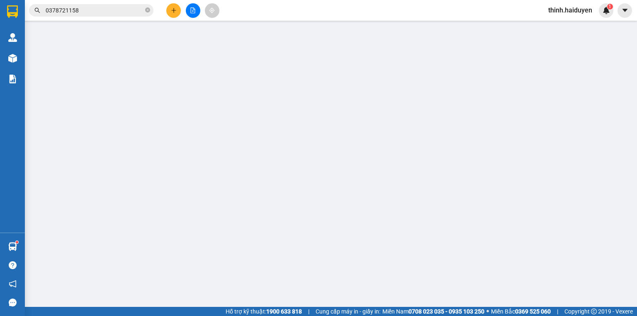
type input "0794228233"
type input "THẢO"
type input "CÂP 3 CB"
type input "80.000"
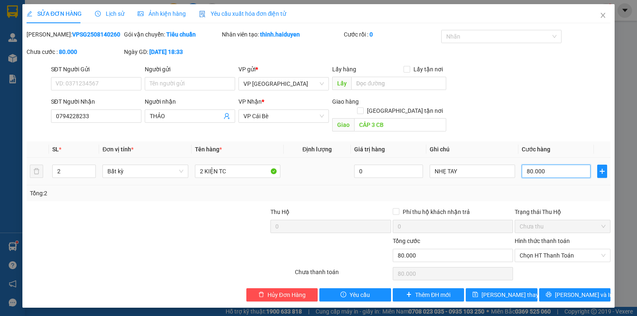
click at [550, 165] on input "80.000" at bounding box center [556, 171] width 69 height 13
type input "5"
type input "50"
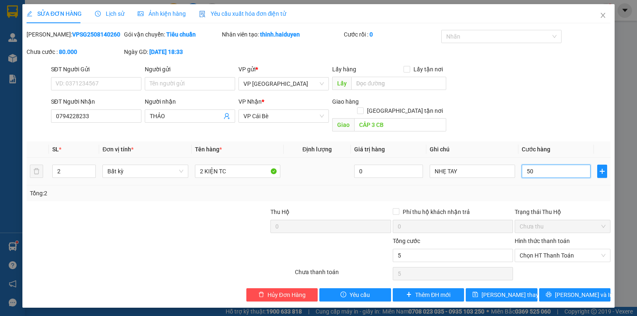
type input "50"
type input "50.000"
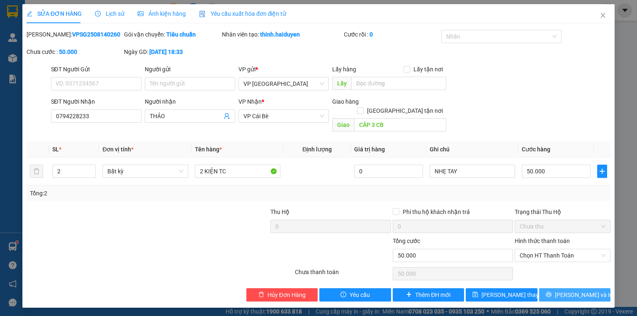
click at [551, 291] on span "printer" at bounding box center [549, 294] width 6 height 7
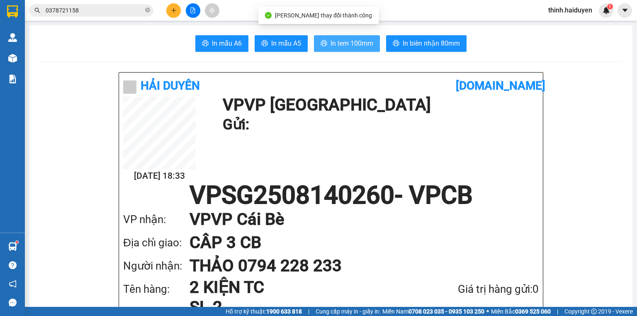
click at [362, 44] on span "In tem 100mm" at bounding box center [351, 43] width 43 height 10
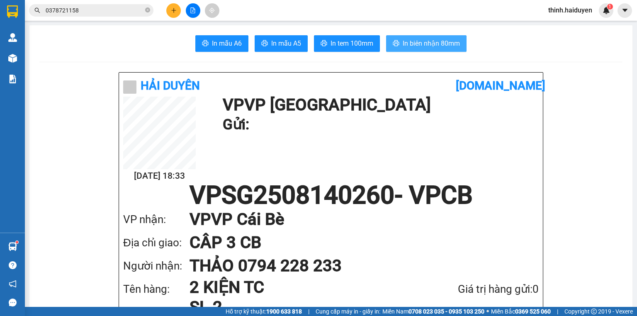
click at [426, 49] on button "In biên nhận 80mm" at bounding box center [426, 43] width 80 height 17
click at [426, 48] on span "In biên nhận 80mm" at bounding box center [431, 43] width 57 height 10
click at [197, 12] on button at bounding box center [193, 10] width 15 height 15
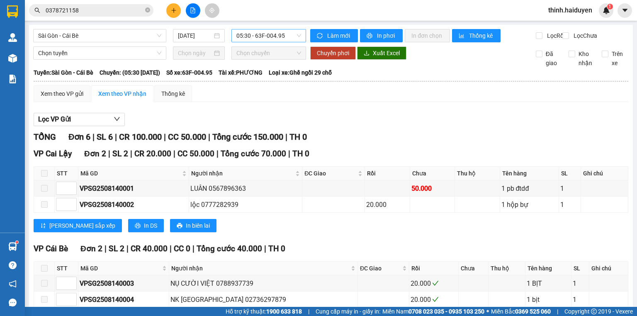
click at [250, 30] on span "05:30 - 63F-004.95" at bounding box center [268, 35] width 65 height 12
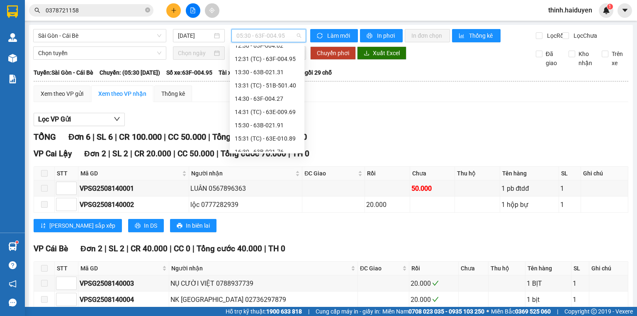
scroll to position [239, 0]
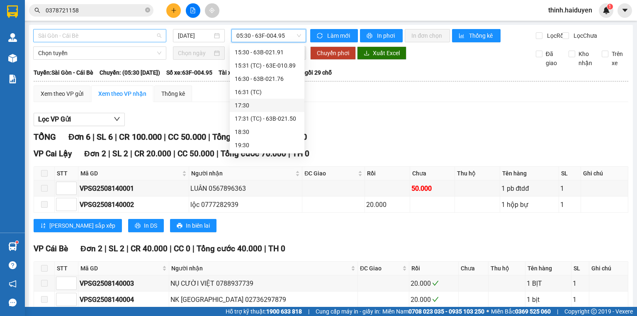
drag, startPoint x: 60, startPoint y: 32, endPoint x: 56, endPoint y: 73, distance: 41.6
click at [60, 32] on span "Sài Gòn - Cái Bè" at bounding box center [99, 35] width 123 height 12
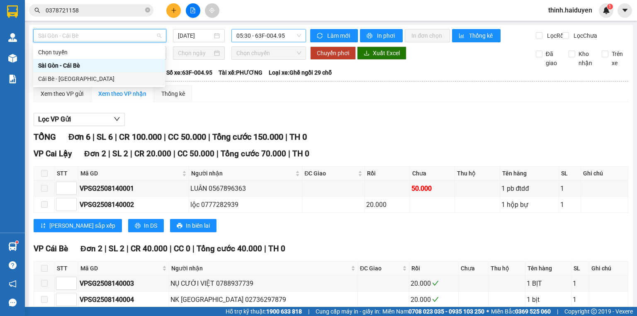
drag, startPoint x: 55, startPoint y: 83, endPoint x: 244, endPoint y: 30, distance: 196.4
click at [58, 83] on div "Cái Bè - [GEOGRAPHIC_DATA]" at bounding box center [99, 78] width 122 height 9
type input "[DATE]"
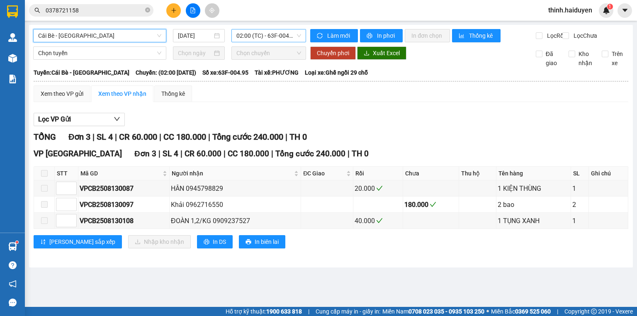
click at [253, 32] on div "Cái Bè - Sài Gòn Cái Bè - Sài Gòn 14/08/2025 02:00 (TC) - 63F-004.95 Làm mới In…" at bounding box center [331, 146] width 604 height 243
click at [253, 32] on span "02:00 (TC) - 63F-004.95" at bounding box center [268, 35] width 65 height 12
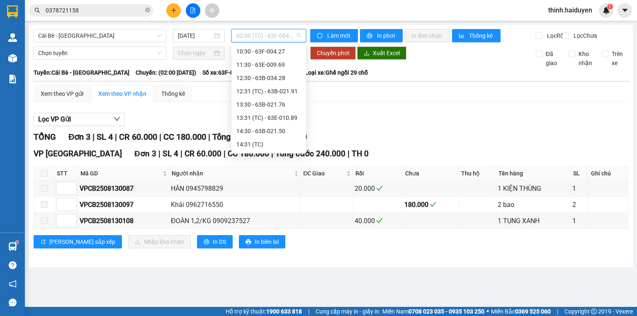
scroll to position [239, 0]
click at [258, 139] on div "16:30 - 63F-004.95" at bounding box center [268, 144] width 75 height 13
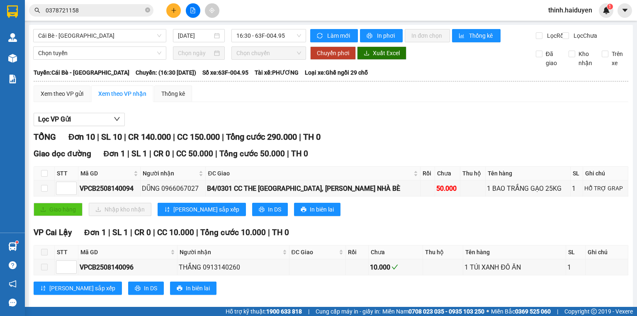
click at [176, 10] on icon "plus" at bounding box center [174, 10] width 6 height 6
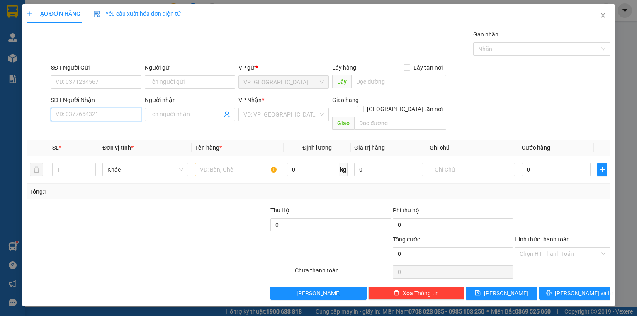
click at [68, 114] on input "SĐT Người Nhận" at bounding box center [96, 114] width 90 height 13
drag, startPoint x: 86, startPoint y: 128, endPoint x: 92, endPoint y: 129, distance: 5.9
click at [87, 129] on div "0949091809 - NHẪN" at bounding box center [96, 130] width 80 height 9
type input "0949091809"
type input "NHẪN"
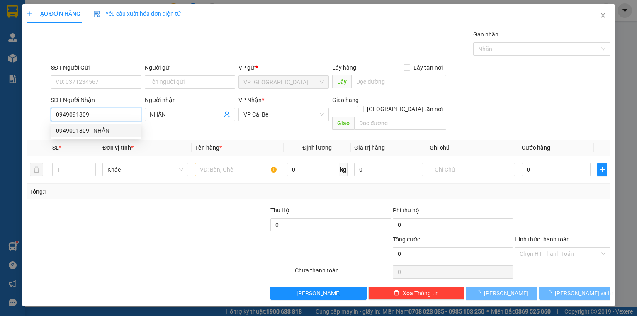
type input "20.000"
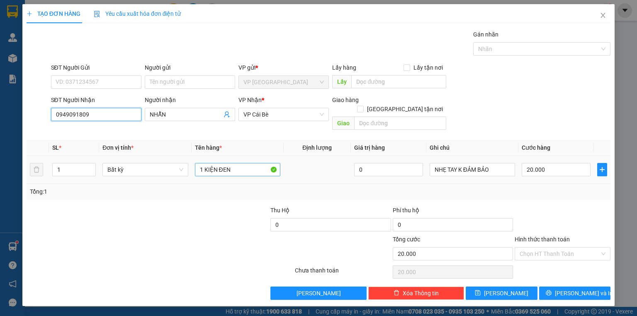
type input "0949091809"
click at [247, 163] on input "1 KIỆN ĐEN" at bounding box center [237, 169] width 85 height 13
type input "1 KIỆN TRẮNG"
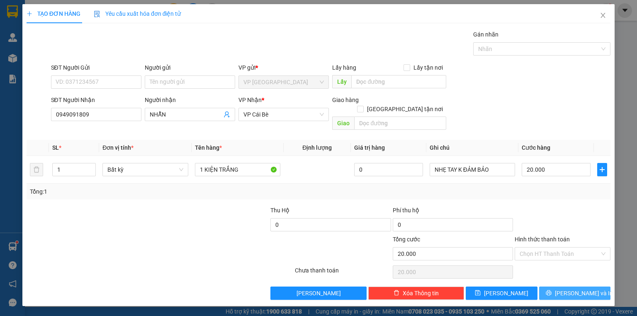
click at [553, 289] on button "Lưu và In" at bounding box center [575, 292] width 72 height 13
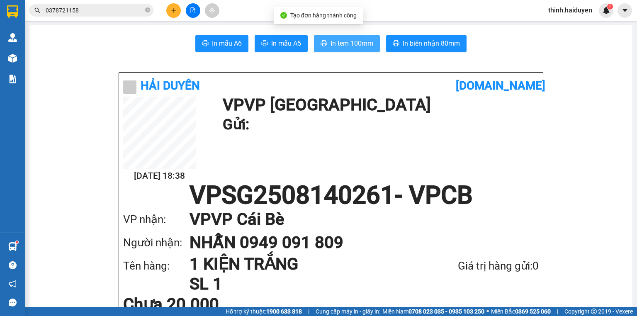
click at [359, 42] on span "In tem 100mm" at bounding box center [351, 43] width 43 height 10
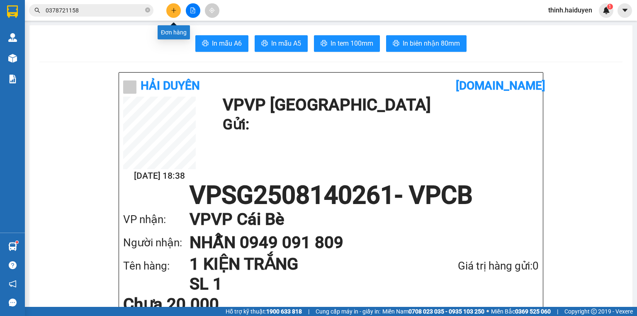
click at [170, 11] on button at bounding box center [173, 10] width 15 height 15
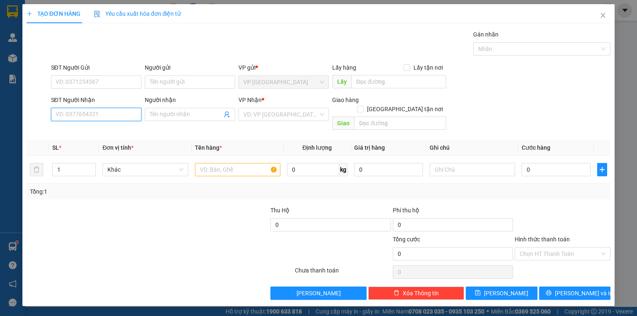
click at [71, 109] on input "SĐT Người Nhận" at bounding box center [96, 114] width 90 height 13
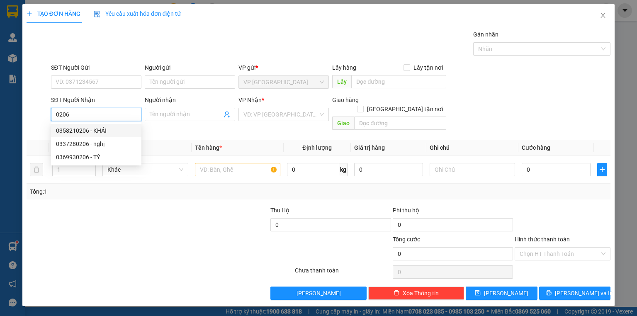
click at [90, 112] on input "0206" at bounding box center [96, 114] width 90 height 13
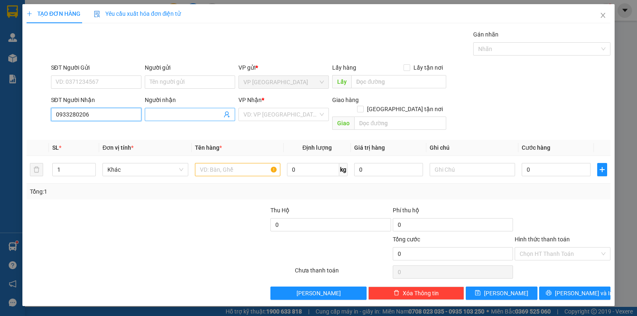
type input "0933280206"
click at [177, 112] on input "Người nhận" at bounding box center [186, 114] width 72 height 9
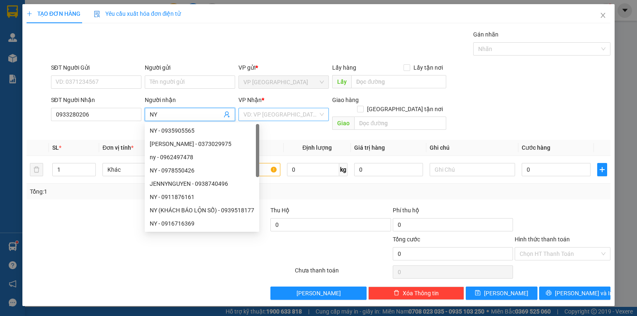
type input "NY"
click at [297, 113] on input "search" at bounding box center [280, 114] width 75 height 12
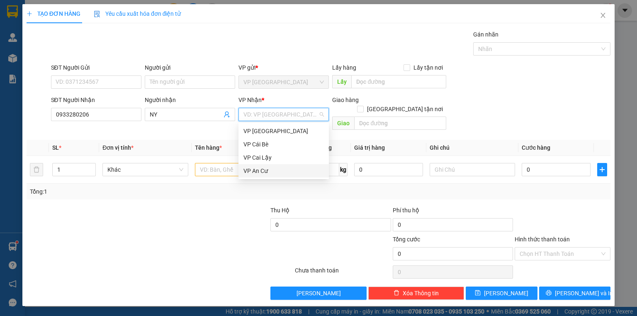
click at [267, 166] on div "VP An Cư" at bounding box center [283, 170] width 80 height 9
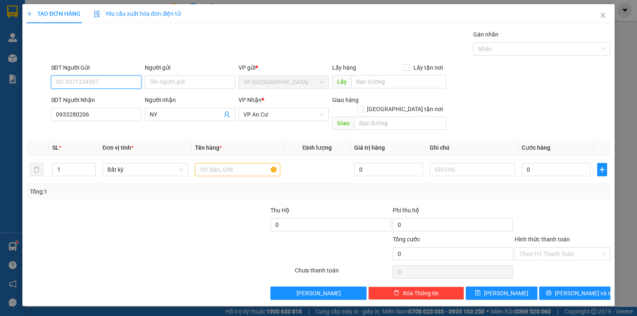
click at [80, 76] on input "SĐT Người Gửi" at bounding box center [96, 81] width 90 height 13
type input "0869445701"
click at [203, 163] on input "text" at bounding box center [237, 169] width 85 height 13
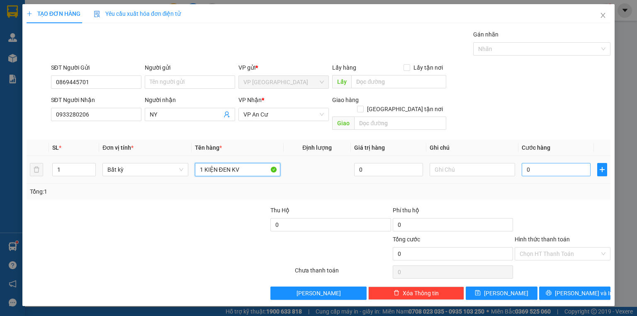
type input "1 KIỆN ĐEN KV"
click at [542, 163] on input "0" at bounding box center [556, 169] width 69 height 13
type input "2"
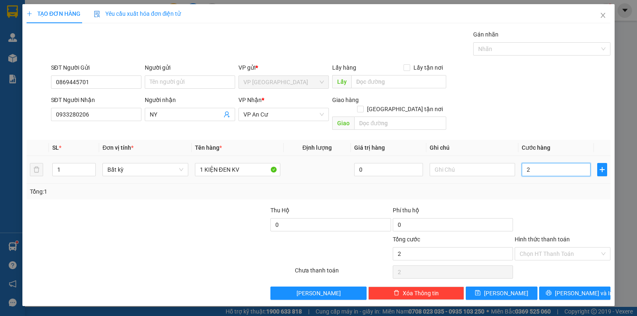
type input "20"
type input "20.000"
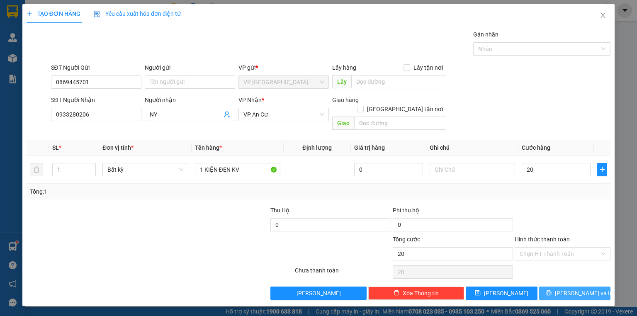
type input "20.000"
click at [569, 289] on span "Lưu và In" at bounding box center [584, 293] width 58 height 9
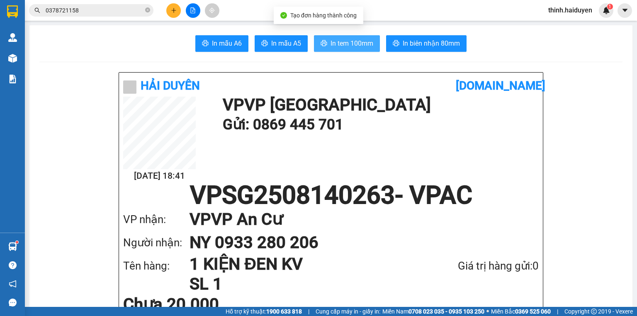
drag, startPoint x: 336, startPoint y: 42, endPoint x: 346, endPoint y: 43, distance: 10.4
click at [336, 42] on span "In tem 100mm" at bounding box center [351, 43] width 43 height 10
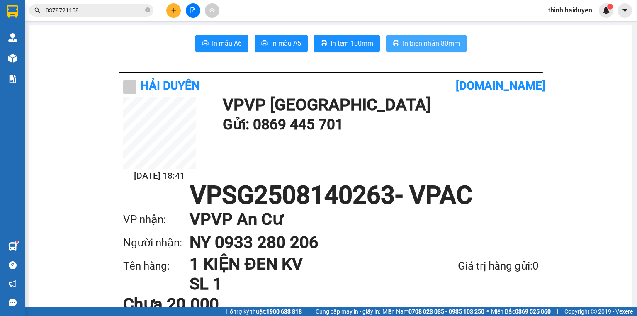
drag, startPoint x: 428, startPoint y: 39, endPoint x: 434, endPoint y: 43, distance: 7.6
click at [428, 41] on span "In biên nhận 80mm" at bounding box center [431, 43] width 57 height 10
click at [99, 10] on input "0378721158" at bounding box center [95, 10] width 98 height 9
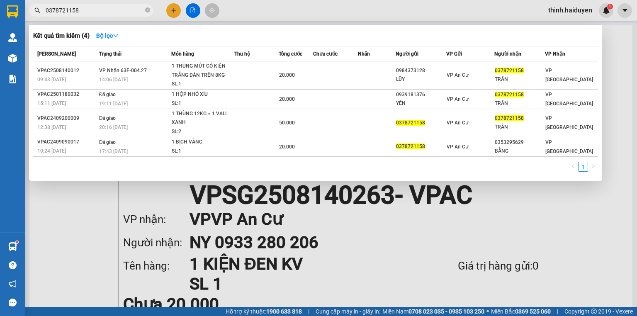
click at [99, 10] on input "0378721158" at bounding box center [95, 10] width 98 height 9
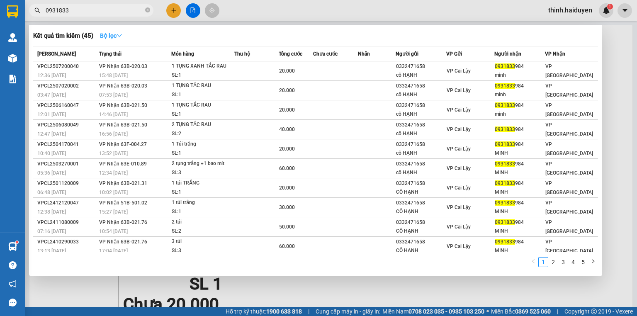
type input "0931833"
click at [109, 35] on strong "Bộ lọc" at bounding box center [111, 35] width 22 height 7
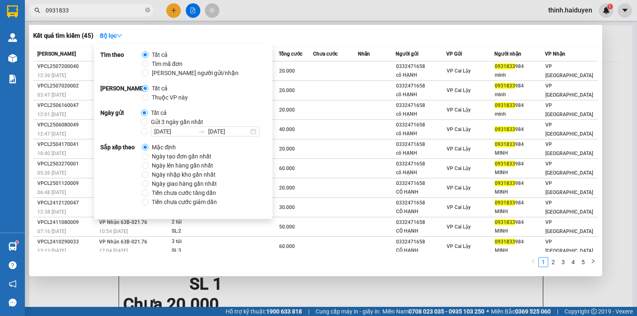
click at [148, 121] on span "Gửi 3 ngày gần nhất" at bounding box center [177, 121] width 59 height 9
click at [148, 121] on input "Gửi 3 ngày gần nhất" at bounding box center [144, 122] width 7 height 7
radio input "true"
radio input "false"
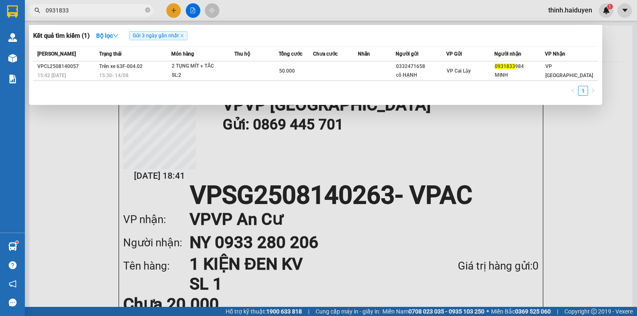
click at [315, 35] on div "Kết quả tìm kiếm ( 1 ) Bộ lọc Gửi 3 ngày gần nhất" at bounding box center [315, 35] width 565 height 13
click at [116, 12] on input "0931833" at bounding box center [95, 10] width 98 height 9
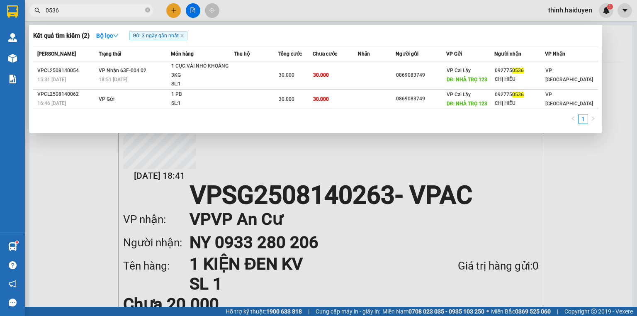
click at [111, 13] on input "0536" at bounding box center [95, 10] width 98 height 9
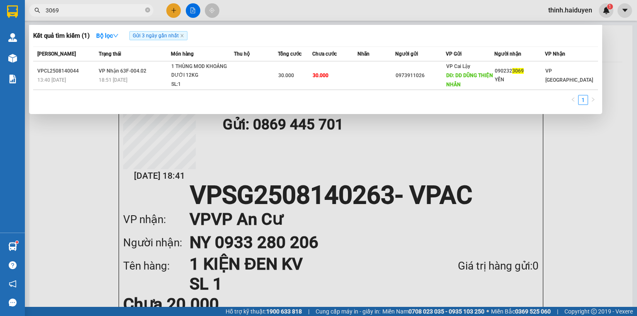
click at [88, 51] on div "[PERSON_NAME]" at bounding box center [66, 53] width 59 height 9
click at [84, 5] on span "3069" at bounding box center [91, 10] width 124 height 12
drag, startPoint x: 84, startPoint y: 5, endPoint x: 83, endPoint y: 11, distance: 6.6
click at [84, 8] on span "3069" at bounding box center [91, 10] width 124 height 12
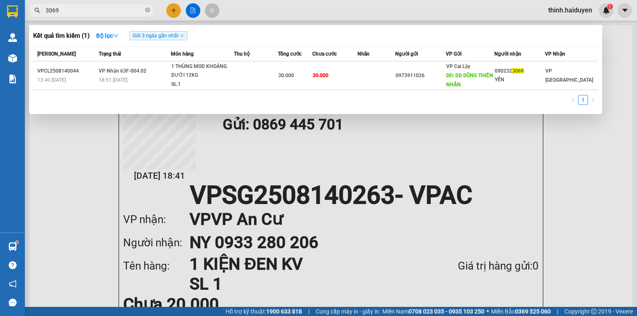
click at [83, 11] on input "3069" at bounding box center [95, 10] width 98 height 9
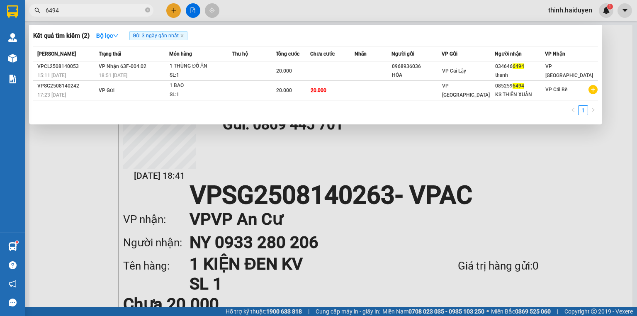
click at [113, 8] on input "6494" at bounding box center [95, 10] width 98 height 9
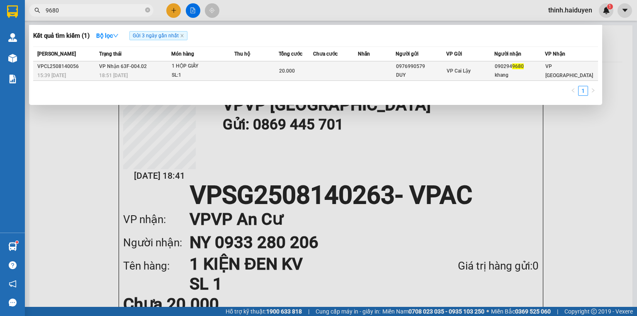
type input "9680"
click at [425, 73] on div "DUY" at bounding box center [421, 75] width 50 height 9
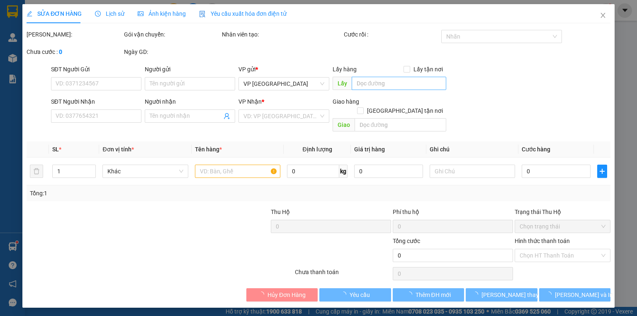
type input "0976990579"
type input "DUY"
type input "0902949680"
type input "khang"
type input "20.000"
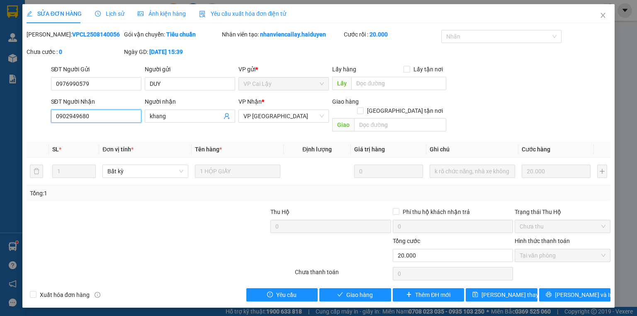
click at [68, 116] on input "0902949680" at bounding box center [96, 115] width 90 height 13
click at [76, 114] on input "0902949680" at bounding box center [96, 115] width 90 height 13
type input "0902948680"
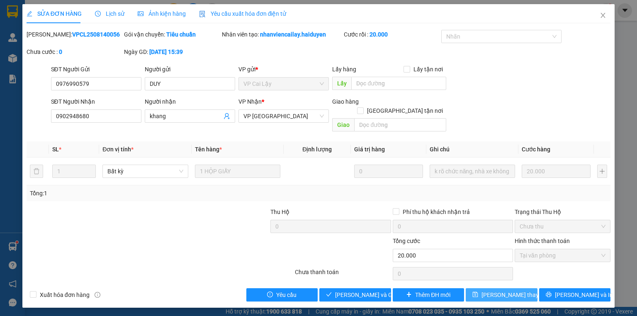
click at [507, 290] on span "Lưu thay đổi" at bounding box center [514, 294] width 66 height 9
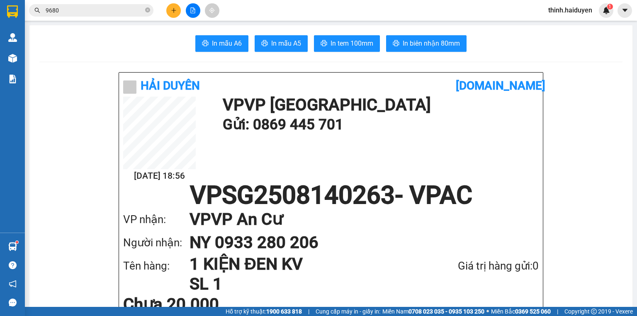
click at [80, 14] on input "9680" at bounding box center [95, 10] width 98 height 9
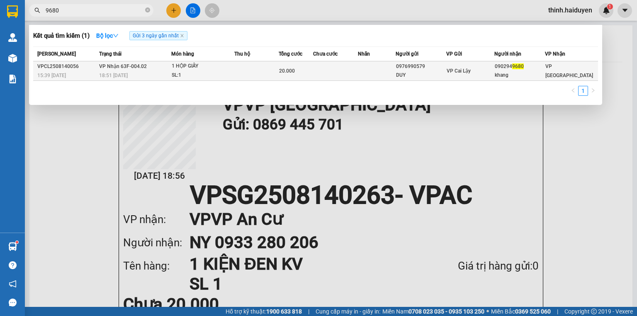
click at [353, 76] on td at bounding box center [335, 70] width 45 height 19
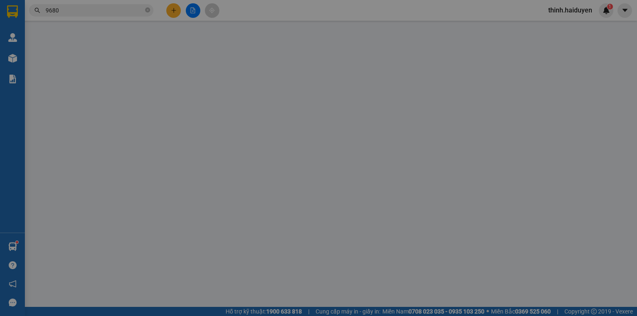
type input "0976990579"
type input "DUY"
type input "0902948680"
type input "khang"
type input "20.000"
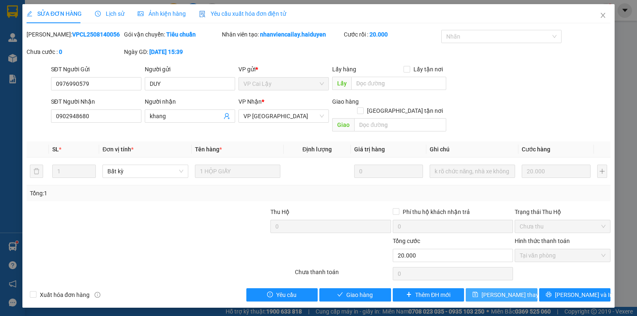
click at [494, 290] on span "Lưu thay đổi" at bounding box center [514, 294] width 66 height 9
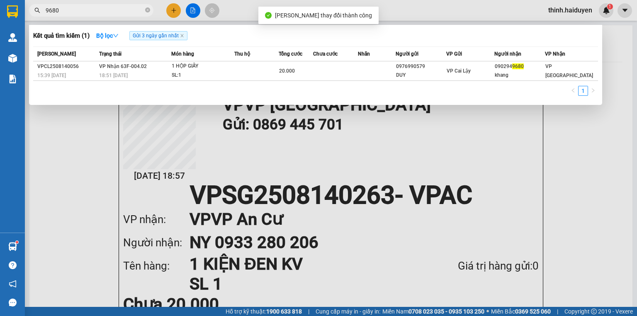
click at [123, 13] on input "9680" at bounding box center [95, 10] width 98 height 9
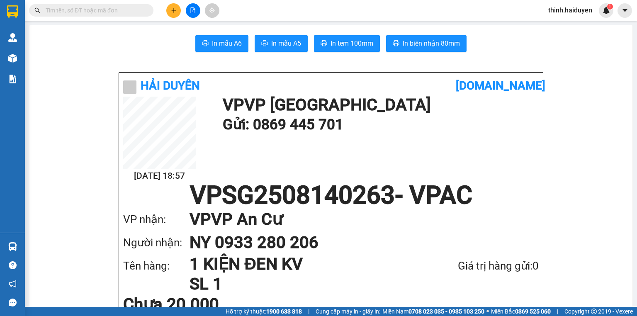
click at [141, 10] on input "text" at bounding box center [95, 10] width 98 height 9
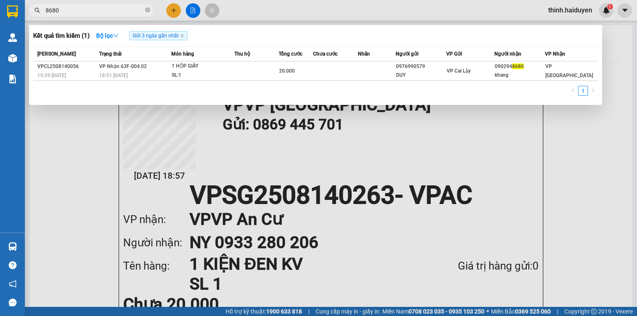
type input "8680"
click at [197, 12] on div at bounding box center [318, 158] width 637 height 316
click at [197, 12] on button at bounding box center [193, 10] width 15 height 15
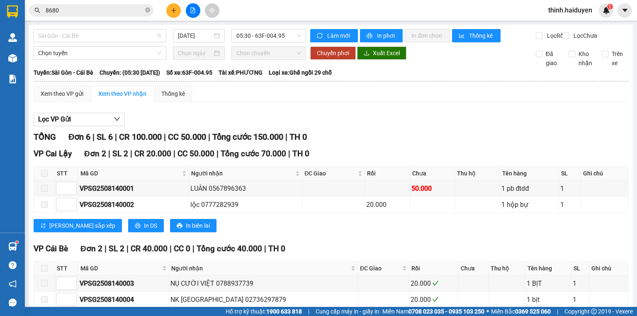
drag, startPoint x: 57, startPoint y: 34, endPoint x: 58, endPoint y: 68, distance: 33.2
click at [58, 36] on span "Sài Gòn - Cái Bè" at bounding box center [99, 35] width 123 height 12
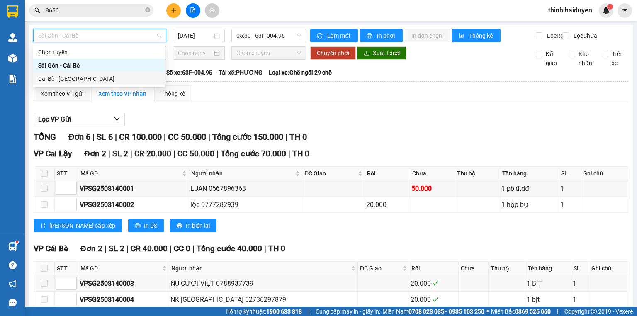
drag, startPoint x: 60, startPoint y: 80, endPoint x: 220, endPoint y: 46, distance: 163.8
click at [68, 79] on div "Cái Bè - [GEOGRAPHIC_DATA]" at bounding box center [99, 78] width 122 height 9
type input "[DATE]"
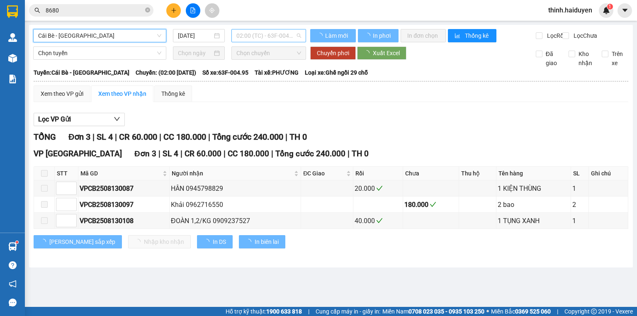
drag, startPoint x: 260, startPoint y: 32, endPoint x: 260, endPoint y: 39, distance: 7.5
click at [260, 33] on span "02:00 (TC) - 63F-004.95" at bounding box center [268, 35] width 65 height 12
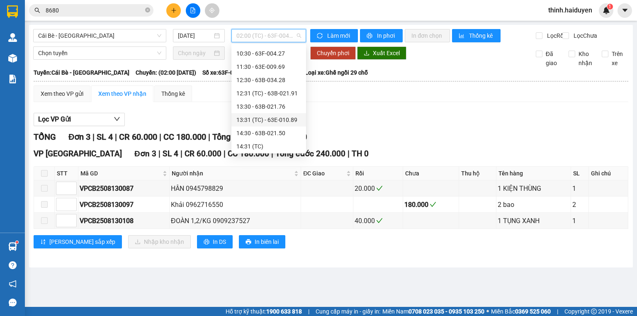
scroll to position [252, 0]
click at [260, 133] on div "16:30 - 63F-004.95" at bounding box center [268, 131] width 65 height 9
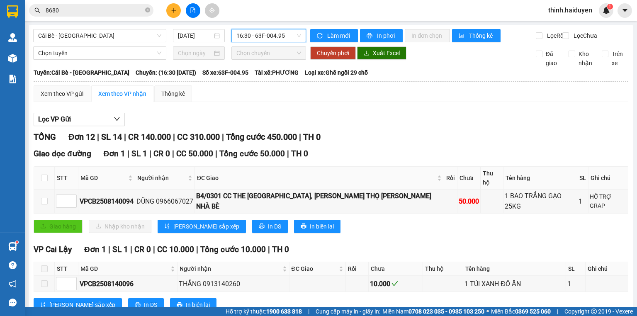
click at [113, 11] on input "8680" at bounding box center [95, 10] width 98 height 9
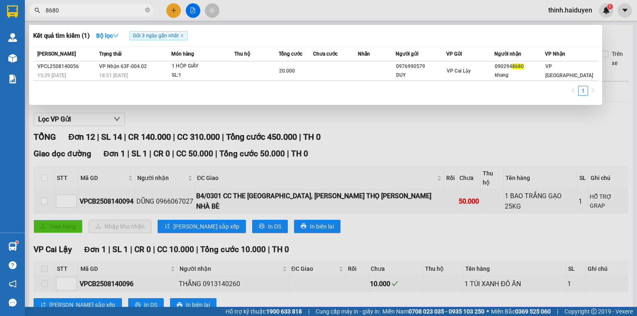
click at [113, 11] on input "8680" at bounding box center [95, 10] width 98 height 9
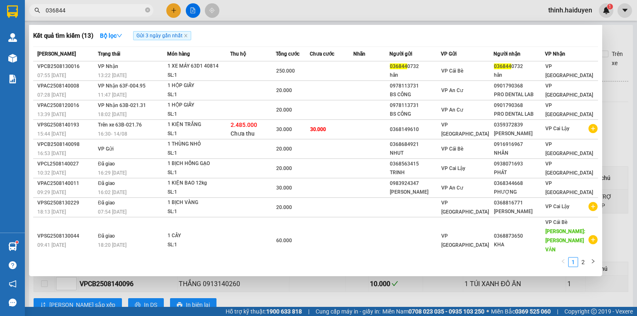
type input "0368440"
